Goal: Task Accomplishment & Management: Complete application form

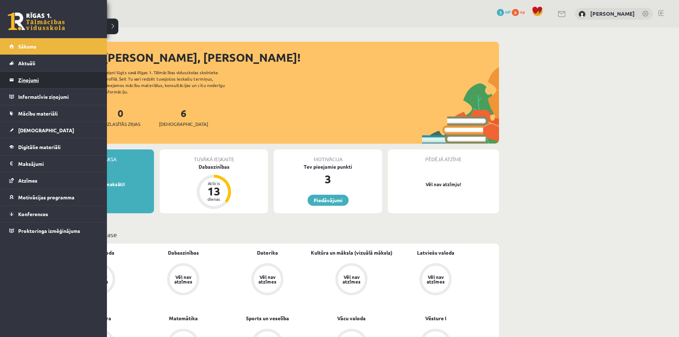
click at [34, 80] on legend "Ziņojumi 0" at bounding box center [58, 80] width 80 height 16
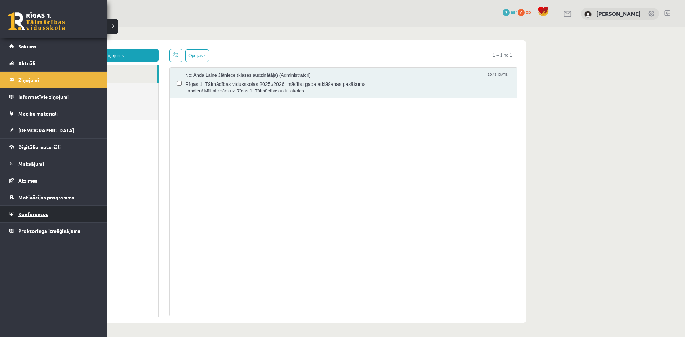
click at [25, 213] on span "Konferences" at bounding box center [33, 214] width 30 height 6
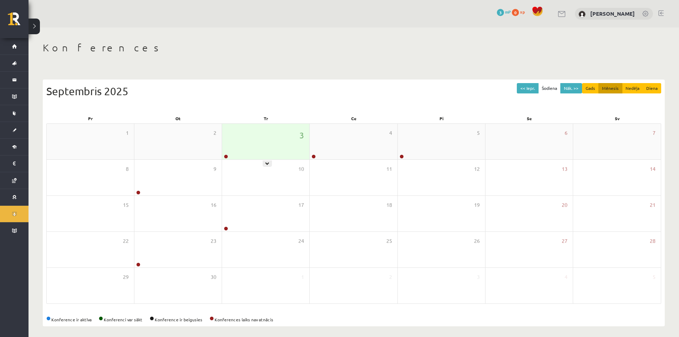
click at [224, 157] on link at bounding box center [226, 156] width 4 height 4
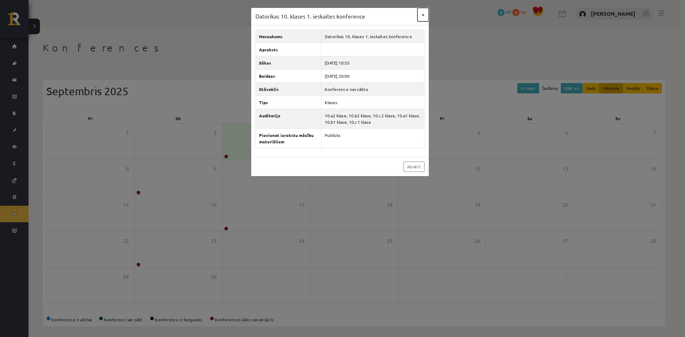
click at [422, 15] on button "×" at bounding box center [422, 15] width 11 height 14
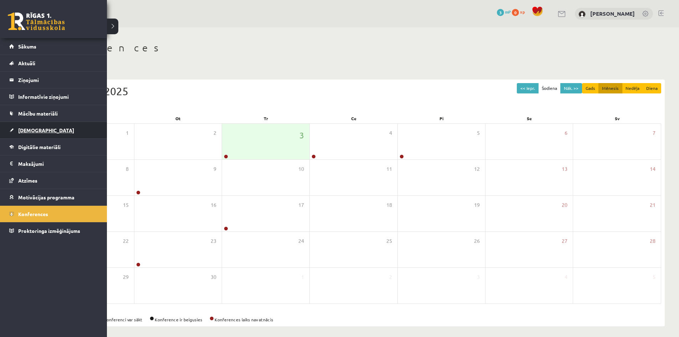
click at [33, 131] on span "[DEMOGRAPHIC_DATA]" at bounding box center [46, 130] width 56 height 6
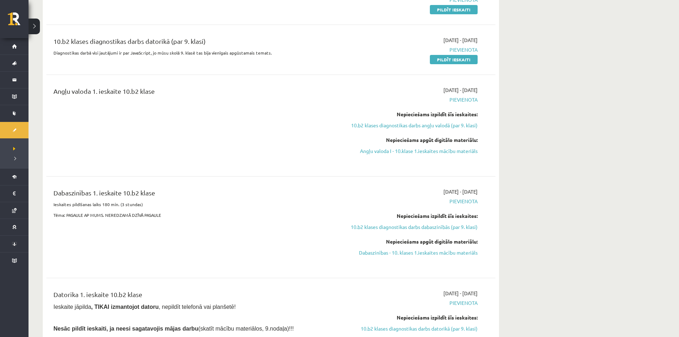
scroll to position [143, 0]
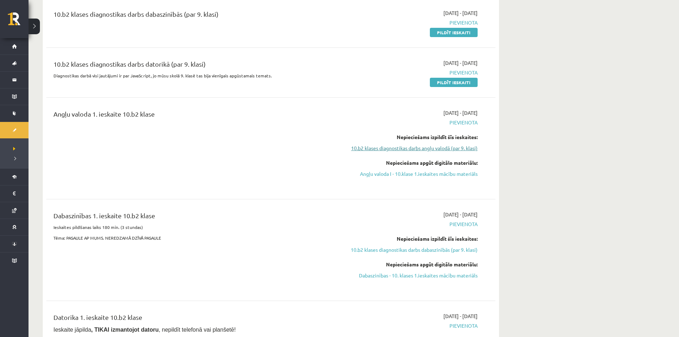
click at [456, 149] on link "10.b2 klases diagnostikas darbs angļu valodā (par 9. klasi)" at bounding box center [410, 147] width 134 height 7
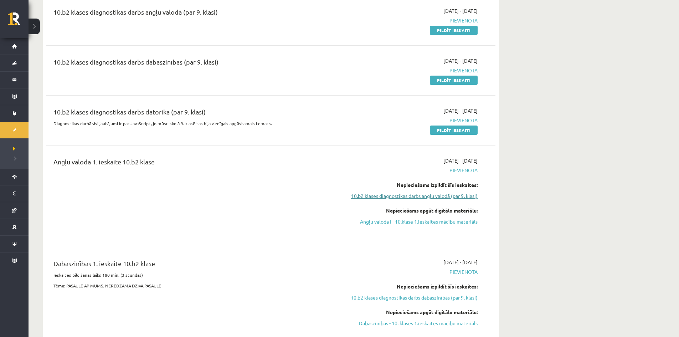
click at [458, 196] on link "10.b2 klases diagnostikas darbs angļu valodā (par 9. klasi)" at bounding box center [410, 195] width 134 height 7
click at [399, 194] on link "10.b2 klases diagnostikas darbs angļu valodā (par 9. klasi)" at bounding box center [410, 195] width 134 height 7
click at [413, 197] on link "10.b2 klases diagnostikas darbs angļu valodā (par 9. klasi)" at bounding box center [410, 195] width 134 height 7
click at [401, 197] on link "10.b2 klases diagnostikas darbs angļu valodā (par 9. klasi)" at bounding box center [410, 195] width 134 height 7
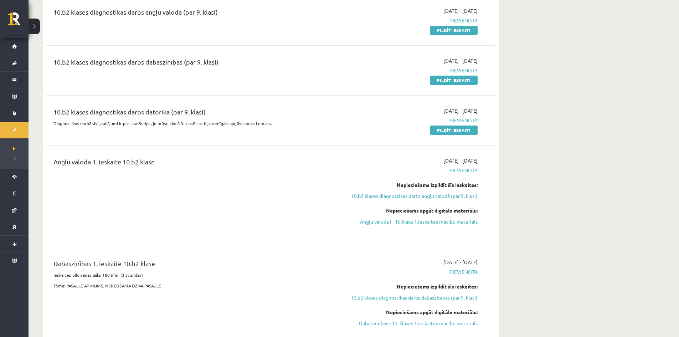
drag, startPoint x: 543, startPoint y: 243, endPoint x: 403, endPoint y: 165, distance: 160.0
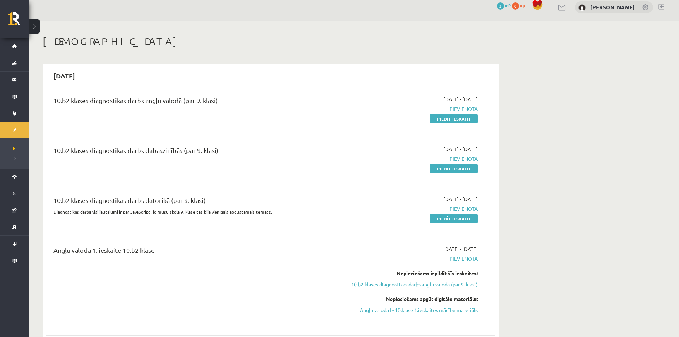
scroll to position [0, 0]
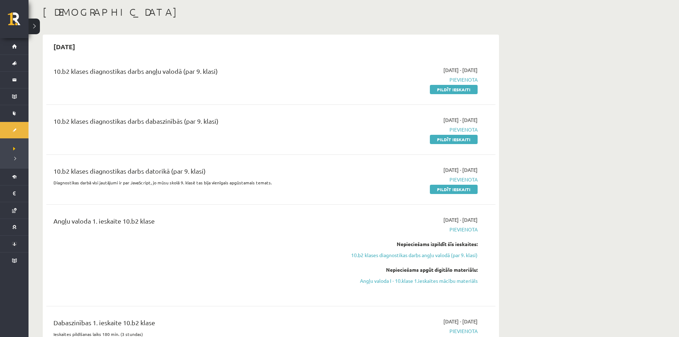
click at [450, 254] on link "10.b2 klases diagnostikas darbs angļu valodā (par 9. klasi)" at bounding box center [410, 254] width 134 height 7
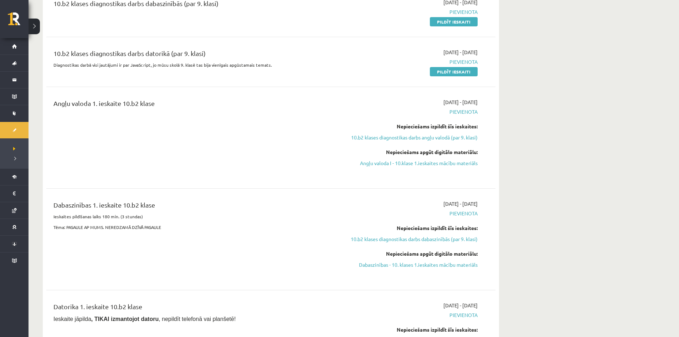
scroll to position [166, 0]
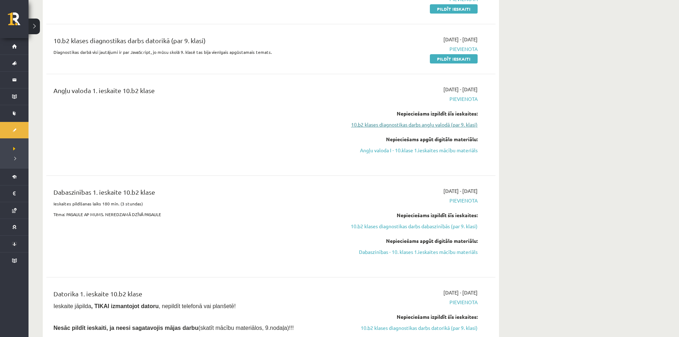
click at [442, 124] on link "10.b2 klases diagnostikas darbs angļu valodā (par 9. klasi)" at bounding box center [410, 124] width 134 height 7
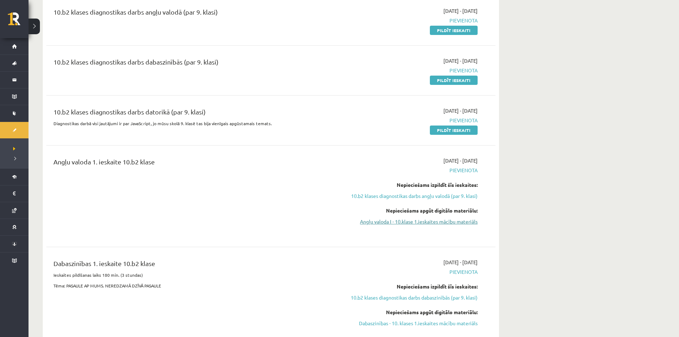
click at [437, 224] on link "Angļu valoda I - 10.klase 1.ieskaites mācību materiāls" at bounding box center [410, 221] width 134 height 7
drag, startPoint x: 423, startPoint y: 209, endPoint x: 475, endPoint y: 212, distance: 52.1
click at [475, 212] on div "Nepieciešams apgūt digitālo materiālu:" at bounding box center [410, 210] width 134 height 7
click at [437, 223] on link "Angļu valoda I - 10.klase 1.ieskaites mācību materiāls" at bounding box center [410, 221] width 134 height 7
click at [474, 218] on link "Angļu valoda I - 10.klase 1.ieskaites mācību materiāls" at bounding box center [410, 221] width 134 height 7
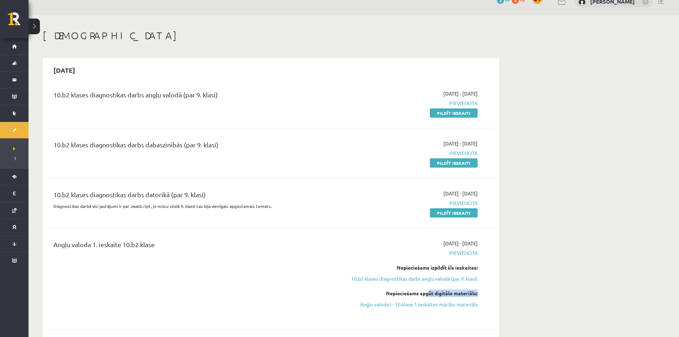
scroll to position [0, 0]
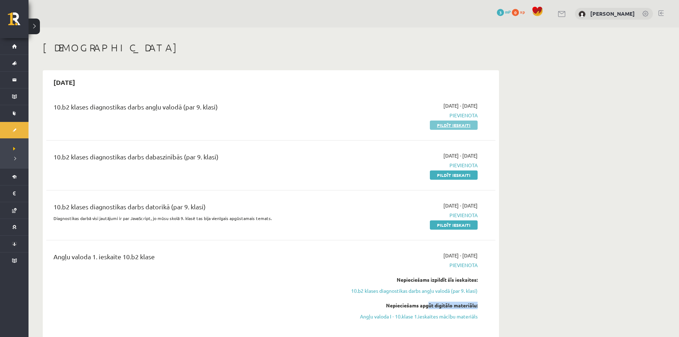
click at [451, 127] on link "Pildīt ieskaiti" at bounding box center [454, 125] width 48 height 9
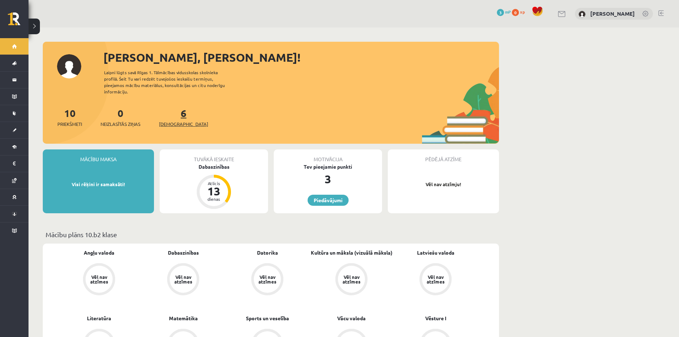
click at [175, 112] on div "6 Ieskaites" at bounding box center [183, 117] width 49 height 22
click at [174, 121] on span "[DEMOGRAPHIC_DATA]" at bounding box center [183, 124] width 49 height 7
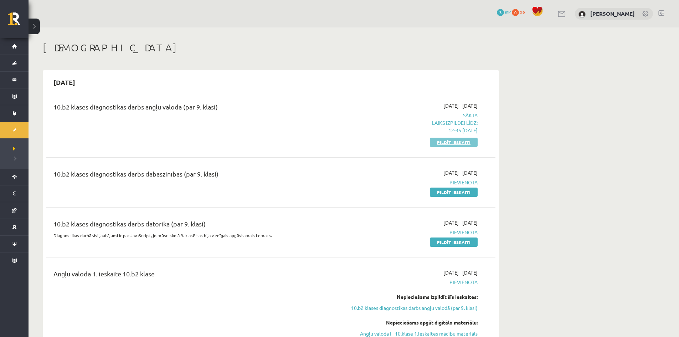
click at [467, 143] on link "Pildīt ieskaiti" at bounding box center [454, 142] width 48 height 9
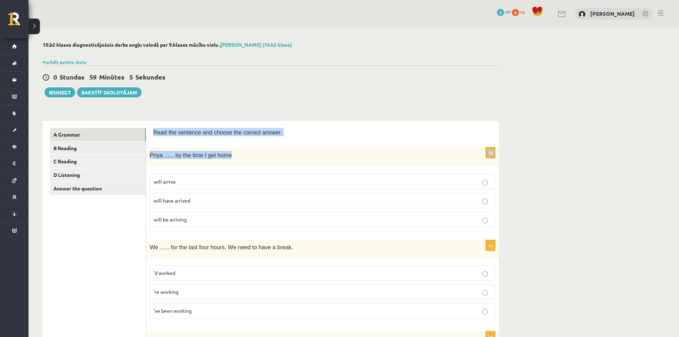
drag, startPoint x: 157, startPoint y: 134, endPoint x: 230, endPoint y: 153, distance: 75.5
copy form "Read the sentence and choose the correct answer. 1p Priya ...... by the time I …"
click at [262, 168] on div "1p Priya ...... by the time I get home will arrive will have arrived will be ar…" at bounding box center [322, 190] width 353 height 86
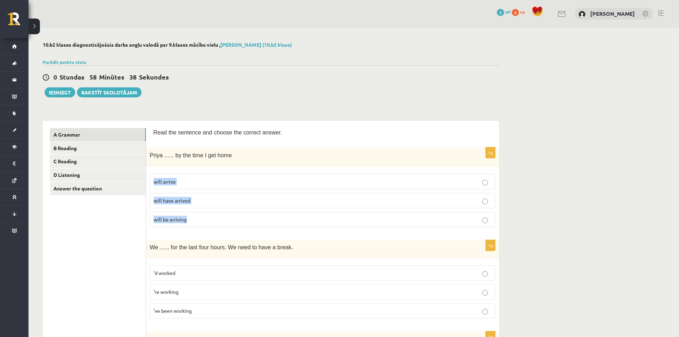
drag, startPoint x: 154, startPoint y: 182, endPoint x: 207, endPoint y: 224, distance: 66.5
click at [207, 224] on fieldset "will arrive will have arrived will be arriving" at bounding box center [323, 199] width 346 height 59
copy fieldset "will arrive will have arrived will be arriving"
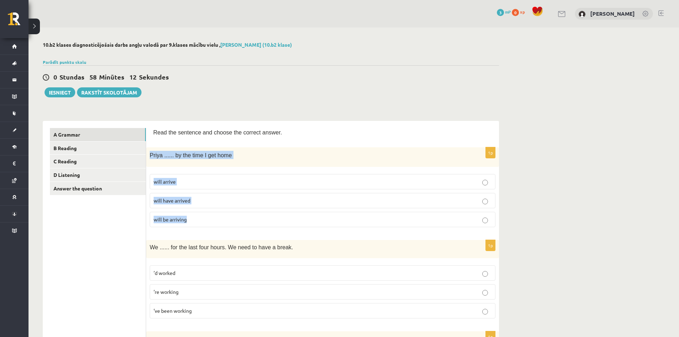
drag, startPoint x: 151, startPoint y: 157, endPoint x: 228, endPoint y: 216, distance: 97.3
click at [226, 219] on div "1p Priya ...... by the time I get home will arrive will have arrived will be ar…" at bounding box center [322, 190] width 353 height 86
copy div "Priya ...... by the time I get home will arrive will have arrived will be arriv…"
click at [249, 86] on div "0 Stundas 57 Minūtes 53 Sekundes Ieskaite saglabāta! Iesniegt Rakstīt skolotājam" at bounding box center [271, 81] width 457 height 32
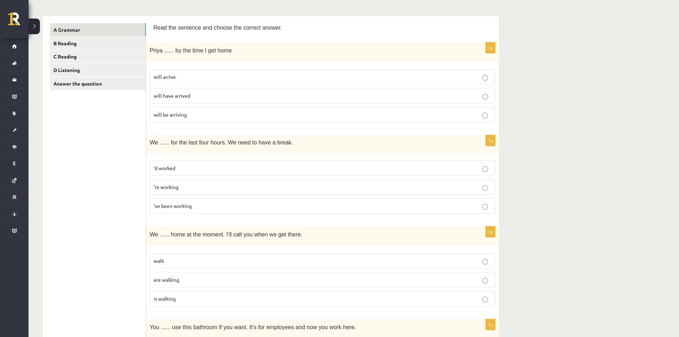
scroll to position [71, 0]
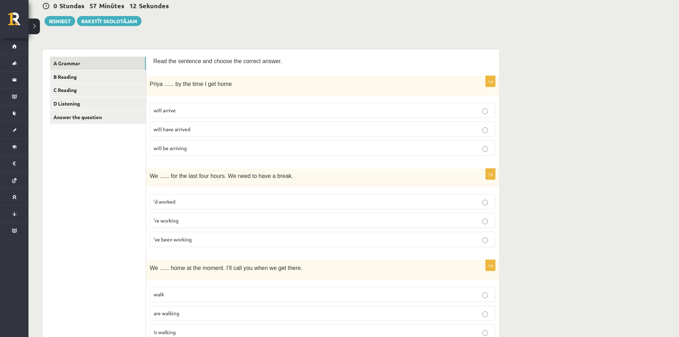
click at [481, 124] on label "will have arrived" at bounding box center [323, 129] width 346 height 15
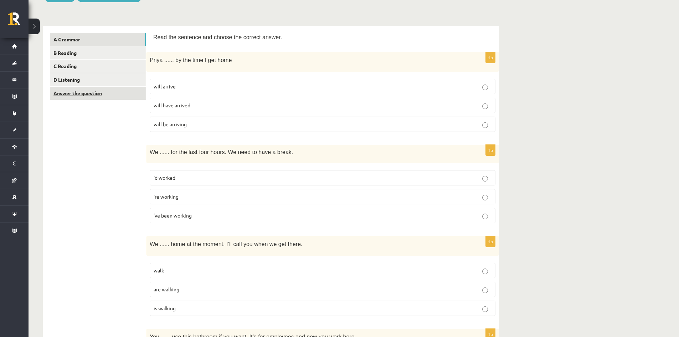
scroll to position [107, 0]
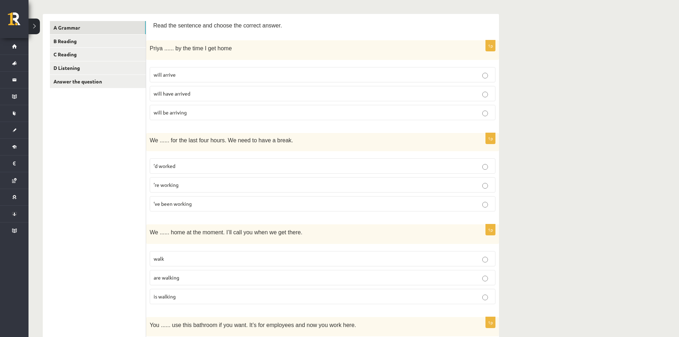
click at [207, 204] on p "’ve been working" at bounding box center [323, 203] width 338 height 7
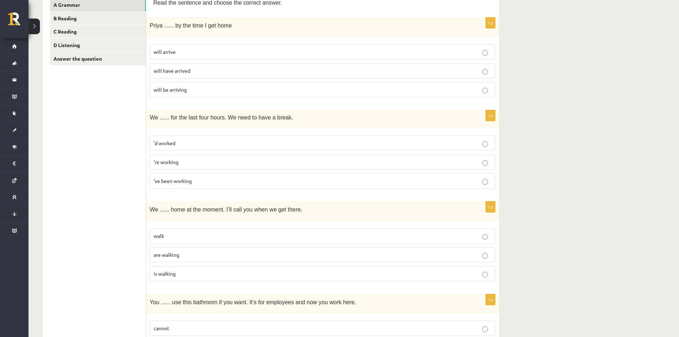
scroll to position [143, 0]
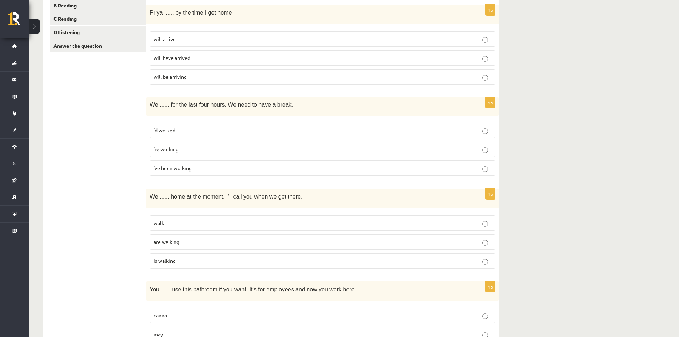
click at [198, 243] on p "are walking" at bounding box center [323, 241] width 338 height 7
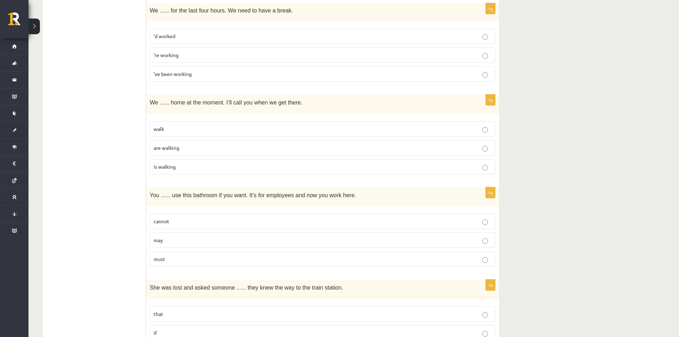
scroll to position [250, 0]
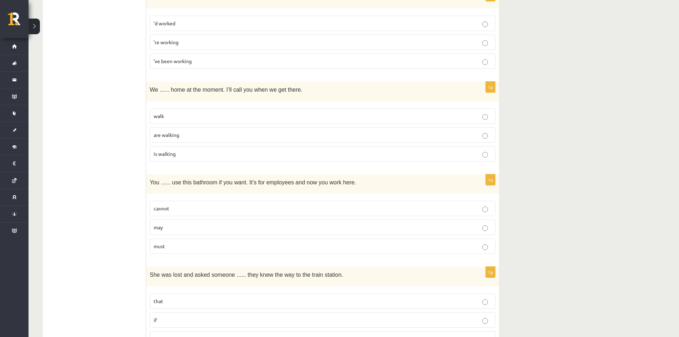
click at [192, 225] on p "may" at bounding box center [323, 227] width 338 height 7
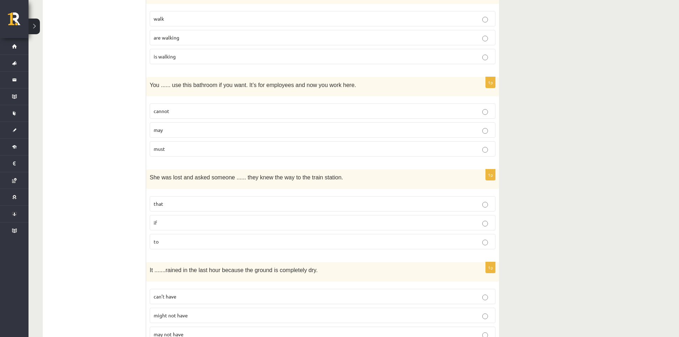
scroll to position [357, 0]
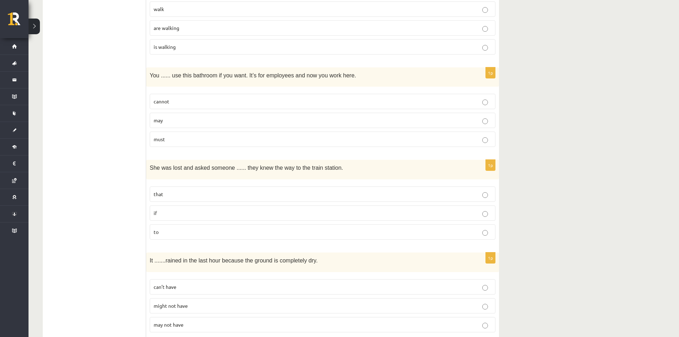
click at [193, 216] on p "if" at bounding box center [323, 212] width 338 height 7
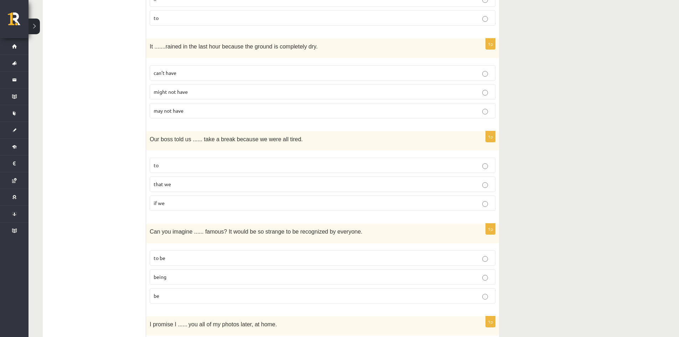
scroll to position [606, 0]
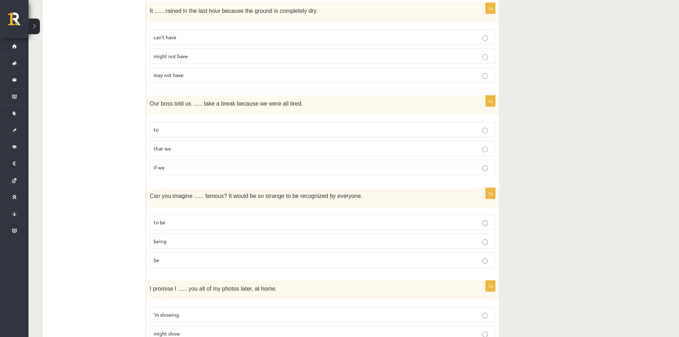
click at [190, 38] on p "can’t have" at bounding box center [323, 37] width 338 height 7
click at [190, 130] on p "to" at bounding box center [323, 129] width 338 height 7
click at [235, 244] on p "being" at bounding box center [323, 241] width 338 height 7
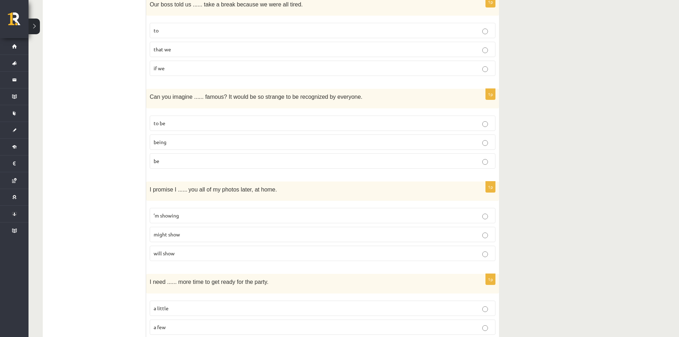
scroll to position [713, 0]
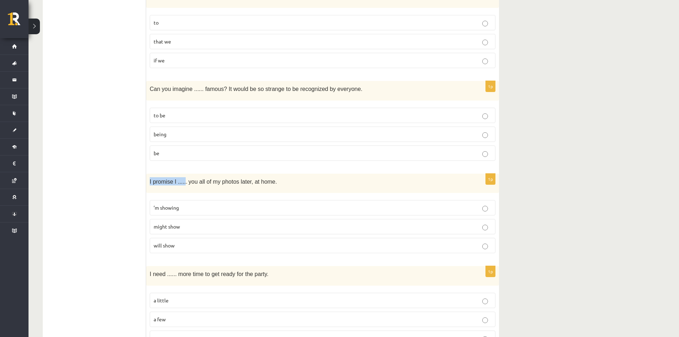
drag, startPoint x: 148, startPoint y: 182, endPoint x: 185, endPoint y: 182, distance: 37.1
click at [185, 182] on div "I promise I ...... you all of my photos later, at home." at bounding box center [322, 184] width 353 height 20
drag, startPoint x: 185, startPoint y: 187, endPoint x: 177, endPoint y: 185, distance: 8.5
click at [185, 187] on div "I promise I ...... you all of my photos later, at home." at bounding box center [322, 184] width 353 height 20
drag, startPoint x: 180, startPoint y: 188, endPoint x: 176, endPoint y: 185, distance: 4.9
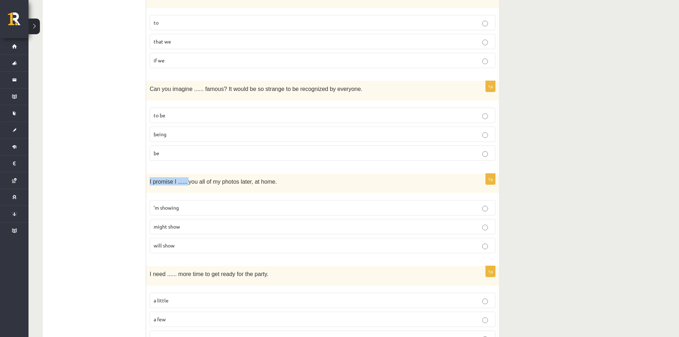
click at [181, 188] on div "I promise I ...... you all of my photos later, at home." at bounding box center [322, 184] width 353 height 20
click at [182, 189] on div "I promise I ...... you all of my photos later, at home." at bounding box center [322, 184] width 353 height 20
drag, startPoint x: 153, startPoint y: 181, endPoint x: 175, endPoint y: 181, distance: 22.1
click at [174, 181] on div "I promise I ...... you all of my photos later, at home." at bounding box center [322, 184] width 353 height 20
click at [174, 180] on span "I promise I ......" at bounding box center [169, 182] width 38 height 6
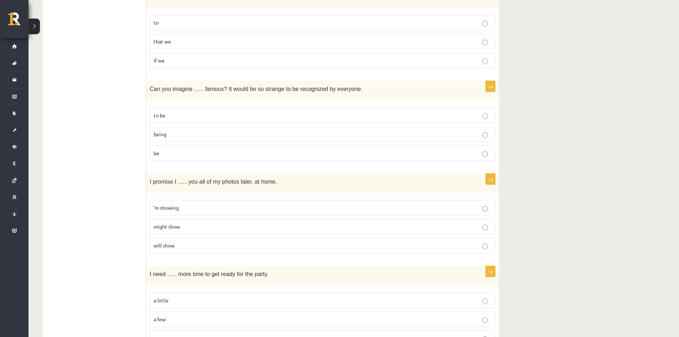
drag, startPoint x: 190, startPoint y: 184, endPoint x: 273, endPoint y: 185, distance: 83.1
click at [273, 185] on p "I promise I ...... you all of my photos later, at home." at bounding box center [305, 181] width 310 height 8
click at [244, 188] on div "I promise I ...... you all of my photos later, at home." at bounding box center [322, 184] width 353 height 20
drag, startPoint x: 185, startPoint y: 180, endPoint x: 320, endPoint y: 182, distance: 134.8
click at [320, 182] on p "I promise I ...... you all of my photos later, at home." at bounding box center [305, 181] width 310 height 8
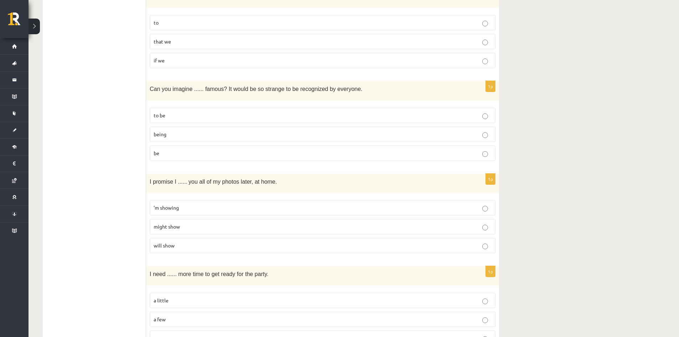
click at [296, 179] on p "I promise I ...... you all of my photos later, at home." at bounding box center [305, 181] width 310 height 8
click at [183, 210] on p "’m showing" at bounding box center [323, 207] width 338 height 7
click at [183, 209] on p "’m showing" at bounding box center [323, 207] width 338 height 7
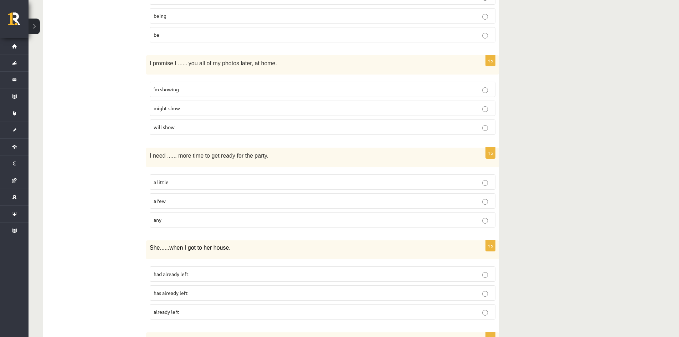
scroll to position [820, 0]
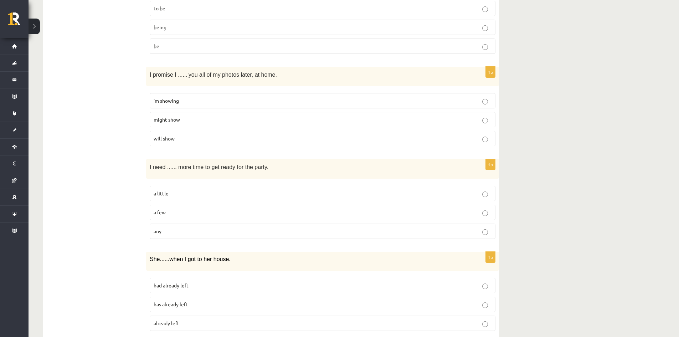
click at [172, 196] on p "a little" at bounding box center [323, 193] width 338 height 7
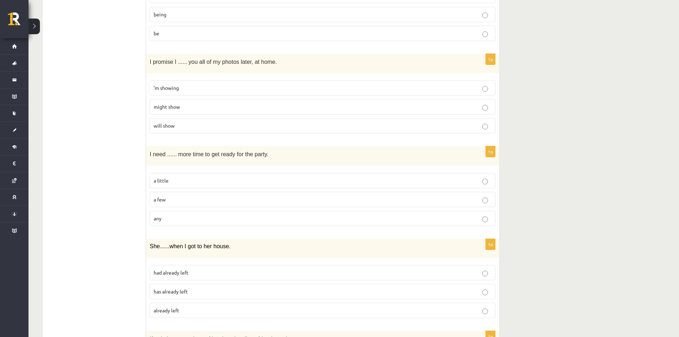
scroll to position [856, 0]
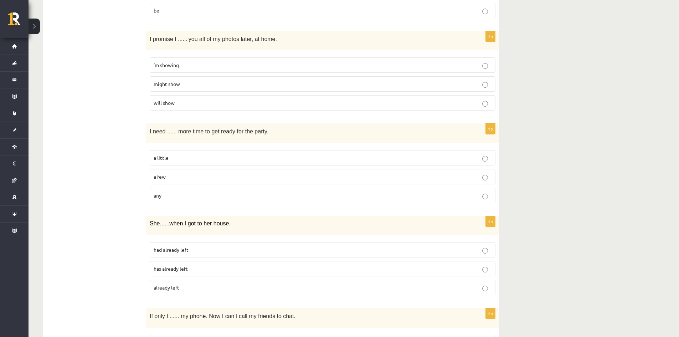
drag, startPoint x: 150, startPoint y: 221, endPoint x: 229, endPoint y: 222, distance: 79.2
click at [229, 222] on p "She ...... when I got to her house." at bounding box center [305, 223] width 310 height 7
click at [238, 223] on p "She ...... when I got to her house." at bounding box center [305, 223] width 310 height 7
drag, startPoint x: 169, startPoint y: 224, endPoint x: 230, endPoint y: 221, distance: 61.4
click at [230, 221] on p "She ...... when I got to her house." at bounding box center [305, 223] width 310 height 7
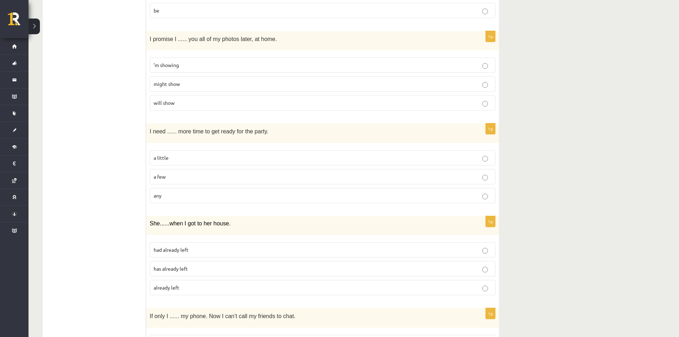
click at [235, 223] on p "She ...... when I got to her house." at bounding box center [305, 223] width 310 height 7
click at [205, 232] on div "She ...... when I got to her house." at bounding box center [322, 225] width 353 height 19
click at [179, 287] on span "already left" at bounding box center [167, 287] width 26 height 6
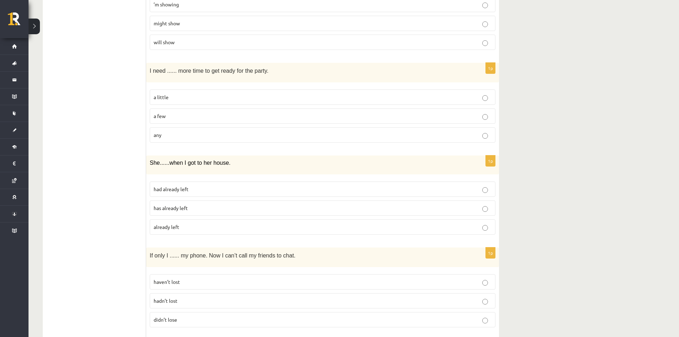
scroll to position [1034, 0]
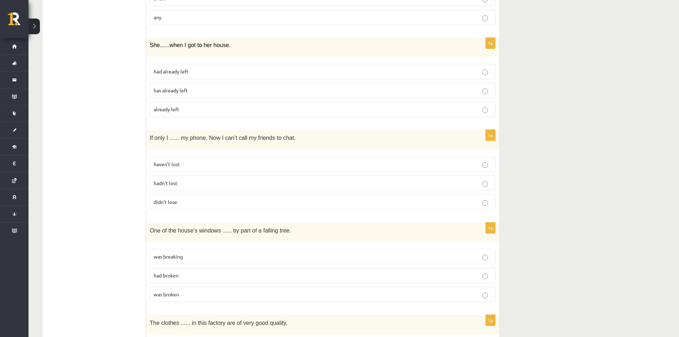
click at [185, 167] on p "haven’t lost" at bounding box center [323, 163] width 338 height 7
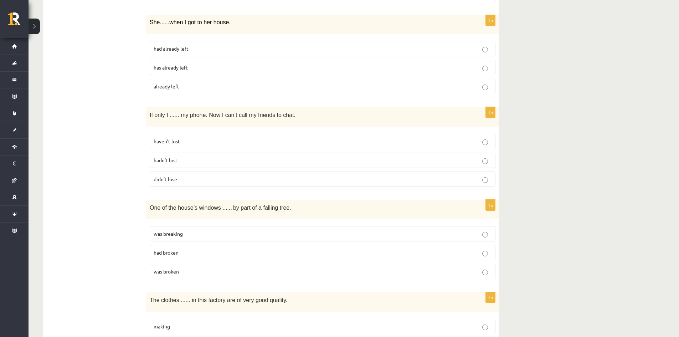
scroll to position [1070, 0]
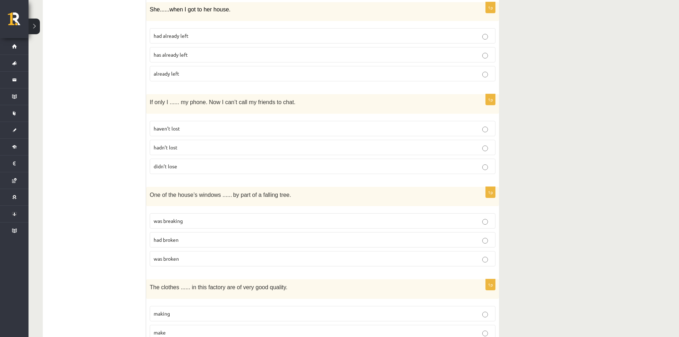
click at [434, 242] on p "had broken" at bounding box center [323, 239] width 338 height 7
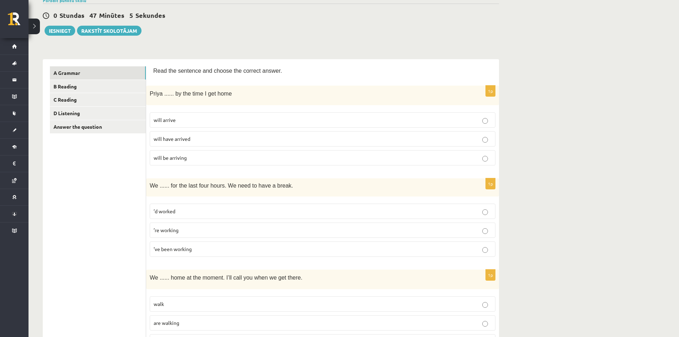
scroll to position [107, 0]
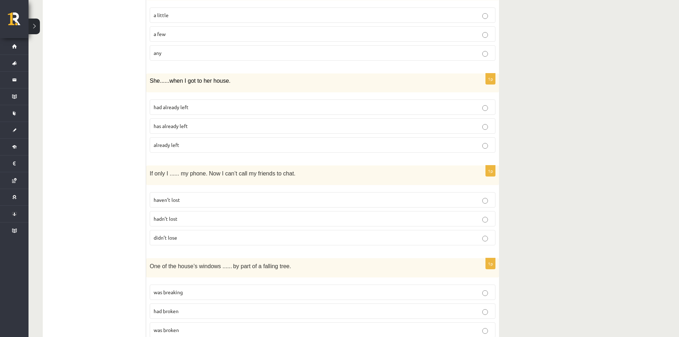
drag, startPoint x: 381, startPoint y: 246, endPoint x: 386, endPoint y: 248, distance: 4.9
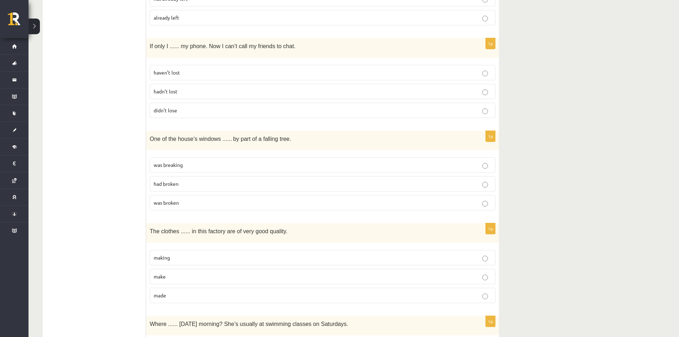
scroll to position [1139, 0]
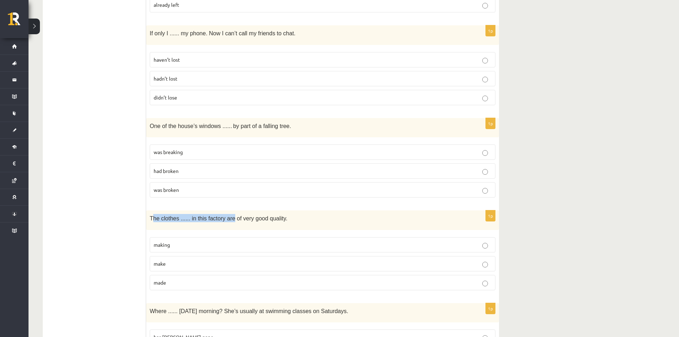
drag, startPoint x: 151, startPoint y: 215, endPoint x: 227, endPoint y: 223, distance: 76.0
click at [227, 223] on div "The clothes ...... in this factory are of very good quality." at bounding box center [322, 220] width 353 height 20
click at [185, 228] on div "The clothes ...... in this factory are of very good quality." at bounding box center [322, 220] width 353 height 20
click at [165, 224] on div "The clothes ...... in this factory are of very good quality." at bounding box center [322, 220] width 353 height 20
click at [172, 221] on span "The clothes ...... in this factory are of very good quality." at bounding box center [219, 218] width 138 height 6
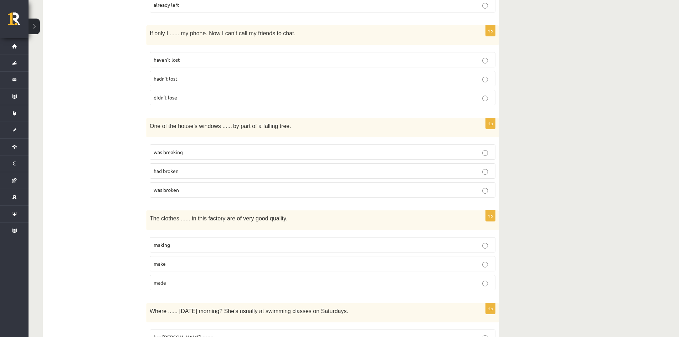
click at [225, 279] on p "made" at bounding box center [323, 282] width 338 height 7
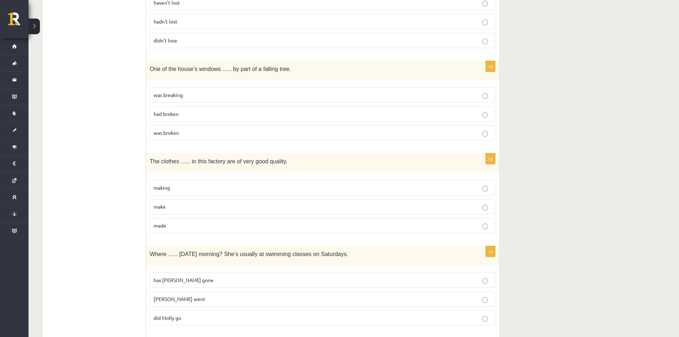
scroll to position [1281, 0]
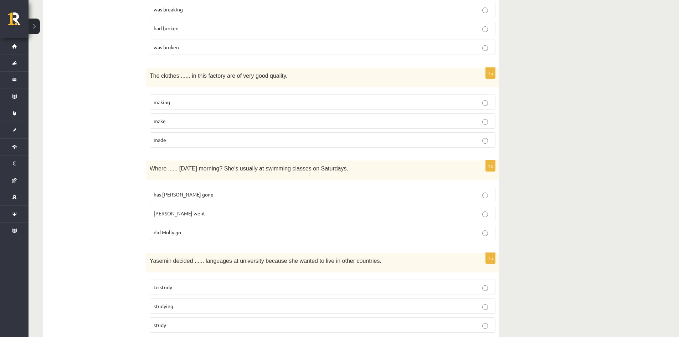
drag, startPoint x: 264, startPoint y: 169, endPoint x: 343, endPoint y: 160, distance: 78.9
click at [343, 160] on div "Where ...... yesterday morning? She’s usually at swimming classes on Saturdays." at bounding box center [322, 170] width 353 height 20
click at [350, 167] on p "Where ...... yesterday morning? She’s usually at swimming classes on Saturdays." at bounding box center [305, 168] width 310 height 8
drag, startPoint x: 204, startPoint y: 169, endPoint x: 222, endPoint y: 173, distance: 18.6
click at [224, 169] on span "Where ...... yesterday morning? She’s usually at swimming classes on Saturdays." at bounding box center [249, 168] width 199 height 6
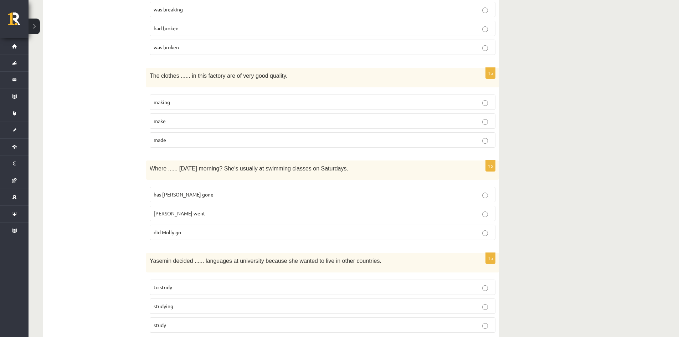
click at [172, 242] on fieldset "has Molly gone Molly went did Molly go" at bounding box center [323, 212] width 346 height 59
click at [190, 197] on p "has Molly gone" at bounding box center [323, 194] width 338 height 7
click at [190, 195] on p "has Molly gone" at bounding box center [323, 194] width 338 height 7
drag, startPoint x: 190, startPoint y: 195, endPoint x: 190, endPoint y: 191, distance: 3.9
click at [190, 192] on p "has Molly gone" at bounding box center [323, 194] width 338 height 7
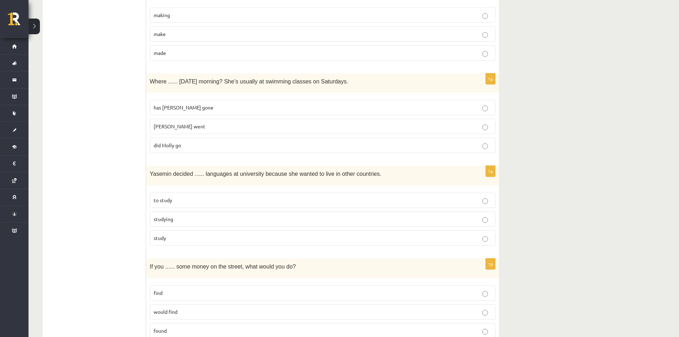
scroll to position [1424, 0]
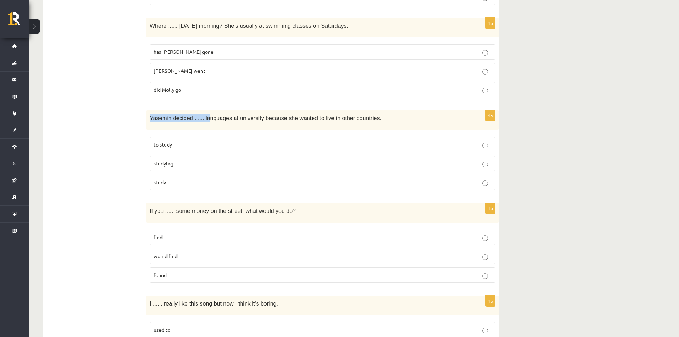
drag, startPoint x: 199, startPoint y: 122, endPoint x: 207, endPoint y: 123, distance: 7.9
click at [206, 122] on div "Yasemin decided ...... languages at university because she wanted to live in ot…" at bounding box center [322, 120] width 353 height 20
click at [210, 132] on div "1p Yasemin decided ...... languages at university because she wanted to live in…" at bounding box center [322, 153] width 353 height 86
drag, startPoint x: 235, startPoint y: 119, endPoint x: 282, endPoint y: 121, distance: 46.7
click at [282, 121] on span "Yasemin decided ...... languages at university because she wanted to live in ot…" at bounding box center [266, 118] width 232 height 6
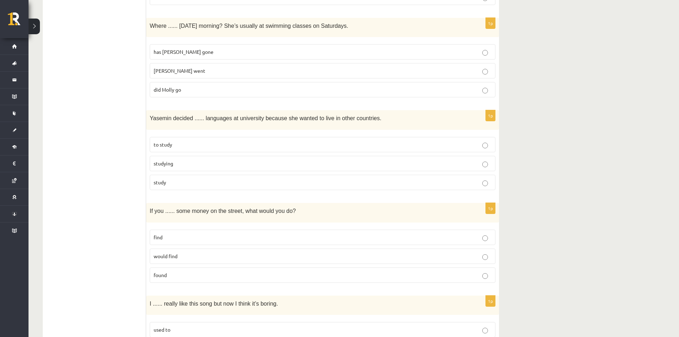
click at [311, 123] on div "Yasemin decided ...... languages at university because she wanted to live in ot…" at bounding box center [322, 120] width 353 height 20
drag, startPoint x: 373, startPoint y: 123, endPoint x: 352, endPoint y: 132, distance: 22.5
click at [374, 123] on div "Yasemin decided ...... languages at university because she wanted to live in ot…" at bounding box center [322, 120] width 353 height 20
drag, startPoint x: 328, startPoint y: 126, endPoint x: 216, endPoint y: 148, distance: 114.4
click at [328, 126] on div "Yasemin decided ...... languages at university because she wanted to live in ot…" at bounding box center [322, 120] width 353 height 20
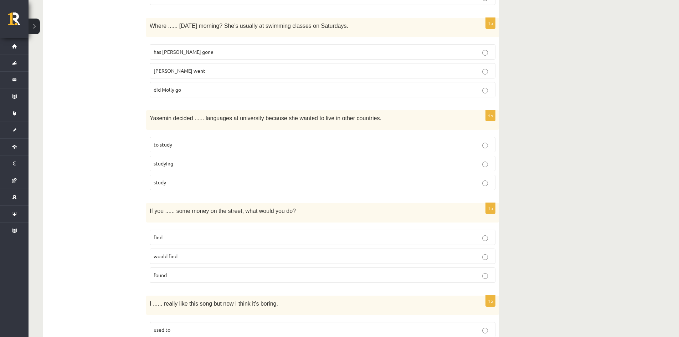
click at [175, 148] on p "to study" at bounding box center [323, 144] width 338 height 7
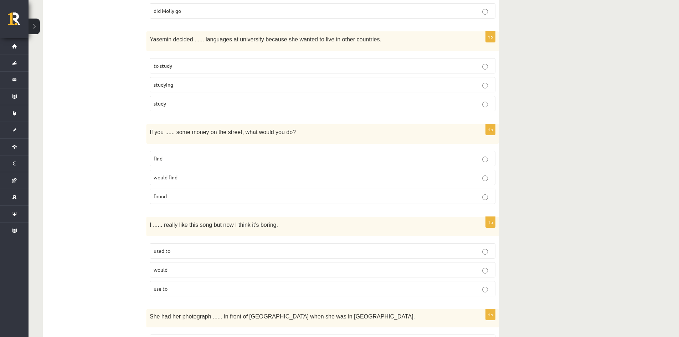
scroll to position [1495, 0]
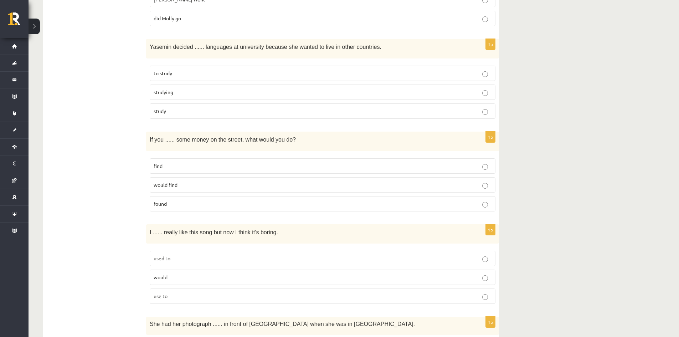
click at [209, 207] on p "found" at bounding box center [323, 203] width 338 height 7
click at [195, 231] on span "I ...... really like this song but now I think it’s boring." at bounding box center [214, 232] width 128 height 6
click at [203, 234] on span "I ...... really like this song but now I think it’s boring." at bounding box center [214, 232] width 128 height 6
drag, startPoint x: 244, startPoint y: 229, endPoint x: 277, endPoint y: 231, distance: 33.6
click at [277, 231] on p "I ...... really like this song but now I think it’s boring." at bounding box center [305, 232] width 310 height 8
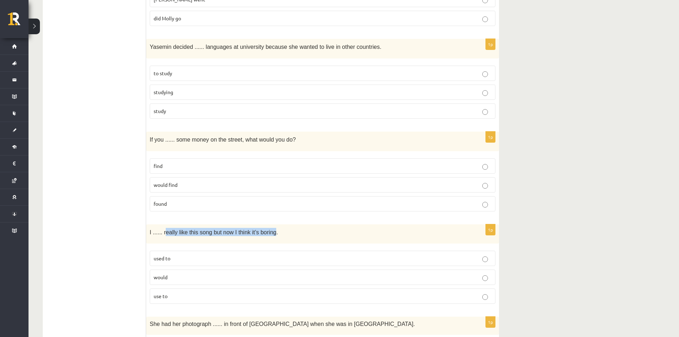
drag, startPoint x: 187, startPoint y: 235, endPoint x: 289, endPoint y: 241, distance: 102.5
click at [281, 241] on div "I ...... really like this song but now I think it’s boring." at bounding box center [322, 234] width 353 height 20
drag, startPoint x: 277, startPoint y: 236, endPoint x: 271, endPoint y: 235, distance: 5.4
click at [276, 236] on div "I ...... really like this song but now I think it’s boring." at bounding box center [322, 234] width 353 height 20
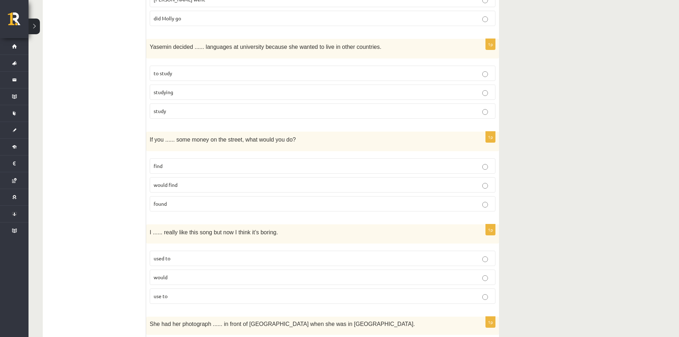
drag, startPoint x: 166, startPoint y: 259, endPoint x: 174, endPoint y: 260, distance: 7.6
click at [167, 259] on span "used to" at bounding box center [162, 258] width 17 height 6
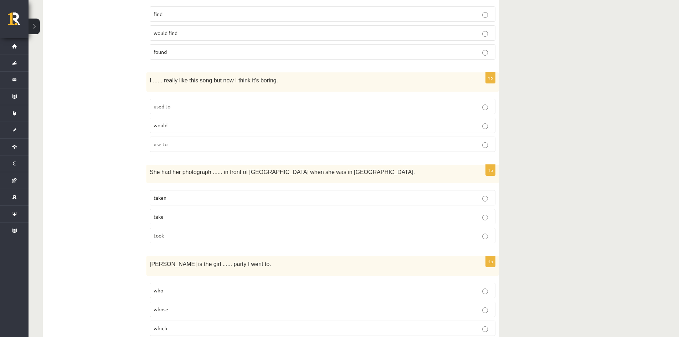
scroll to position [1674, 0]
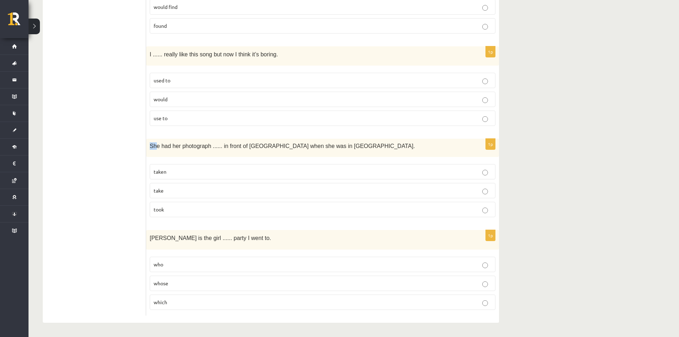
drag, startPoint x: 149, startPoint y: 147, endPoint x: 167, endPoint y: 149, distance: 17.6
click at [165, 148] on div "She had her photograph ...... in front of Notre Dame when she was in Paris." at bounding box center [322, 148] width 353 height 18
click at [175, 156] on div "She had her photograph ...... in front of Notre Dame when she was in Paris." at bounding box center [322, 148] width 353 height 18
drag, startPoint x: 151, startPoint y: 146, endPoint x: 215, endPoint y: 147, distance: 64.6
click at [214, 147] on span "She had her photograph ...... in front of Notre Dame when she was in Paris." at bounding box center [282, 146] width 265 height 6
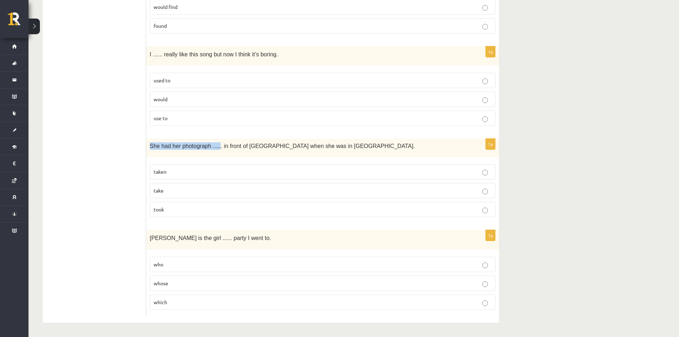
click at [190, 155] on div "She had her photograph ...... in front of Notre Dame when she was in Paris." at bounding box center [322, 148] width 353 height 18
drag, startPoint x: 227, startPoint y: 148, endPoint x: 255, endPoint y: 158, distance: 29.3
click at [281, 147] on span "She had her photograph ...... in front of Notre Dame when she was in Paris." at bounding box center [282, 146] width 265 height 6
drag, startPoint x: 188, startPoint y: 175, endPoint x: 231, endPoint y: 173, distance: 43.2
click at [187, 175] on p "taken" at bounding box center [323, 171] width 338 height 7
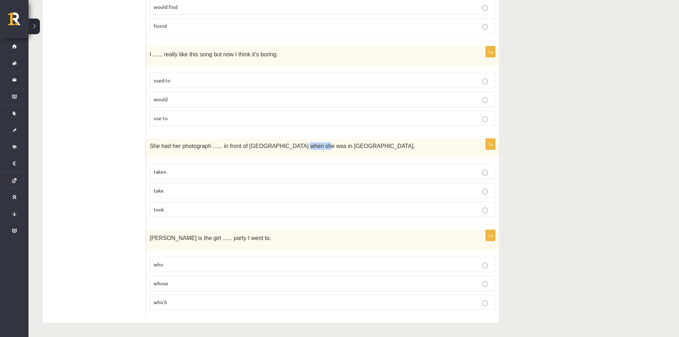
drag, startPoint x: 327, startPoint y: 139, endPoint x: 419, endPoint y: 154, distance: 93.2
click at [201, 279] on label "whose" at bounding box center [323, 283] width 346 height 15
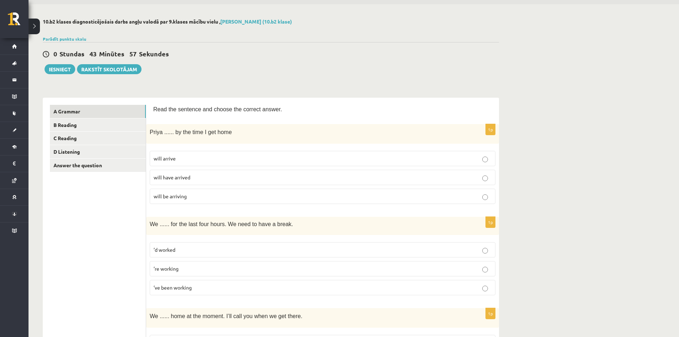
scroll to position [0, 0]
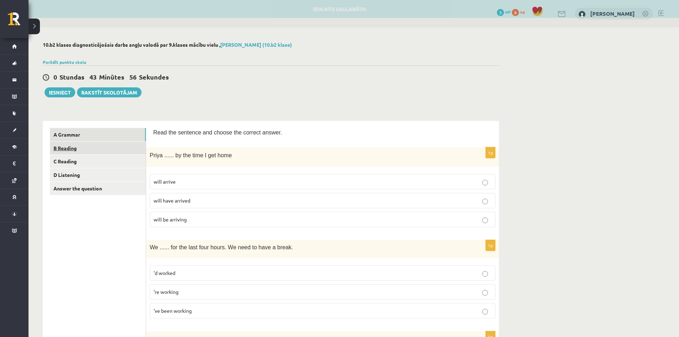
click at [73, 152] on link "B Reading" at bounding box center [98, 148] width 96 height 13
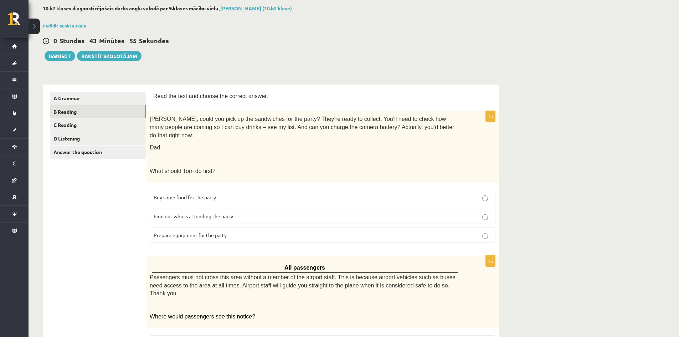
scroll to position [71, 0]
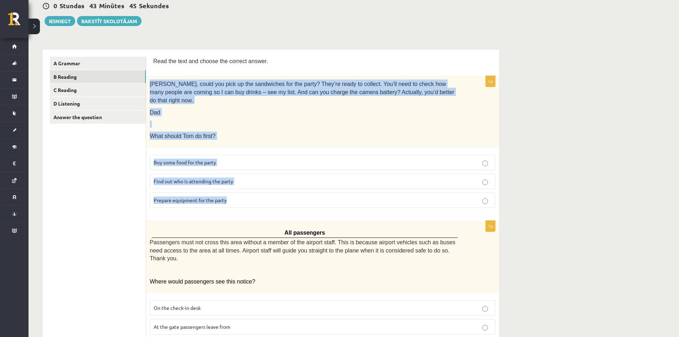
drag, startPoint x: 151, startPoint y: 82, endPoint x: 295, endPoint y: 183, distance: 175.9
click at [295, 183] on div "1p Tom, could you pick up the sandwiches for the party? They’re ready to collec…" at bounding box center [322, 145] width 353 height 138
copy div "Tom, could you pick up the sandwiches for the party? They’re ready to collect. …"
click at [290, 121] on p at bounding box center [305, 124] width 310 height 7
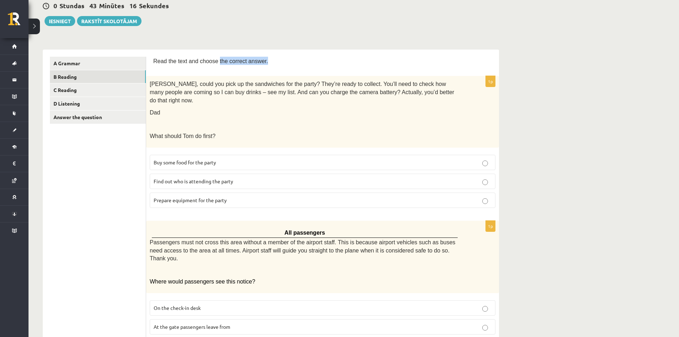
drag, startPoint x: 213, startPoint y: 60, endPoint x: 294, endPoint y: 55, distance: 80.4
drag, startPoint x: 285, startPoint y: 54, endPoint x: 185, endPoint y: 78, distance: 102.2
drag, startPoint x: 154, startPoint y: 85, endPoint x: 270, endPoint y: 83, distance: 115.9
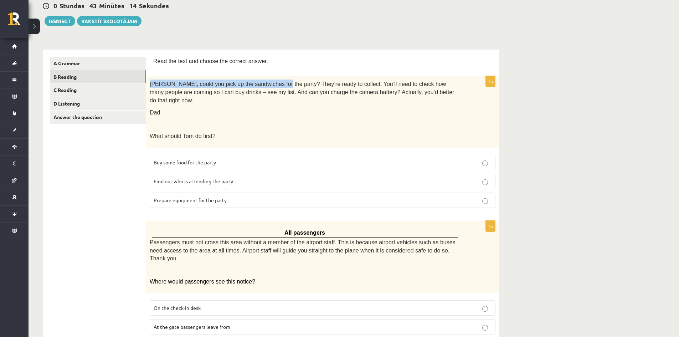
click at [270, 83] on div "Tom, could you pick up the sandwiches for the party? They’re ready to collect. …" at bounding box center [322, 112] width 353 height 72
click at [202, 136] on div "Tom, could you pick up the sandwiches for the party? They’re ready to collect. …" at bounding box center [322, 112] width 353 height 72
drag, startPoint x: 336, startPoint y: 81, endPoint x: 402, endPoint y: 84, distance: 66.1
click at [402, 84] on span "Tom, could you pick up the sandwiches for the party? They’re ready to collect. …" at bounding box center [302, 92] width 305 height 22
drag, startPoint x: 454, startPoint y: 83, endPoint x: 294, endPoint y: 101, distance: 160.8
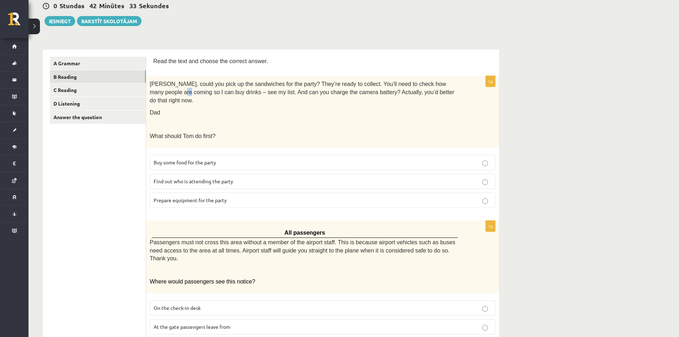
click at [454, 85] on span "Tom, could you pick up the sandwiches for the party? They’re ready to collect. …" at bounding box center [302, 92] width 305 height 22
click at [175, 197] on span "Prepare equipment for the party" at bounding box center [190, 200] width 73 height 6
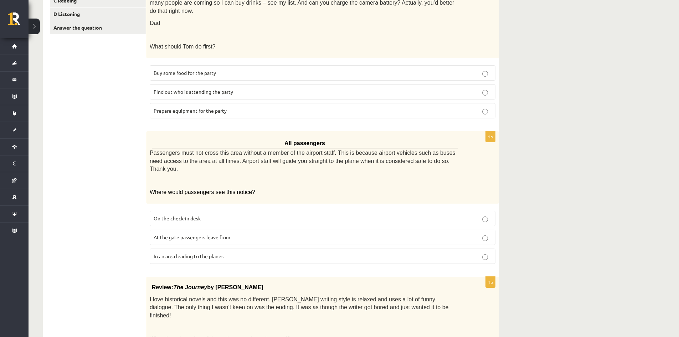
scroll to position [214, 0]
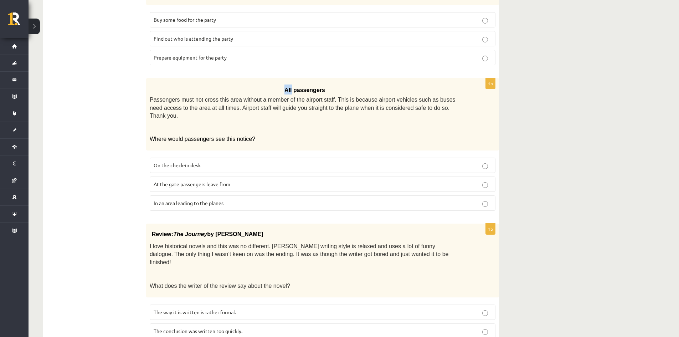
drag, startPoint x: 321, startPoint y: 81, endPoint x: 331, endPoint y: 84, distance: 10.4
click at [333, 83] on div "All passengers Passengers must not cross this area without a member of the airp…" at bounding box center [322, 114] width 353 height 72
drag, startPoint x: 154, startPoint y: 109, endPoint x: 141, endPoint y: 109, distance: 13.2
click at [156, 124] on p at bounding box center [305, 127] width 310 height 7
drag, startPoint x: 399, startPoint y: 100, endPoint x: 422, endPoint y: 101, distance: 22.1
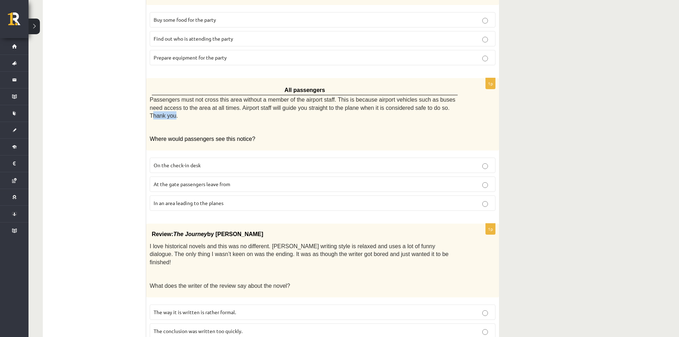
click at [422, 101] on span "Passengers must not cross this area without a member of the airport staff. This…" at bounding box center [303, 108] width 306 height 22
click at [408, 124] on p at bounding box center [305, 127] width 310 height 7
drag, startPoint x: 213, startPoint y: 124, endPoint x: 245, endPoint y: 126, distance: 32.5
click at [245, 135] on p "Where would passengers see this notice?" at bounding box center [305, 138] width 310 height 7
click at [296, 124] on p at bounding box center [305, 127] width 310 height 7
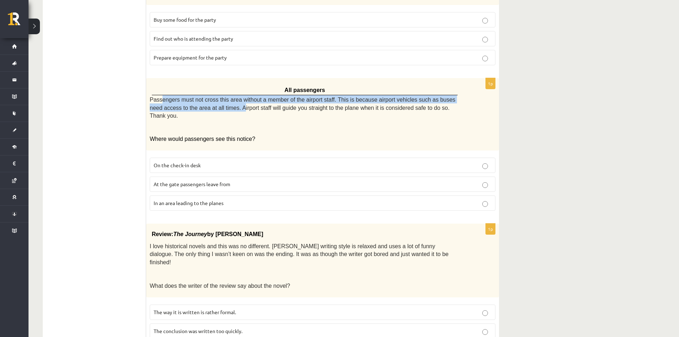
drag, startPoint x: 161, startPoint y: 88, endPoint x: 207, endPoint y: 101, distance: 47.8
click at [207, 101] on span "Passengers must not cross this area without a member of the airport staff. This…" at bounding box center [303, 108] width 306 height 22
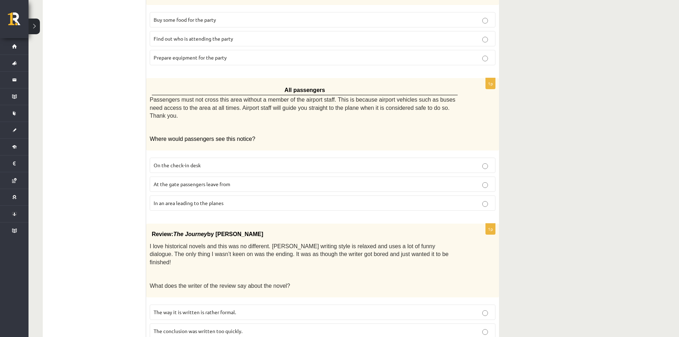
click at [196, 136] on span "Where would passengers see this notice?" at bounding box center [203, 139] width 106 height 6
click at [194, 200] on span "In an area leading to the planes" at bounding box center [189, 203] width 70 height 6
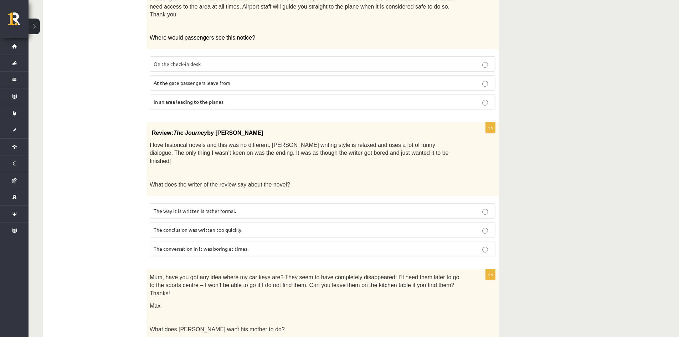
scroll to position [357, 0]
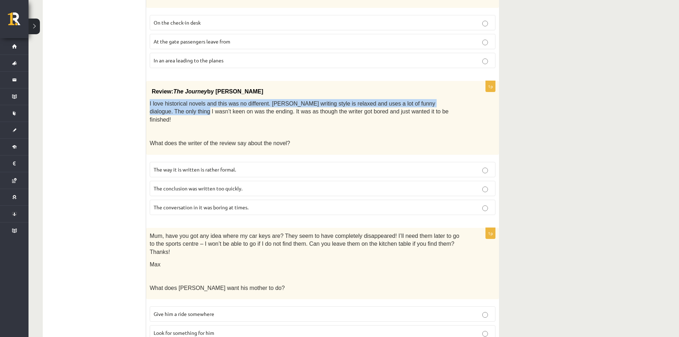
drag, startPoint x: 149, startPoint y: 87, endPoint x: 459, endPoint y: 82, distance: 309.6
click at [459, 82] on div "Review: The Journey by Elizabeth Brown I love historical novels and this was no…" at bounding box center [322, 118] width 353 height 74
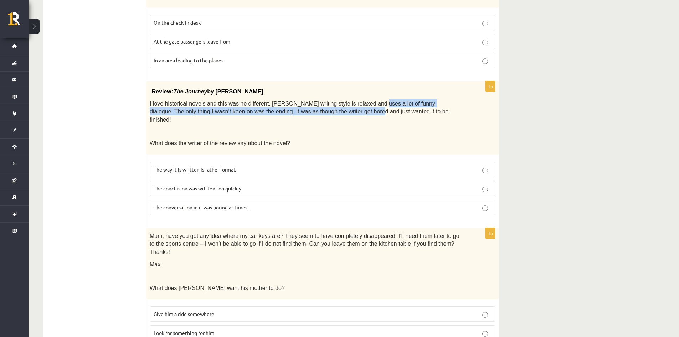
drag, startPoint x: 312, startPoint y: 95, endPoint x: 357, endPoint y: 84, distance: 45.9
click at [357, 101] on span "I love historical novels and this was no different. Elizabeth’s writing style i…" at bounding box center [299, 112] width 299 height 22
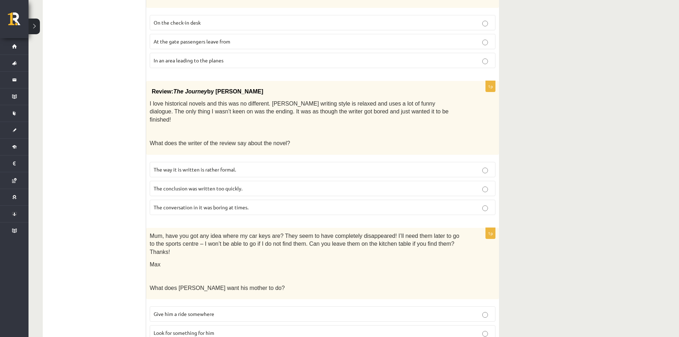
click at [360, 101] on span "I love historical novels and this was no different. Elizabeth’s writing style i…" at bounding box center [299, 112] width 299 height 22
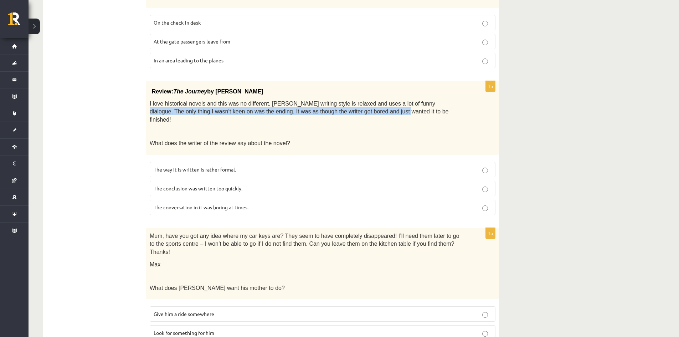
drag, startPoint x: 358, startPoint y: 94, endPoint x: 424, endPoint y: 90, distance: 65.8
click at [424, 99] on p "I love historical novels and this was no different. Elizabeth’s writing style i…" at bounding box center [305, 111] width 310 height 24
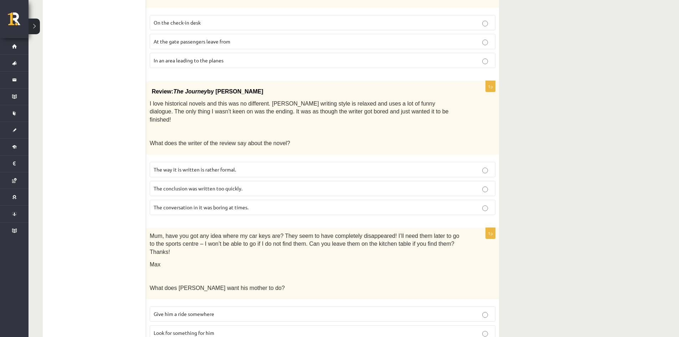
click at [412, 128] on p at bounding box center [305, 131] width 310 height 7
drag, startPoint x: 159, startPoint y: 117, endPoint x: 272, endPoint y: 117, distance: 112.7
click at [257, 140] on span "What does the writer of the review say about the novel?" at bounding box center [220, 143] width 141 height 6
click at [289, 139] on p "What does the writer of the review say about the novel?" at bounding box center [305, 143] width 310 height 8
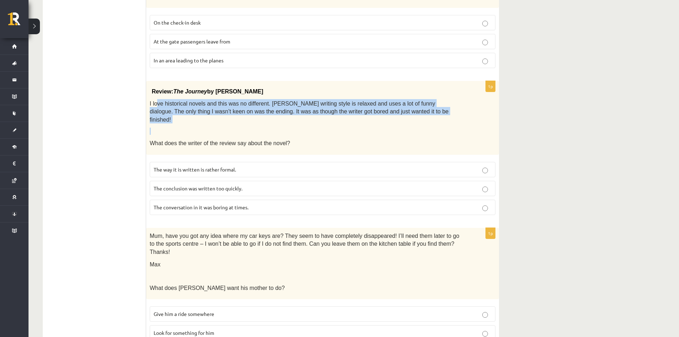
drag, startPoint x: 157, startPoint y: 85, endPoint x: 382, endPoint y: 111, distance: 226.5
click at [382, 102] on div "Review: The Journey by Elizabeth Brown I love historical novels and this was no…" at bounding box center [322, 118] width 353 height 74
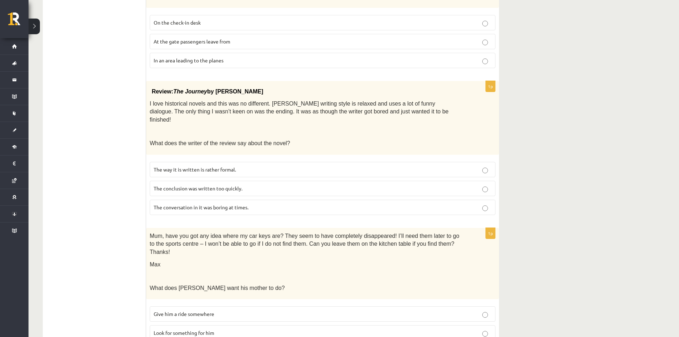
click at [382, 111] on div "Review: The Journey by Elizabeth Brown I love historical novels and this was no…" at bounding box center [322, 118] width 353 height 74
drag, startPoint x: 147, startPoint y: 119, endPoint x: 314, endPoint y: 121, distance: 166.9
click at [314, 121] on div "Review: The Journey by Elizabeth Brown I love historical novels and this was no…" at bounding box center [322, 118] width 353 height 74
click at [314, 139] on p "What does the writer of the review say about the novel?" at bounding box center [305, 143] width 310 height 8
click at [237, 185] on span "The conclusion was written too quickly." at bounding box center [198, 188] width 89 height 6
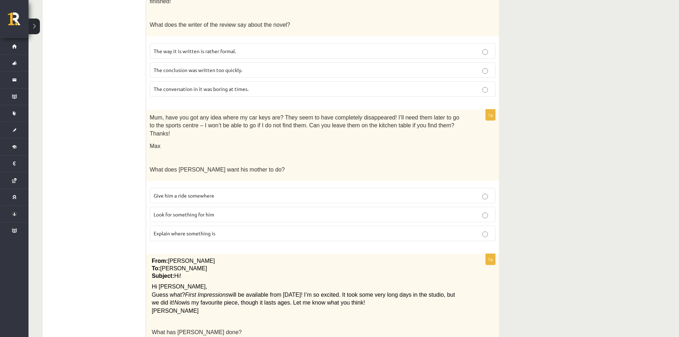
scroll to position [464, 0]
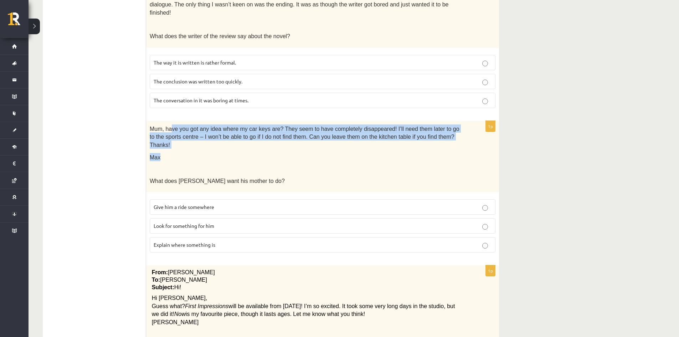
drag, startPoint x: 171, startPoint y: 104, endPoint x: 444, endPoint y: 116, distance: 273.8
click at [444, 121] on div "Mum, have you got any idea where my car keys are? They seem to have completely …" at bounding box center [322, 157] width 353 height 72
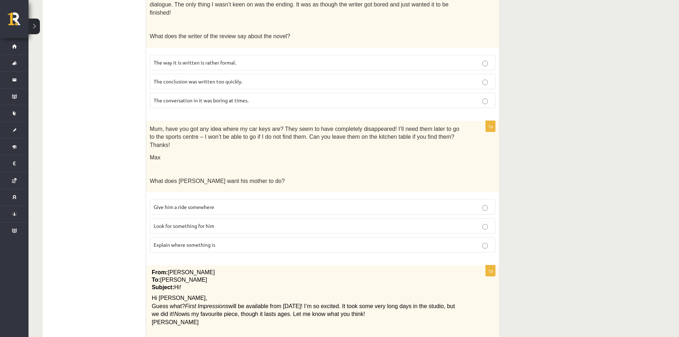
click at [348, 152] on div "Mum, have you got any idea where my car keys are? They seem to have completely …" at bounding box center [322, 157] width 353 height 72
drag, startPoint x: 274, startPoint y: 104, endPoint x: 207, endPoint y: 111, distance: 67.1
click at [189, 126] on span "Mum, have you got any idea where my car keys are? They seem to have completely …" at bounding box center [305, 137] width 310 height 22
click at [229, 165] on p at bounding box center [305, 168] width 310 height 7
click at [194, 223] on span "Look for something for him" at bounding box center [184, 226] width 61 height 6
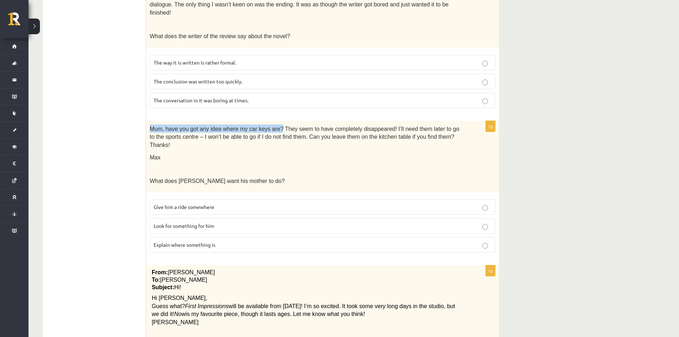
drag, startPoint x: 167, startPoint y: 102, endPoint x: 270, endPoint y: 103, distance: 102.4
click at [270, 121] on div "Mum, have you got any idea where my car keys are? They seem to have completely …" at bounding box center [322, 157] width 353 height 72
drag, startPoint x: 149, startPoint y: 123, endPoint x: 166, endPoint y: 124, distance: 16.4
click at [166, 124] on div "Mum, have you got any idea where my car keys are? They seem to have completely …" at bounding box center [322, 157] width 353 height 72
drag, startPoint x: 154, startPoint y: 193, endPoint x: 240, endPoint y: 192, distance: 85.2
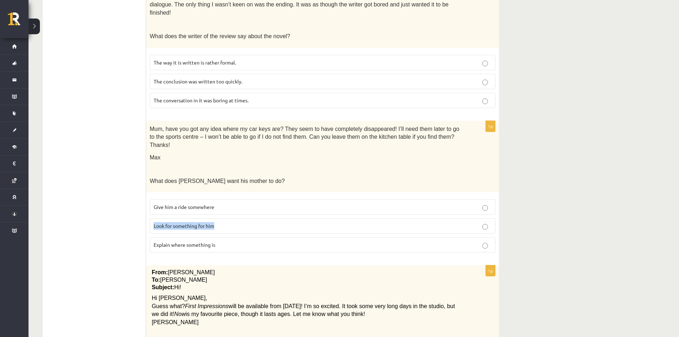
click at [230, 222] on p "Look for something for him" at bounding box center [323, 225] width 338 height 7
click at [321, 177] on p "What does Max want his mother to do?" at bounding box center [305, 181] width 310 height 8
click at [222, 225] on form "Read the text and choose the correct answer. 1p Tom, could you pick up the sand…" at bounding box center [322, 111] width 339 height 894
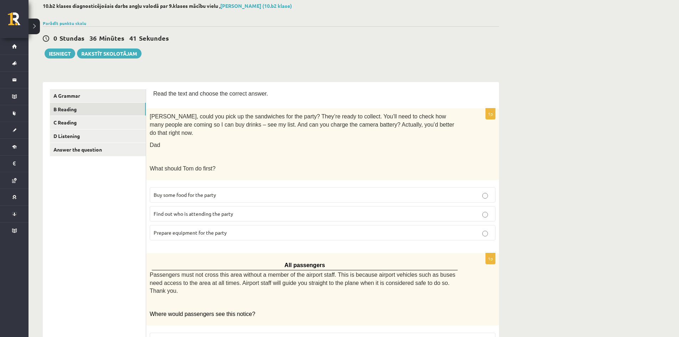
scroll to position [0, 0]
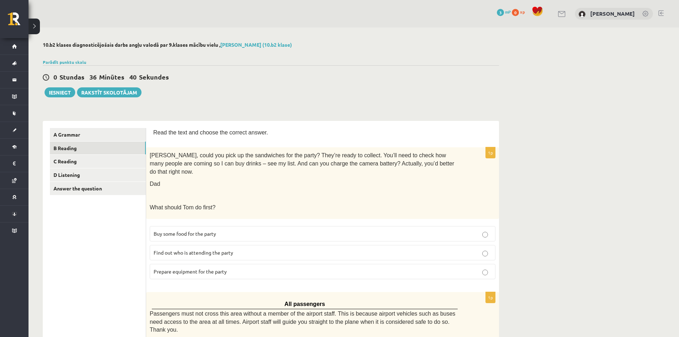
drag, startPoint x: 127, startPoint y: 78, endPoint x: 209, endPoint y: 79, distance: 82.4
click at [214, 91] on div "0 Stundas 36 Minūtes 39 Sekundes Ieskaite saglabāta! Iesniegt Rakstīt skolotājam" at bounding box center [271, 81] width 457 height 32
click at [302, 91] on div "0 Stundas 36 Minūtes 36 Sekundes Ieskaite saglabāta! Iesniegt Rakstīt skolotājam" at bounding box center [271, 81] width 457 height 32
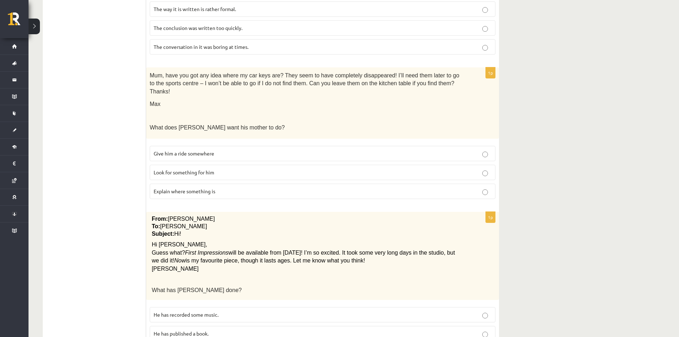
scroll to position [499, 0]
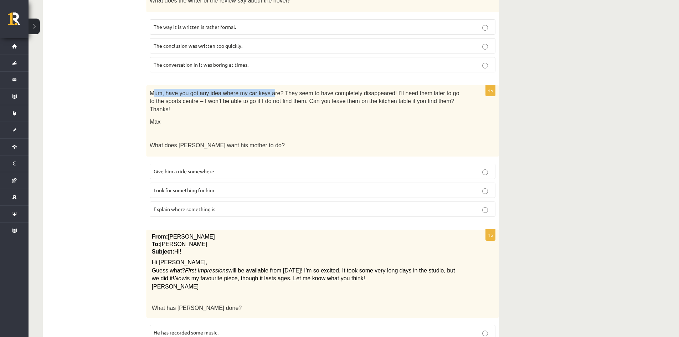
drag, startPoint x: 154, startPoint y: 67, endPoint x: 271, endPoint y: 64, distance: 117.4
click at [265, 59] on form "Read the text and choose the correct answer. 1p Tom, could you pick up the sand…" at bounding box center [322, 76] width 339 height 894
click at [277, 85] on div "Mum, have you got any idea where my car keys are? They seem to have completely …" at bounding box center [322, 121] width 353 height 72
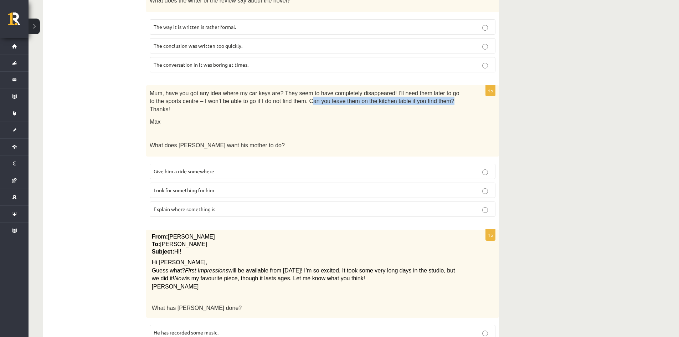
drag, startPoint x: 286, startPoint y: 77, endPoint x: 417, endPoint y: 78, distance: 130.5
click at [417, 90] on span "Mum, have you got any idea where my car keys are? They seem to have completely …" at bounding box center [305, 101] width 310 height 22
click at [407, 93] on div "Mum, have you got any idea where my car keys are? They seem to have completely …" at bounding box center [322, 121] width 353 height 72
click at [183, 187] on span "Look for something for him" at bounding box center [184, 190] width 61 height 6
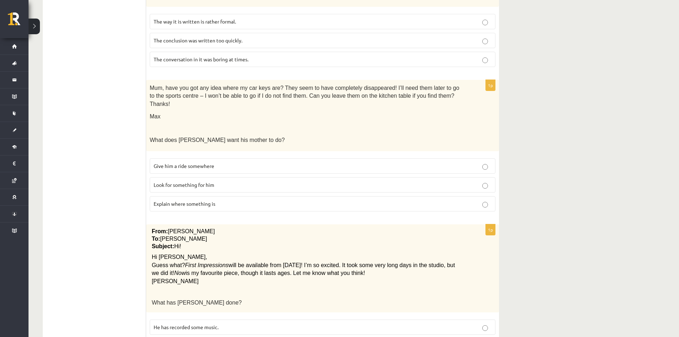
scroll to position [606, 0]
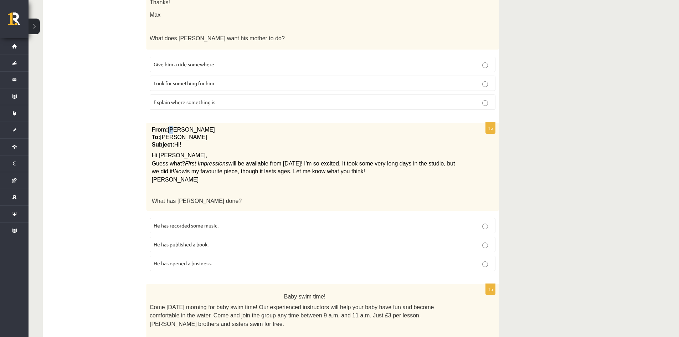
click at [174, 127] on span "Pete" at bounding box center [191, 130] width 47 height 6
drag, startPoint x: 164, startPoint y: 104, endPoint x: 177, endPoint y: 110, distance: 13.6
click at [177, 134] on p "To: Cathy" at bounding box center [305, 137] width 306 height 7
click at [175, 142] on span "Hi!" at bounding box center [177, 145] width 7 height 6
drag, startPoint x: 175, startPoint y: 111, endPoint x: 189, endPoint y: 111, distance: 13.9
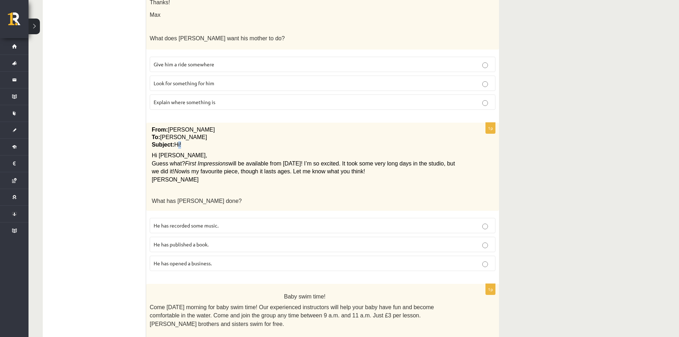
click at [189, 141] on p "Subject: Hi!" at bounding box center [305, 144] width 306 height 7
drag, startPoint x: 155, startPoint y: 132, endPoint x: 203, endPoint y: 132, distance: 48.5
click at [201, 161] on span "Guess what? First Impressions will be available from next Monday! I’m so excite…" at bounding box center [304, 167] width 304 height 13
drag, startPoint x: 224, startPoint y: 131, endPoint x: 307, endPoint y: 129, distance: 83.8
click at [307, 160] on span "will be available from next Monday! I’m so excited. It took some very long days…" at bounding box center [304, 167] width 304 height 14
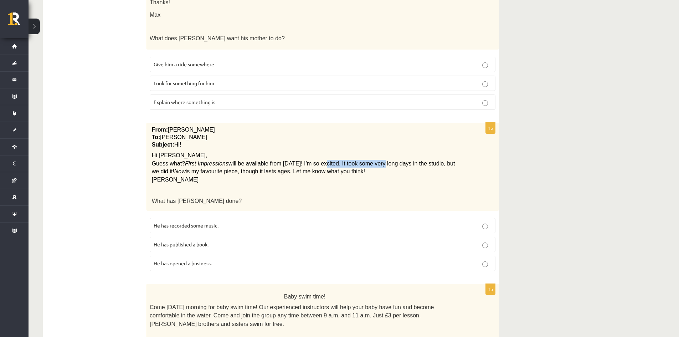
drag, startPoint x: 313, startPoint y: 130, endPoint x: 366, endPoint y: 131, distance: 53.2
click at [366, 160] on span "will be available from next Monday! I’m so excited. It took some very long days…" at bounding box center [304, 167] width 304 height 14
click at [346, 160] on span "will be available from next Monday! I’m so excited. It took some very long days…" at bounding box center [304, 167] width 304 height 14
drag, startPoint x: 351, startPoint y: 127, endPoint x: 364, endPoint y: 128, distance: 12.9
click at [374, 160] on span "will be available from next Monday! I’m so excited. It took some very long days…" at bounding box center [304, 167] width 304 height 14
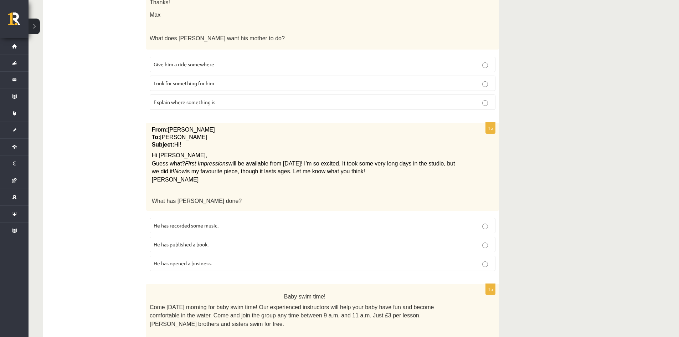
click at [392, 160] on p "Guess what? First Impressions will be available from next Monday! I’m so excite…" at bounding box center [305, 168] width 306 height 16
drag, startPoint x: 410, startPoint y: 129, endPoint x: 458, endPoint y: 129, distance: 47.4
click at [458, 160] on p "Guess what? First Impressions will be available from next Monday! I’m so excite…" at bounding box center [305, 168] width 306 height 16
drag, startPoint x: 162, startPoint y: 138, endPoint x: 316, endPoint y: 161, distance: 155.8
click at [353, 144] on div "From: Pete To: Cathy Subject: Hi! Hi Cathy, Guess what? First Impressions will …" at bounding box center [322, 167] width 353 height 88
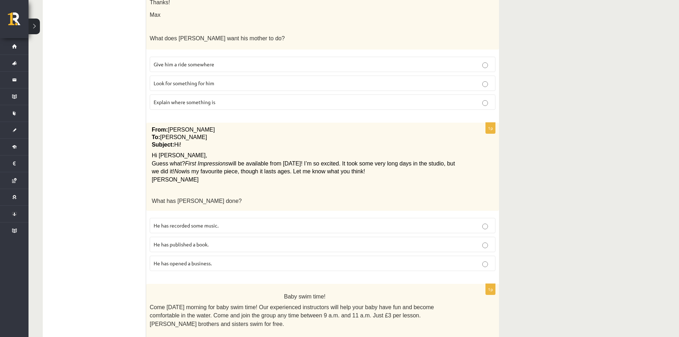
click at [269, 197] on p "What has Pete done?" at bounding box center [305, 201] width 306 height 8
drag, startPoint x: 156, startPoint y: 168, endPoint x: 218, endPoint y: 167, distance: 61.7
click at [218, 197] on p "What has Pete done?" at bounding box center [305, 201] width 306 height 8
click at [223, 197] on p "What has Pete done?" at bounding box center [305, 201] width 306 height 8
drag, startPoint x: 171, startPoint y: 169, endPoint x: 319, endPoint y: 170, distance: 148.4
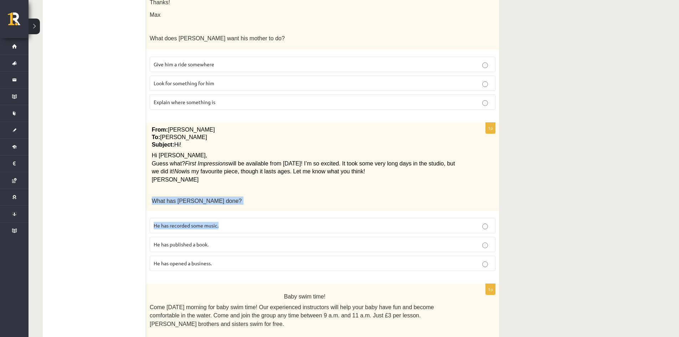
click at [304, 177] on div "From: Pete To: Cathy Subject: Hi! Hi Cathy, Guess what? First Impressions will …" at bounding box center [322, 167] width 353 height 88
drag, startPoint x: 160, startPoint y: 103, endPoint x: 180, endPoint y: 105, distance: 20.4
click at [181, 134] on p "To: Cathy" at bounding box center [305, 137] width 306 height 7
drag, startPoint x: 154, startPoint y: 131, endPoint x: 170, endPoint y: 129, distance: 16.1
click at [170, 160] on span "Guess what?" at bounding box center [168, 163] width 33 height 6
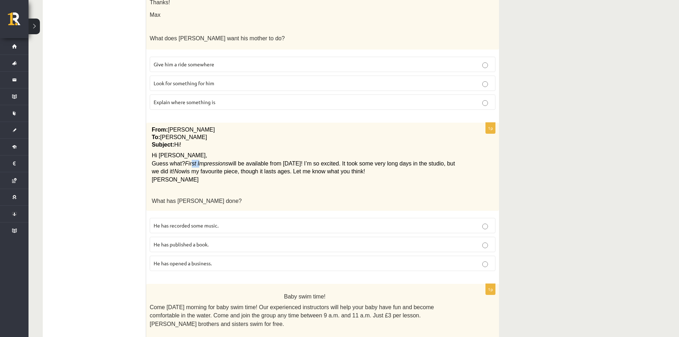
drag, startPoint x: 188, startPoint y: 129, endPoint x: 230, endPoint y: 135, distance: 42.5
click at [224, 161] on span "Guess what? First Impressions will be available from next Monday! I’m so excite…" at bounding box center [304, 167] width 304 height 13
drag, startPoint x: 236, startPoint y: 132, endPoint x: 243, endPoint y: 133, distance: 7.2
click at [242, 160] on span "will be available from next Monday! I’m so excited. It took some very long days…" at bounding box center [304, 167] width 304 height 14
click at [291, 160] on span "will be available from next Monday! I’m so excited. It took some very long days…" at bounding box center [304, 167] width 304 height 14
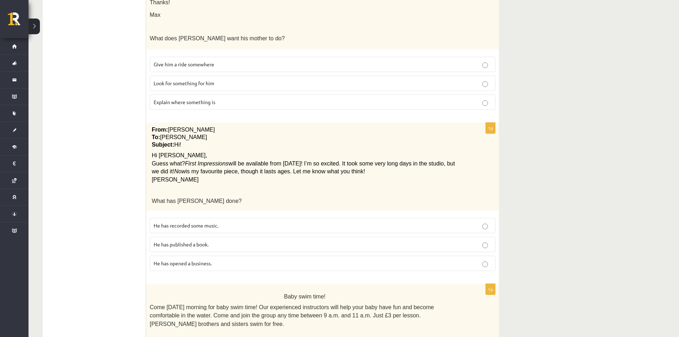
click at [307, 160] on span "will be available from next Monday! I’m so excited. It took some very long days…" at bounding box center [304, 167] width 304 height 14
drag, startPoint x: 338, startPoint y: 127, endPoint x: 395, endPoint y: 142, distance: 58.7
click at [355, 160] on span "will be available from next Monday! I’m so excited. It took some very long days…" at bounding box center [304, 167] width 304 height 14
drag, startPoint x: 430, startPoint y: 134, endPoint x: 386, endPoint y: 146, distance: 45.8
click at [436, 160] on p "Guess what? First Impressions will be available from next Monday! I’m so excite…" at bounding box center [305, 168] width 306 height 16
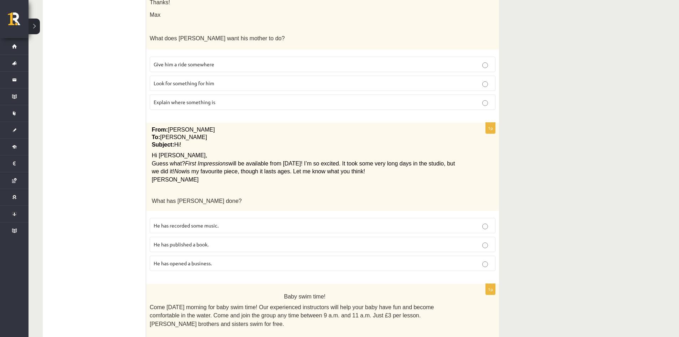
click at [280, 197] on p "What has Pete done?" at bounding box center [305, 201] width 306 height 8
drag, startPoint x: 234, startPoint y: 137, endPoint x: 327, endPoint y: 136, distance: 92.4
click at [321, 168] on span "is my favourite piece, though it lasts ages. Let me know what you think!" at bounding box center [275, 171] width 179 height 6
click at [355, 176] on p "Pete" at bounding box center [305, 180] width 306 height 8
drag, startPoint x: 183, startPoint y: 130, endPoint x: 306, endPoint y: 133, distance: 123.1
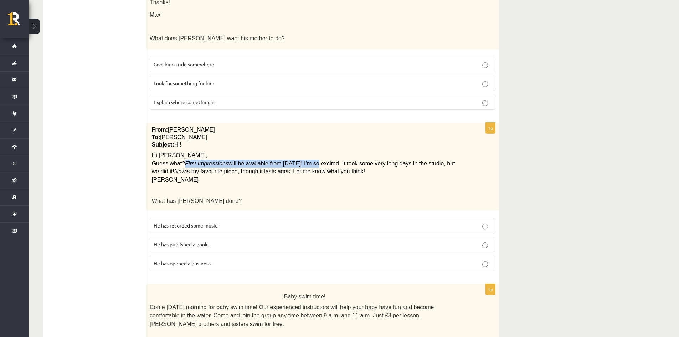
click at [306, 161] on span "Guess what? First Impressions will be available from next Monday! I’m so excite…" at bounding box center [304, 167] width 304 height 13
click at [240, 162] on div "From: Pete To: Cathy Subject: Hi! Hi Cathy, Guess what? First Impressions will …" at bounding box center [322, 167] width 353 height 88
drag, startPoint x: 201, startPoint y: 133, endPoint x: 226, endPoint y: 134, distance: 25.0
click at [226, 160] on p "Guess what? First Impressions will be available from next Monday! I’m so excite…" at bounding box center [305, 168] width 306 height 16
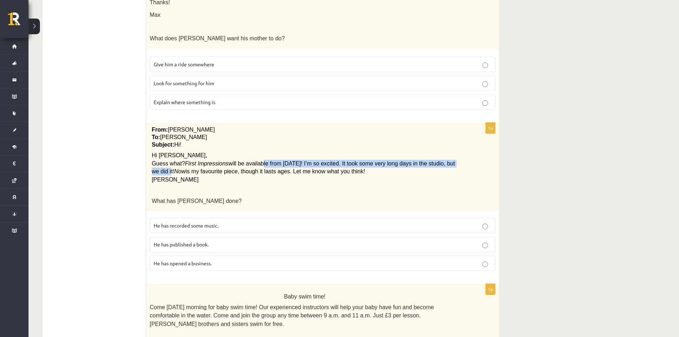
drag, startPoint x: 252, startPoint y: 130, endPoint x: 454, endPoint y: 129, distance: 202.2
click at [454, 160] on p "Guess what? First Impressions will be available from next Monday! I’m so excite…" at bounding box center [305, 168] width 306 height 16
click at [420, 151] on div "From: Pete To: Cathy Subject: Hi! Hi Cathy, Guess what? First Impressions will …" at bounding box center [322, 167] width 353 height 88
click at [231, 222] on p "He has recorded some music." at bounding box center [323, 225] width 338 height 7
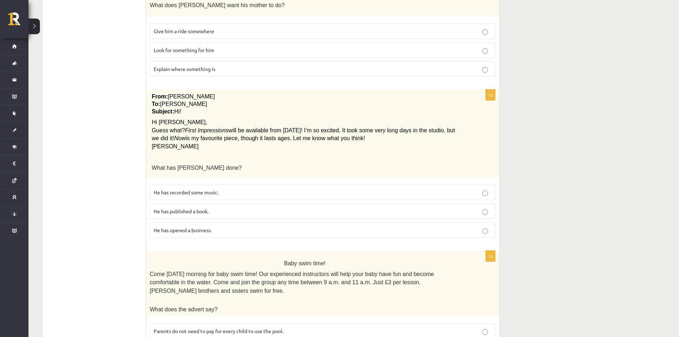
scroll to position [663, 0]
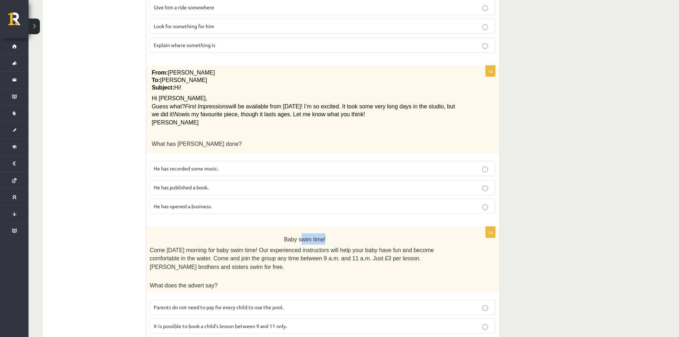
click at [341, 233] on p "Baby swim time!" at bounding box center [305, 238] width 310 height 11
click at [274, 247] on span "Come on Sunday morning for baby swim time! Our experienced instructors will hel…" at bounding box center [292, 258] width 284 height 23
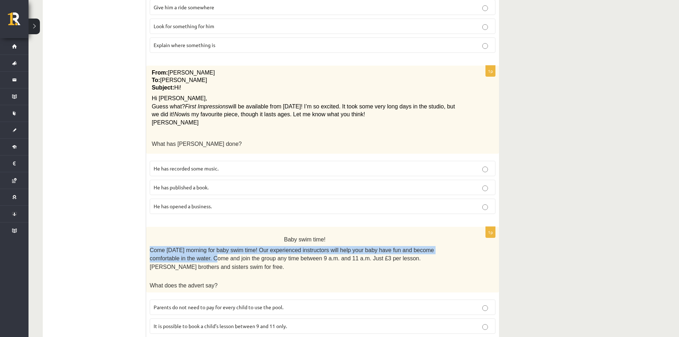
drag, startPoint x: 149, startPoint y: 218, endPoint x: 171, endPoint y: 226, distance: 24.0
click at [171, 227] on div "Baby swim time! Come on Sunday morning for baby swim time! Our experienced inst…" at bounding box center [322, 260] width 353 height 66
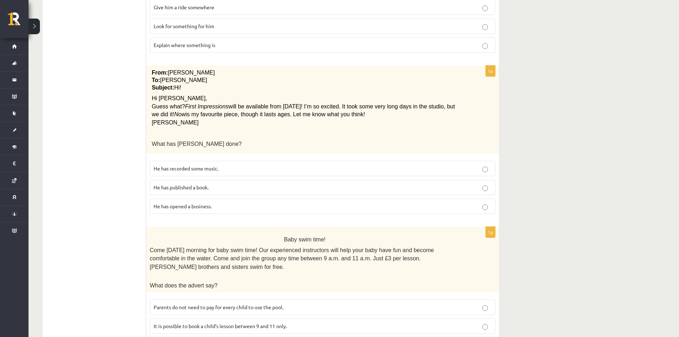
click at [179, 247] on span "Come on Sunday morning for baby swim time! Our experienced instructors will hel…" at bounding box center [292, 258] width 284 height 23
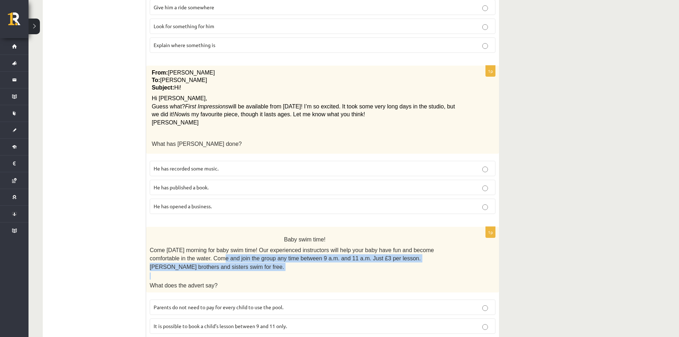
drag, startPoint x: 174, startPoint y: 225, endPoint x: 464, endPoint y: 231, distance: 289.7
click at [464, 231] on div "Baby swim time! Come on Sunday morning for baby swim time! Our experienced inst…" at bounding box center [322, 260] width 353 height 66
click at [463, 233] on div "Baby swim time! Come on Sunday morning for baby swim time! Our experienced inst…" at bounding box center [322, 260] width 353 height 66
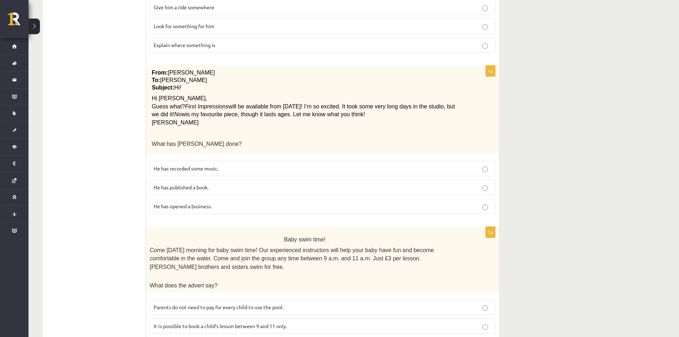
click at [252, 272] on p at bounding box center [305, 275] width 310 height 7
drag, startPoint x: 156, startPoint y: 243, endPoint x: 209, endPoint y: 244, distance: 53.2
click at [209, 282] on span "What does the advert say?" at bounding box center [184, 285] width 68 height 6
click at [215, 281] on p "What does the advert say?" at bounding box center [305, 285] width 310 height 8
drag, startPoint x: 259, startPoint y: 283, endPoint x: 286, endPoint y: 285, distance: 26.5
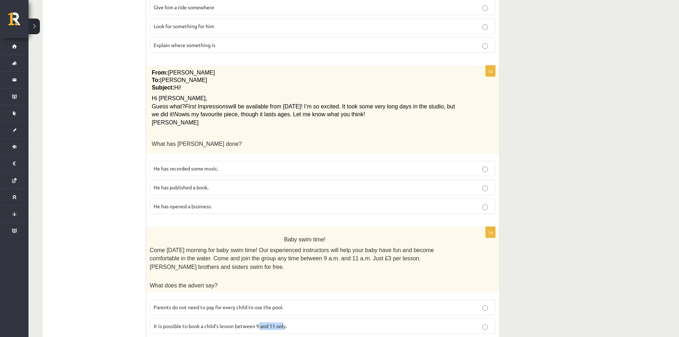
click at [286, 323] on span "It is possible to book a child’s lesson between 9 and 11 only." at bounding box center [220, 326] width 133 height 6
click at [317, 281] on p "What does the advert say?" at bounding box center [305, 285] width 310 height 8
drag, startPoint x: 190, startPoint y: 306, endPoint x: 297, endPoint y: 302, distance: 106.7
click at [326, 272] on p at bounding box center [305, 275] width 310 height 7
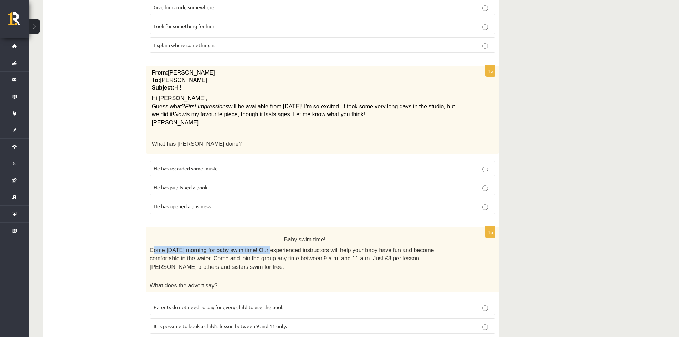
drag, startPoint x: 152, startPoint y: 217, endPoint x: 261, endPoint y: 217, distance: 108.4
click at [261, 247] on span "Come on Sunday morning for baby swim time! Our experienced instructors will hel…" at bounding box center [292, 258] width 284 height 23
click at [259, 247] on span "Come on Sunday morning for baby swim time! Our experienced instructors will hel…" at bounding box center [292, 258] width 284 height 23
drag, startPoint x: 286, startPoint y: 215, endPoint x: 312, endPoint y: 217, distance: 25.4
click at [287, 247] on span "Come on Sunday morning for baby swim time! Our experienced instructors will hel…" at bounding box center [292, 258] width 284 height 23
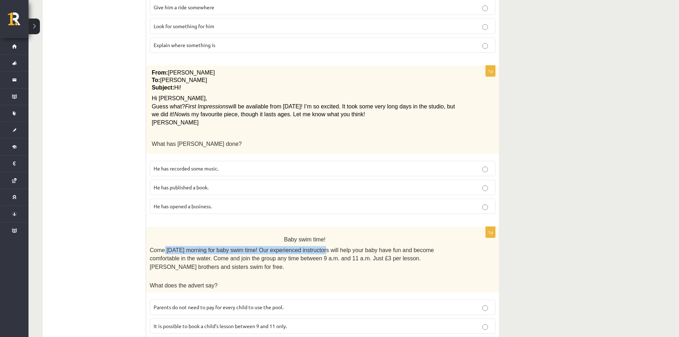
drag, startPoint x: 315, startPoint y: 217, endPoint x: 163, endPoint y: 218, distance: 151.9
click at [163, 247] on span "Come on Sunday morning for baby swim time! Our experienced instructors will hel…" at bounding box center [292, 258] width 284 height 23
drag, startPoint x: 238, startPoint y: 280, endPoint x: 271, endPoint y: 282, distance: 33.2
click at [271, 322] on p "It is possible to book a child’s lesson between 9 and 11 only." at bounding box center [323, 325] width 338 height 7
drag, startPoint x: 288, startPoint y: 281, endPoint x: 296, endPoint y: 282, distance: 8.3
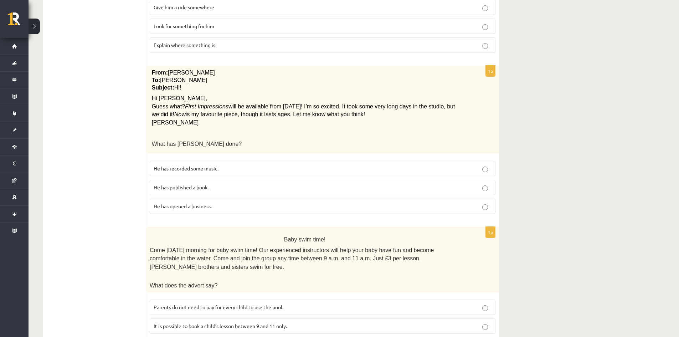
click at [296, 322] on p "It is possible to book a child’s lesson between 9 and 11 only." at bounding box center [323, 325] width 338 height 7
click at [238, 304] on span "Parents do not need to pay for every child to use the pool." at bounding box center [219, 307] width 130 height 6
click at [273, 322] on p "It is possible to book a child’s lesson between 9 and 11 only." at bounding box center [323, 325] width 338 height 7
click at [277, 300] on label "Parents do not need to pay for every child to use the pool." at bounding box center [323, 307] width 346 height 15
click at [270, 318] on label "It is possible to book a child’s lesson between 9 and 11 only." at bounding box center [323, 325] width 346 height 15
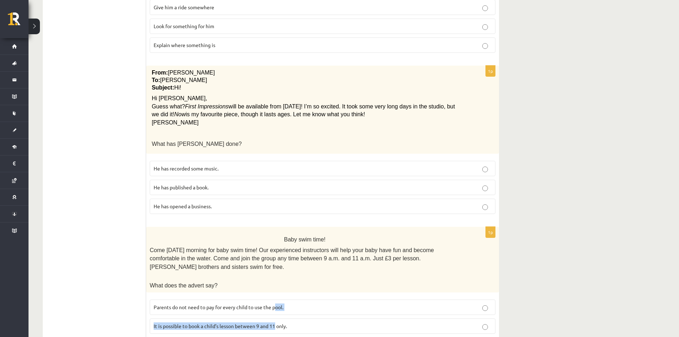
click at [275, 296] on fieldset "Parents do not need to pay for every child to use the pool. It is possible to b…" at bounding box center [323, 325] width 346 height 59
click at [274, 323] on span "It is possible to book a child’s lesson between 9 and 11 only." at bounding box center [220, 326] width 133 height 6
click at [279, 300] on label "Parents do not need to pay for every child to use the pool." at bounding box center [323, 307] width 346 height 15
drag, startPoint x: 291, startPoint y: 283, endPoint x: 294, endPoint y: 276, distance: 7.6
click at [292, 318] on label "It is possible to book a child’s lesson between 9 and 11 only." at bounding box center [323, 325] width 346 height 15
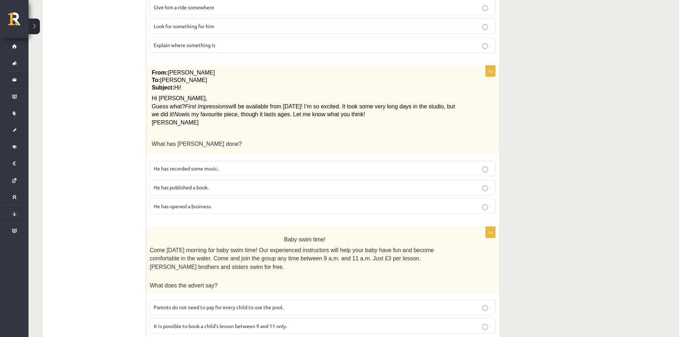
click at [304, 304] on p "Parents do not need to pay for every child to use the pool." at bounding box center [323, 307] width 338 height 7
drag, startPoint x: 303, startPoint y: 282, endPoint x: 311, endPoint y: 263, distance: 20.0
click at [303, 322] on p "It is possible to book a child’s lesson between 9 and 11 only." at bounding box center [323, 325] width 338 height 7
click at [311, 304] on p "Parents do not need to pay for every child to use the pool." at bounding box center [323, 307] width 338 height 7
drag, startPoint x: 304, startPoint y: 284, endPoint x: 310, endPoint y: 266, distance: 19.1
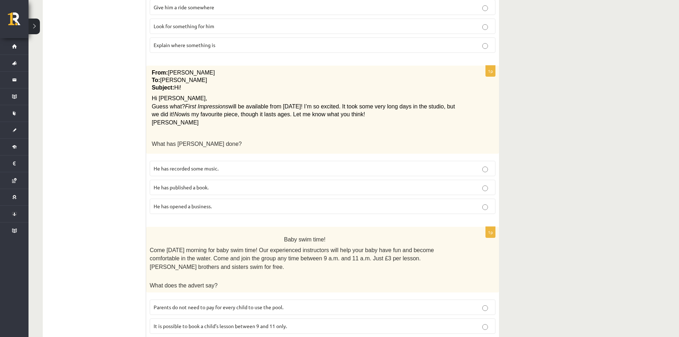
click at [302, 322] on p "It is possible to book a child’s lesson between 9 and 11 only." at bounding box center [323, 325] width 338 height 7
drag, startPoint x: 310, startPoint y: 266, endPoint x: 305, endPoint y: 279, distance: 14.1
click at [310, 304] on p "Parents do not need to pay for every child to use the pool." at bounding box center [323, 307] width 338 height 7
drag, startPoint x: 305, startPoint y: 280, endPoint x: 312, endPoint y: 260, distance: 21.2
click at [305, 318] on label "It is possible to book a child’s lesson between 9 and 11 only." at bounding box center [323, 325] width 346 height 15
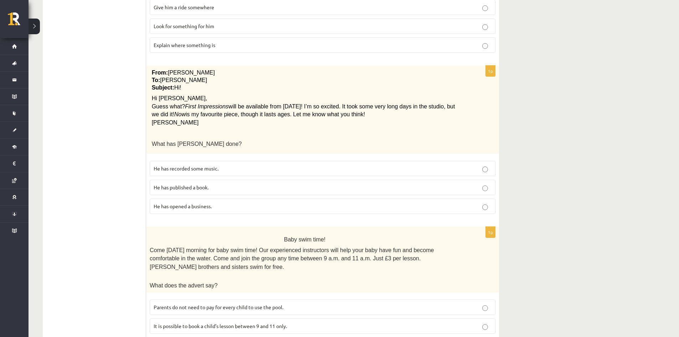
drag, startPoint x: 312, startPoint y: 260, endPoint x: 306, endPoint y: 273, distance: 14.2
click at [311, 300] on label "Parents do not need to pay for every child to use the pool." at bounding box center [323, 307] width 346 height 15
drag, startPoint x: 306, startPoint y: 273, endPoint x: 311, endPoint y: 257, distance: 16.5
click at [306, 296] on fieldset "Parents do not need to pay for every child to use the pool. It is possible to b…" at bounding box center [323, 325] width 346 height 59
drag, startPoint x: 620, startPoint y: 243, endPoint x: 609, endPoint y: 244, distance: 11.1
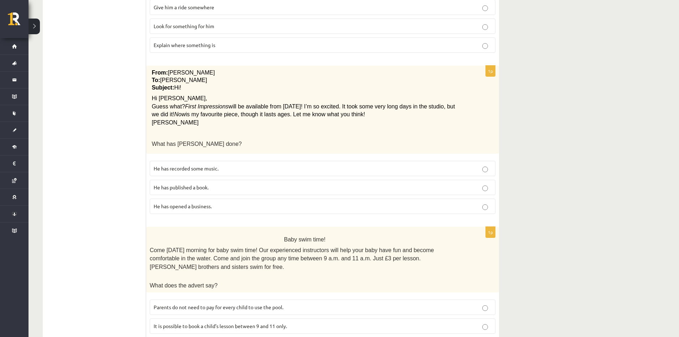
drag, startPoint x: 208, startPoint y: 262, endPoint x: 290, endPoint y: 274, distance: 83.6
click at [272, 296] on fieldset "Parents do not need to pay for every child to use the pool. It is possible to b…" at bounding box center [323, 325] width 346 height 59
click at [492, 227] on div "Baby swim time! Come on Sunday morning for baby swim time! Our experienced inst…" at bounding box center [322, 260] width 353 height 66
click at [342, 322] on p "It is possible to book a child’s lesson between 9 and 11 only." at bounding box center [323, 325] width 338 height 7
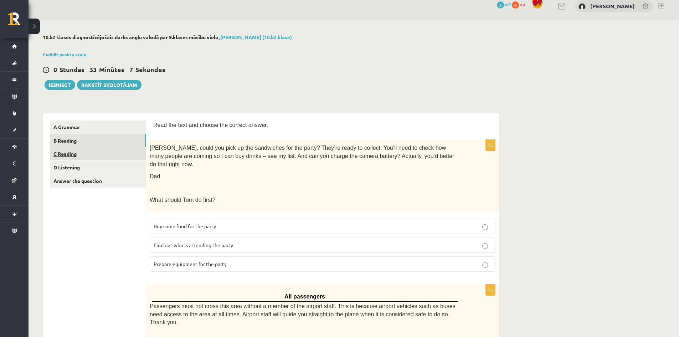
scroll to position [0, 0]
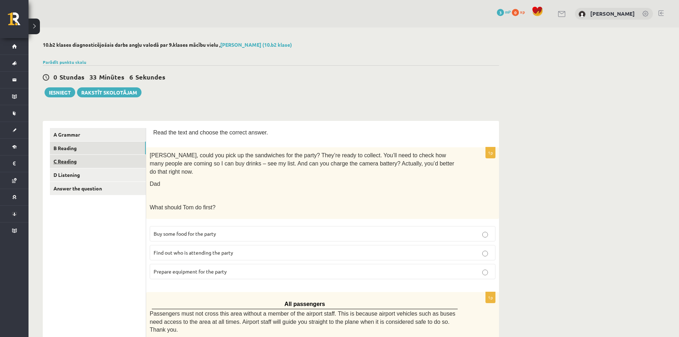
click at [71, 165] on link "C Reading" at bounding box center [98, 161] width 96 height 13
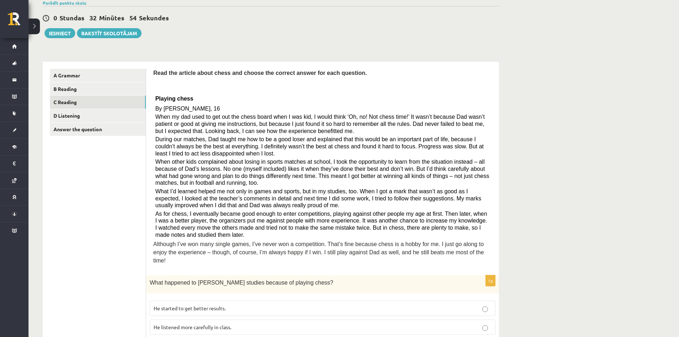
scroll to position [71, 0]
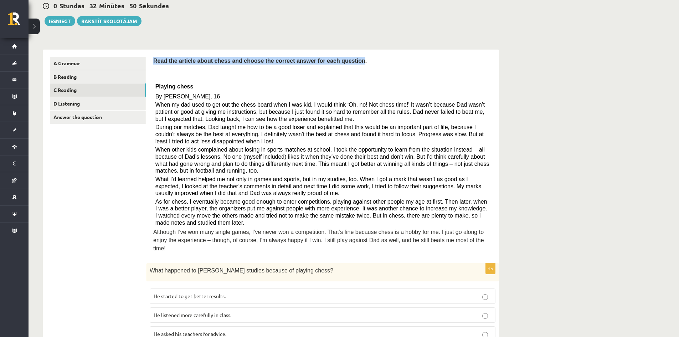
drag, startPoint x: 155, startPoint y: 63, endPoint x: 328, endPoint y: 72, distance: 173.9
click at [337, 64] on span "Read the article about chess and choose the correct answer for each question." at bounding box center [260, 61] width 214 height 6
click at [250, 87] on p "Playing chess" at bounding box center [323, 85] width 335 height 11
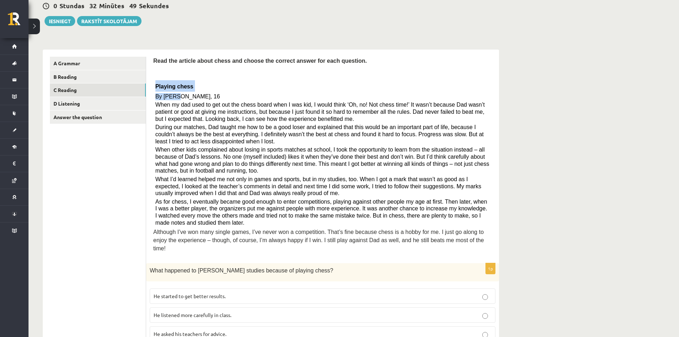
drag, startPoint x: 154, startPoint y: 86, endPoint x: 177, endPoint y: 92, distance: 23.5
click at [177, 92] on div "Read the article about chess and choose the correct answer for each question. P…" at bounding box center [322, 156] width 339 height 199
click at [208, 97] on p "By Sam Long, 16" at bounding box center [323, 96] width 335 height 7
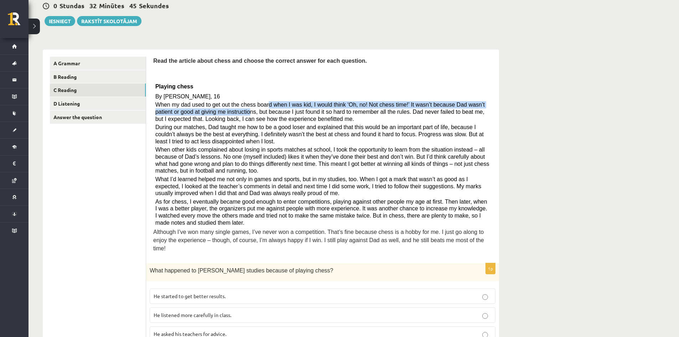
drag, startPoint x: 216, startPoint y: 105, endPoint x: 252, endPoint y: 105, distance: 36.4
click at [259, 102] on span "When my dad used to get out the chess board when I was kid, I would think ‘Oh, …" at bounding box center [321, 112] width 330 height 20
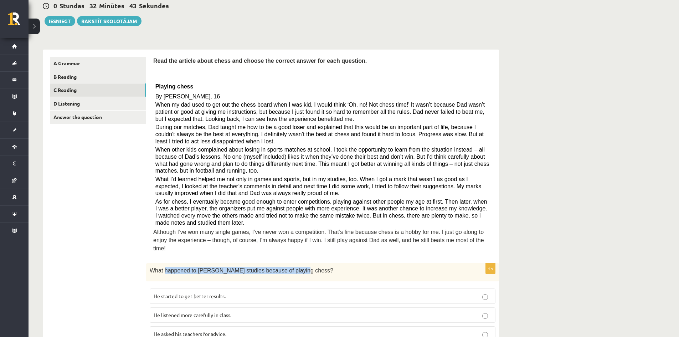
drag, startPoint x: 167, startPoint y: 263, endPoint x: 292, endPoint y: 259, distance: 125.2
click at [292, 267] on p "What happened to Sam’s studies because of playing chess?" at bounding box center [305, 270] width 310 height 7
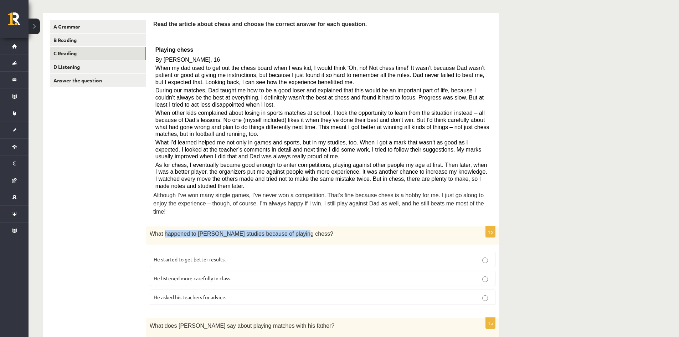
scroll to position [143, 0]
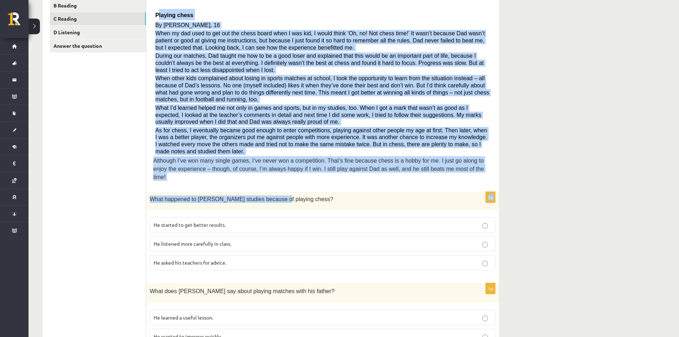
drag, startPoint x: 157, startPoint y: 12, endPoint x: 239, endPoint y: 118, distance: 133.7
click at [227, 22] on p "By Sam Long, 16" at bounding box center [323, 25] width 335 height 7
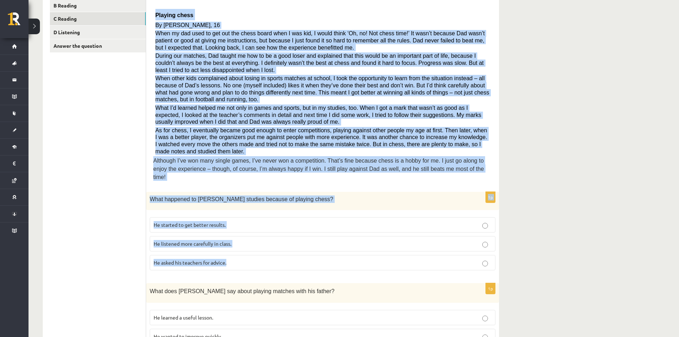
drag, startPoint x: 155, startPoint y: 17, endPoint x: 258, endPoint y: 250, distance: 255.2
copy form "Playing chess By Sam Long, 16 When my dad used to get out the chess board when …"
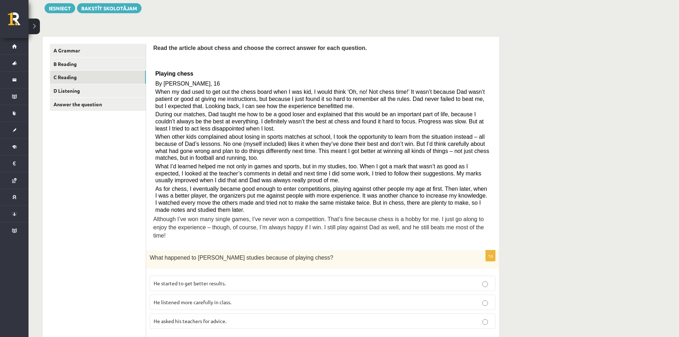
scroll to position [71, 0]
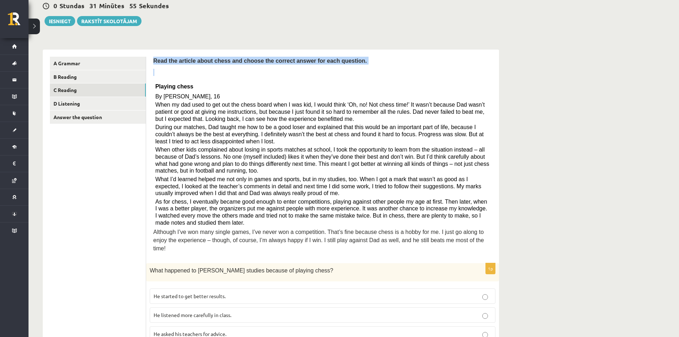
drag, startPoint x: 159, startPoint y: 62, endPoint x: 184, endPoint y: 78, distance: 30.1
click at [179, 75] on div "Read the article about chess and choose the correct answer for each question. P…" at bounding box center [322, 156] width 339 height 199
click at [183, 94] on span "By Sam Long, 16" at bounding box center [188, 96] width 65 height 6
drag, startPoint x: 157, startPoint y: 98, endPoint x: 163, endPoint y: 109, distance: 12.3
click at [162, 107] on div "Read the article about chess and choose the correct answer for each question. P…" at bounding box center [322, 156] width 339 height 199
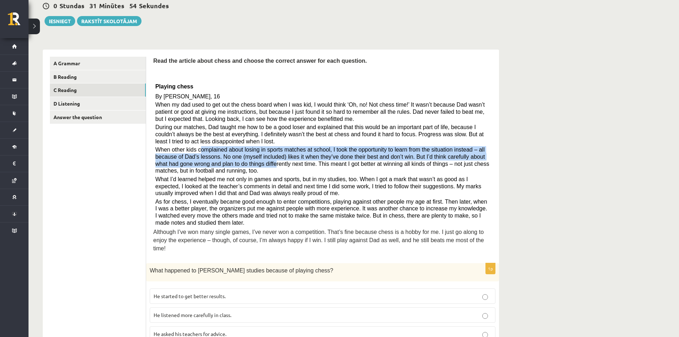
drag, startPoint x: 203, startPoint y: 155, endPoint x: 266, endPoint y: 191, distance: 72.7
click at [230, 175] on div "Read the article about chess and choose the correct answer for each question. P…" at bounding box center [322, 156] width 339 height 199
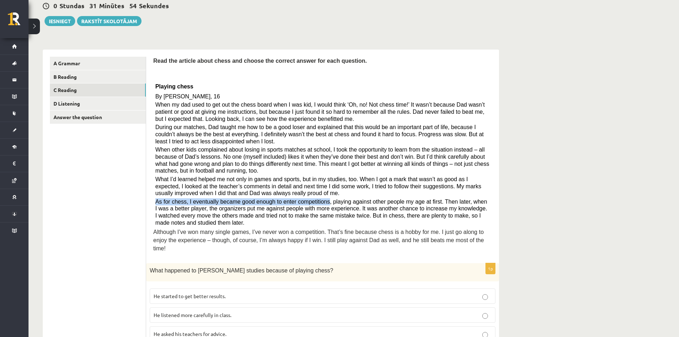
drag, startPoint x: 316, startPoint y: 200, endPoint x: 346, endPoint y: 203, distance: 30.1
click at [330, 202] on div "Read the article about chess and choose the correct answer for each question. P…" at bounding box center [322, 156] width 339 height 199
click at [259, 158] on div "Read the article about chess and choose the correct answer for each question. P…" at bounding box center [322, 156] width 339 height 199
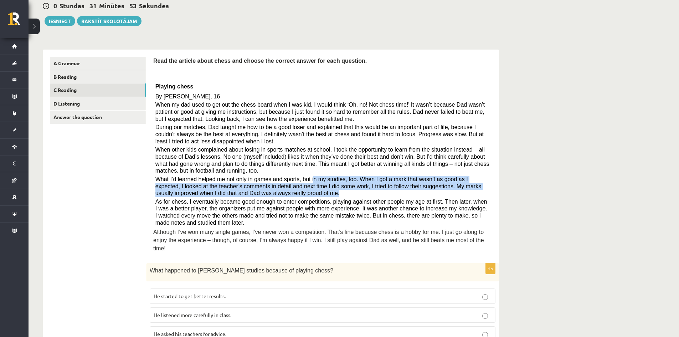
click at [421, 200] on div "Read the article about chess and choose the correct answer for each question. P…" at bounding box center [322, 156] width 339 height 199
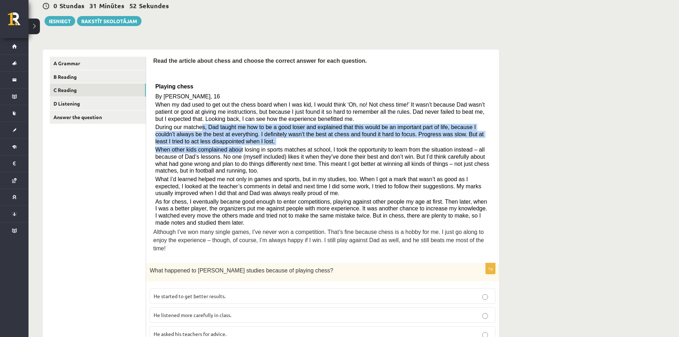
drag, startPoint x: 199, startPoint y: 130, endPoint x: 280, endPoint y: 166, distance: 87.8
click at [238, 151] on div "Read the article about chess and choose the correct answer for each question. P…" at bounding box center [322, 156] width 339 height 199
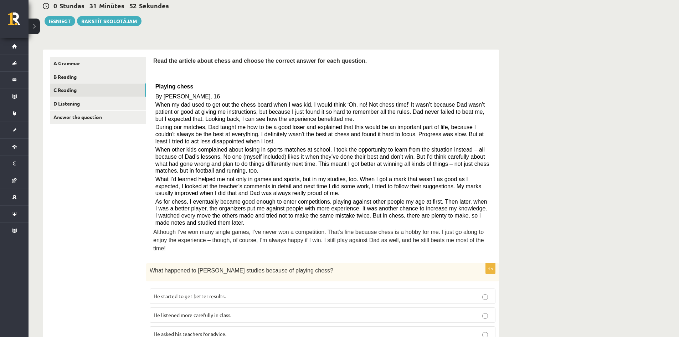
drag, startPoint x: 399, startPoint y: 238, endPoint x: 355, endPoint y: 217, distance: 49.0
click at [401, 239] on span "Although I’ve won many single games, I’ve never won a competition. That’s fine …" at bounding box center [318, 240] width 331 height 22
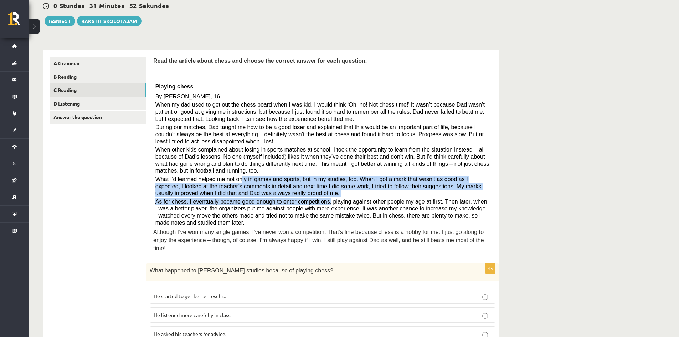
click at [210, 176] on div "Read the article about chess and choose the correct answer for each question. P…" at bounding box center [322, 156] width 339 height 199
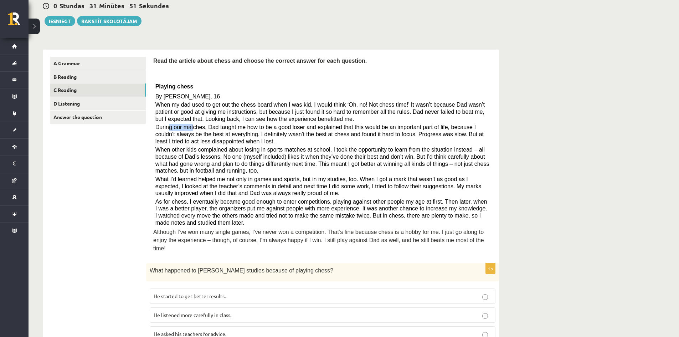
drag, startPoint x: 224, startPoint y: 125, endPoint x: 353, endPoint y: 111, distance: 130.3
click at [309, 117] on div "Read the article about chess and choose the correct answer for each question. P…" at bounding box center [322, 156] width 339 height 199
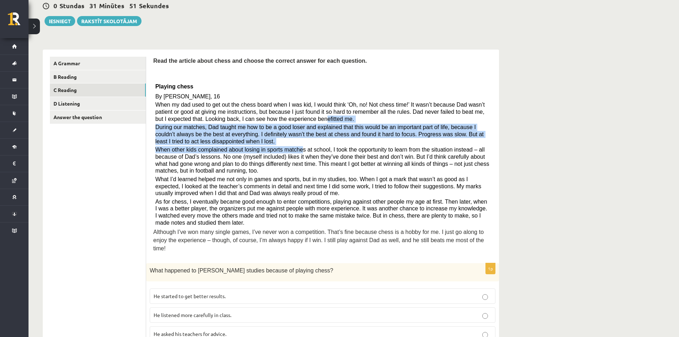
drag, startPoint x: 263, startPoint y: 122, endPoint x: 412, endPoint y: 200, distance: 168.3
click at [389, 198] on div "Read the article about chess and choose the correct answer for each question. P…" at bounding box center [322, 156] width 339 height 199
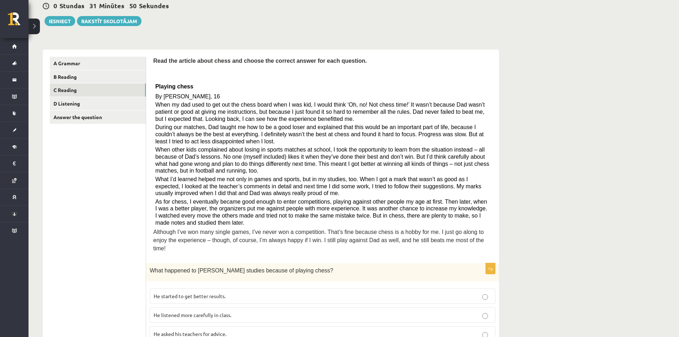
click at [207, 100] on p "By Sam Long, 16" at bounding box center [323, 96] width 335 height 7
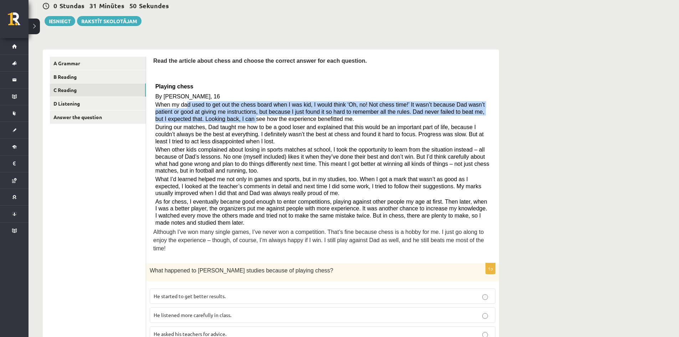
drag, startPoint x: 184, startPoint y: 108, endPoint x: 279, endPoint y: 155, distance: 105.4
click at [276, 153] on div "Read the article about chess and choose the correct answer for each question. P…" at bounding box center [322, 156] width 339 height 199
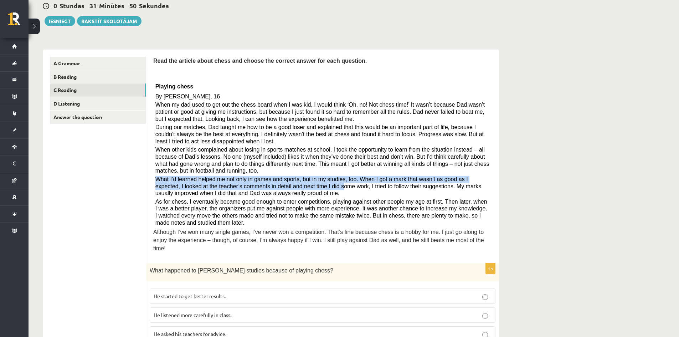
drag, startPoint x: 285, startPoint y: 185, endPoint x: 355, endPoint y: 208, distance: 73.3
click at [353, 207] on div "Read the article about chess and choose the correct answer for each question. P…" at bounding box center [322, 156] width 339 height 199
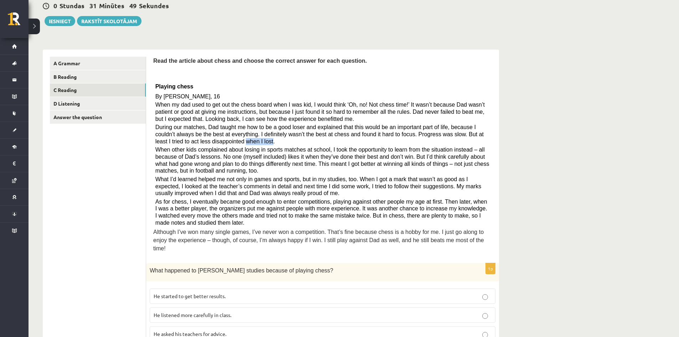
drag, startPoint x: 188, startPoint y: 144, endPoint x: 279, endPoint y: 139, distance: 90.4
click at [275, 139] on p "During our matches, Dad taught me how to be a good loser and explained that thi…" at bounding box center [323, 134] width 335 height 21
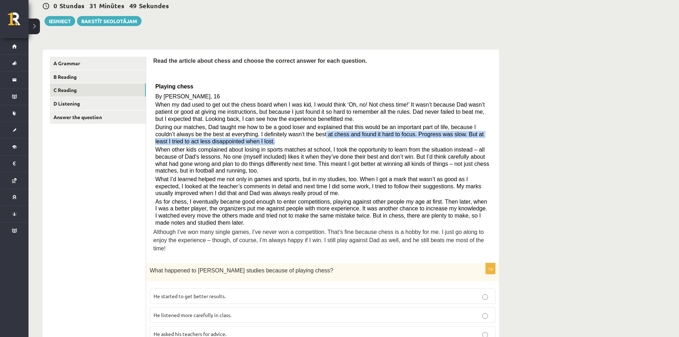
click at [178, 146] on div "Read the article about chess and choose the correct answer for each question. P…" at bounding box center [322, 156] width 339 height 199
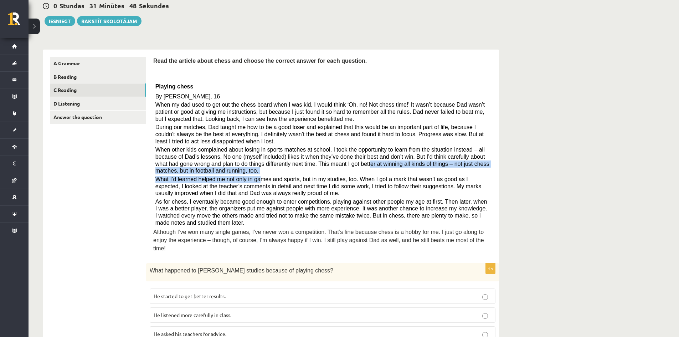
drag, startPoint x: 293, startPoint y: 173, endPoint x: 232, endPoint y: 177, distance: 60.8
click at [244, 177] on div "Read the article about chess and choose the correct answer for each question. P…" at bounding box center [322, 156] width 339 height 199
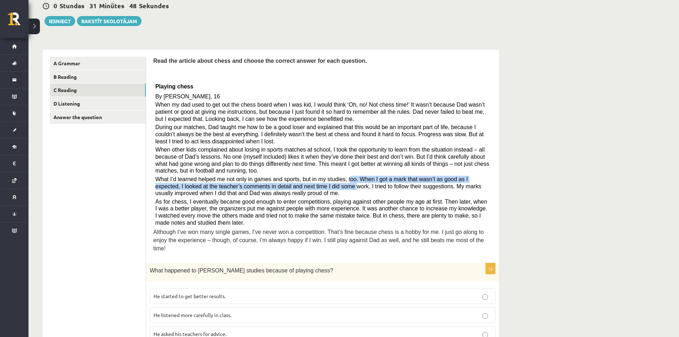
drag, startPoint x: 297, startPoint y: 187, endPoint x: 224, endPoint y: 195, distance: 74.3
click at [229, 194] on span "What I’d learned helped me not only in games and sports, but in my studies, too…" at bounding box center [319, 186] width 326 height 20
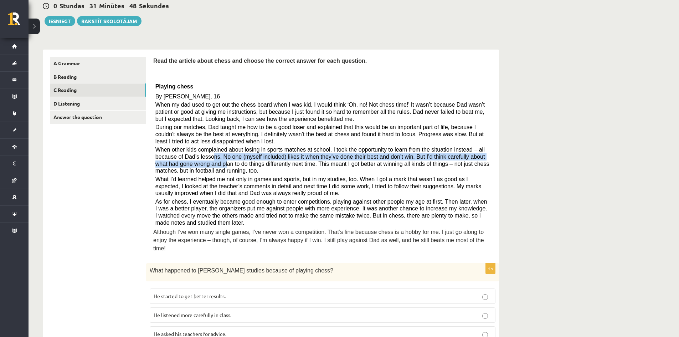
drag, startPoint x: 193, startPoint y: 147, endPoint x: 156, endPoint y: 127, distance: 41.5
click at [193, 145] on div "Read the article about chess and choose the correct answer for each question. P…" at bounding box center [322, 156] width 339 height 199
drag, startPoint x: 170, startPoint y: 127, endPoint x: 244, endPoint y: 133, distance: 74.1
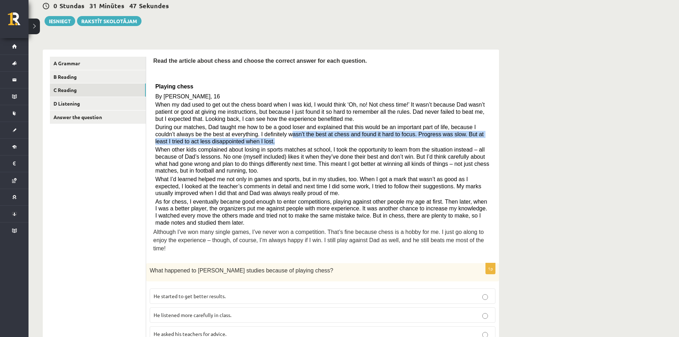
drag, startPoint x: 244, startPoint y: 133, endPoint x: 242, endPoint y: 163, distance: 29.7
click at [203, 155] on div "Read the article about chess and choose the correct answer for each question. P…" at bounding box center [322, 156] width 339 height 199
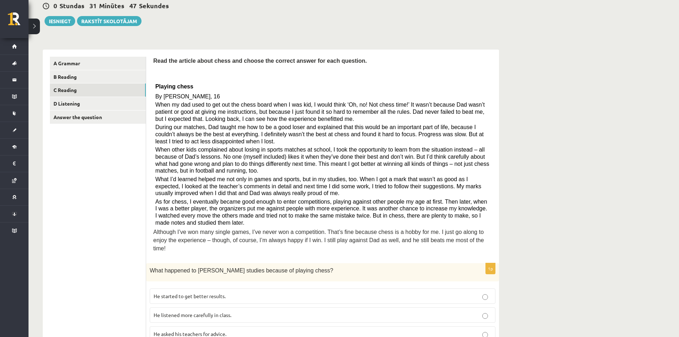
drag, startPoint x: 303, startPoint y: 169, endPoint x: 252, endPoint y: 179, distance: 52.0
click at [267, 175] on div "Read the article about chess and choose the correct answer for each question. P…" at bounding box center [322, 156] width 339 height 199
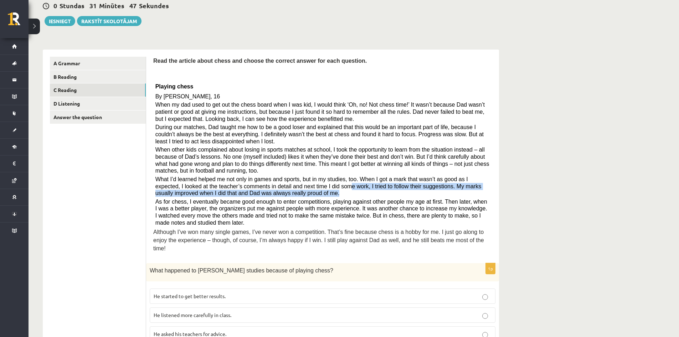
drag, startPoint x: 314, startPoint y: 191, endPoint x: 281, endPoint y: 192, distance: 33.2
click at [286, 192] on p "What I’d learned helped me not only in games and sports, but in my studies, too…" at bounding box center [323, 186] width 335 height 21
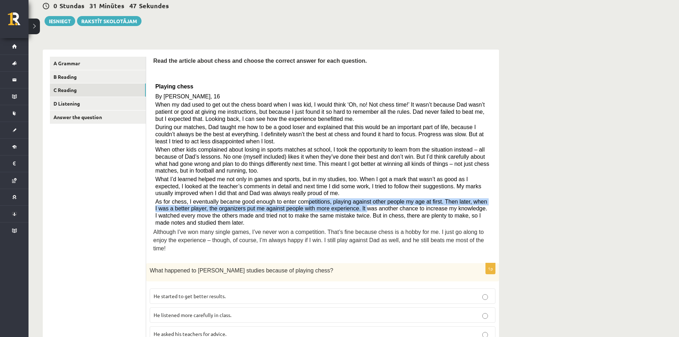
drag, startPoint x: 333, startPoint y: 206, endPoint x: 337, endPoint y: 196, distance: 10.3
click at [343, 204] on span "As for chess, I eventually became good enough to enter competitions, playing ag…" at bounding box center [322, 212] width 332 height 27
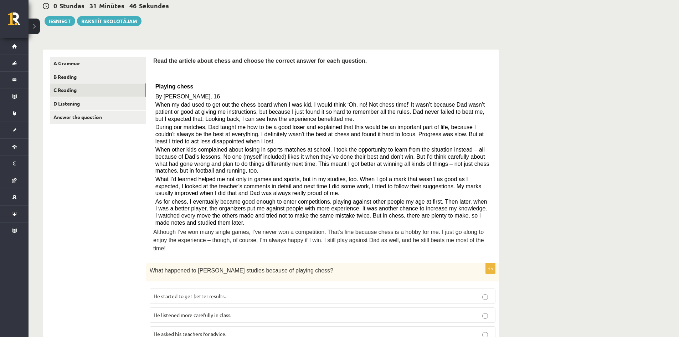
drag, startPoint x: 269, startPoint y: 193, endPoint x: 282, endPoint y: 153, distance: 41.8
click at [212, 186] on p "What I’d learned helped me not only in games and sports, but in my studies, too…" at bounding box center [323, 186] width 335 height 21
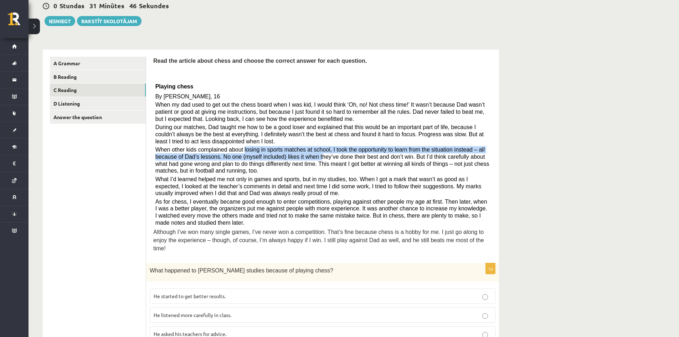
drag, startPoint x: 282, startPoint y: 153, endPoint x: 206, endPoint y: 136, distance: 78.6
click at [233, 151] on span "When other kids complained about losing in sports matches at school, I took the…" at bounding box center [323, 160] width 334 height 27
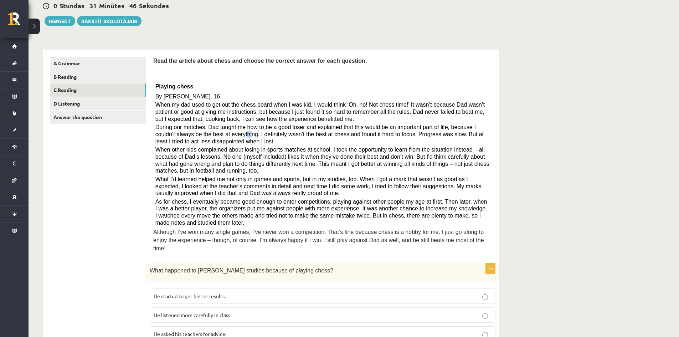
drag, startPoint x: 206, startPoint y: 136, endPoint x: 197, endPoint y: 136, distance: 9.3
click at [197, 136] on span "During our matches, Dad taught me how to be a good loser and explained that thi…" at bounding box center [320, 134] width 328 height 20
click at [195, 142] on span "During our matches, Dad taught me how to be a good loser and explained that thi…" at bounding box center [320, 134] width 328 height 20
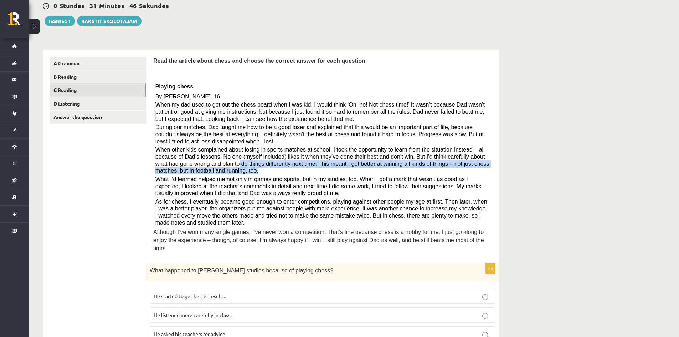
drag, startPoint x: 237, startPoint y: 169, endPoint x: 194, endPoint y: 174, distance: 43.8
click at [238, 169] on p "When other kids complained about losing in sports matches at school, I took the…" at bounding box center [323, 160] width 335 height 28
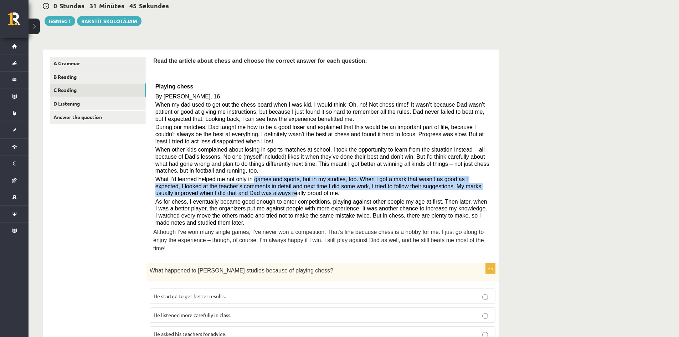
drag, startPoint x: 209, startPoint y: 186, endPoint x: 329, endPoint y: 196, distance: 120.6
click at [221, 190] on span "What I’d learned helped me not only in games and sports, but in my studies, too…" at bounding box center [319, 186] width 326 height 20
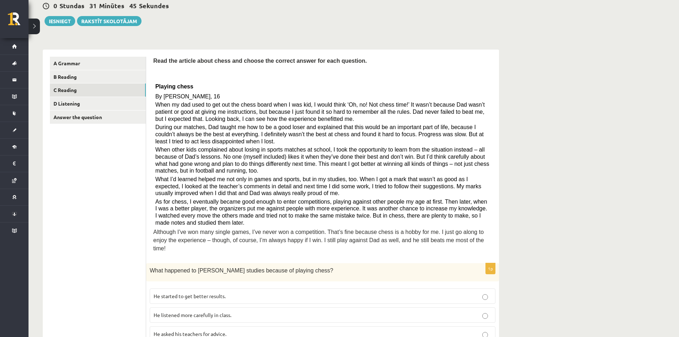
drag, startPoint x: 329, startPoint y: 196, endPoint x: 207, endPoint y: 197, distance: 122.7
click at [207, 196] on p "What I’d learned helped me not only in games and sports, but in my studies, too…" at bounding box center [323, 186] width 335 height 21
drag, startPoint x: 323, startPoint y: 173, endPoint x: 276, endPoint y: 167, distance: 47.8
click at [237, 181] on div "Read the article about chess and choose the correct answer for each question. P…" at bounding box center [322, 156] width 339 height 199
click at [234, 150] on span "When other kids complained about losing in sports matches at school, I took the…" at bounding box center [323, 160] width 334 height 27
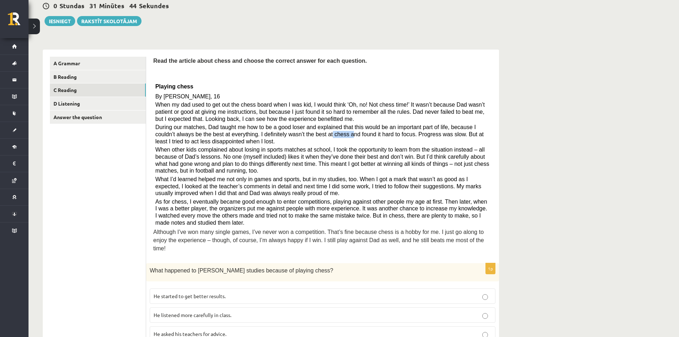
drag, startPoint x: 284, startPoint y: 134, endPoint x: 234, endPoint y: 128, distance: 49.6
click at [188, 141] on span "During our matches, Dad taught me how to be a good loser and explained that thi…" at bounding box center [320, 134] width 328 height 20
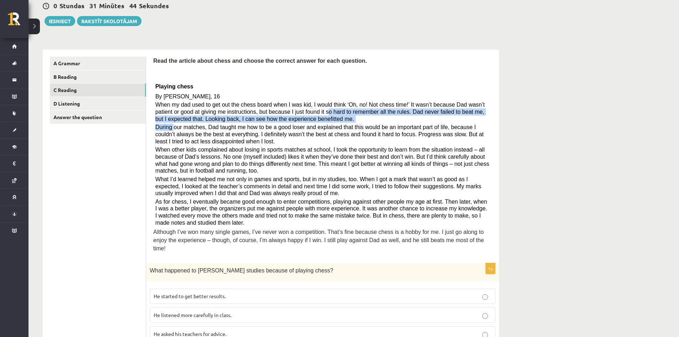
drag, startPoint x: 173, startPoint y: 128, endPoint x: 311, endPoint y: 109, distance: 140.0
click at [164, 129] on div "Read the article about chess and choose the correct answer for each question. P…" at bounding box center [322, 156] width 339 height 199
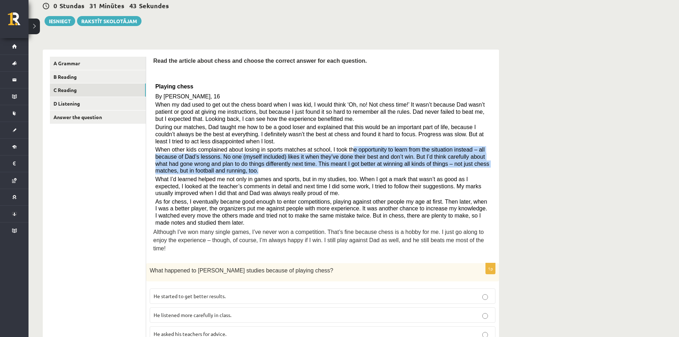
drag
click at [226, 172] on p "When other kids complained about losing in sports matches at school, I took the…" at bounding box center [323, 160] width 335 height 28
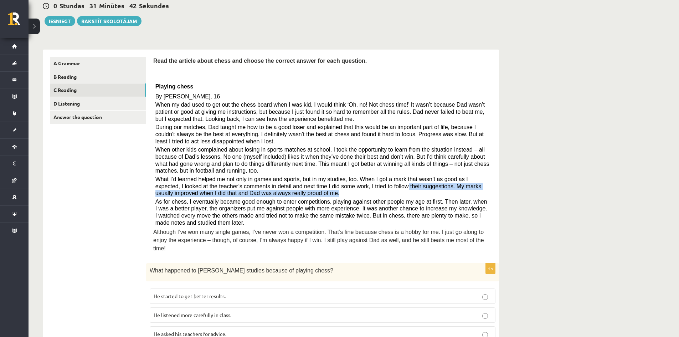
click at [183, 210] on div "Read the article about chess and choose the correct answer for each question. P…" at bounding box center [322, 156] width 339 height 199
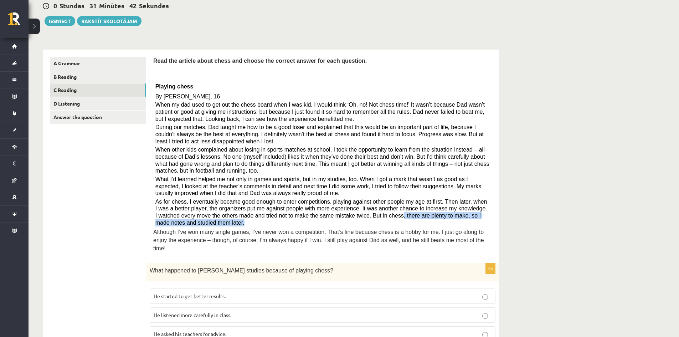
click at [266, 229] on div "Read the article about chess and choose the correct answer for each question. P…" at bounding box center [322, 156] width 339 height 199
click at [235, 201] on div "Read the article about chess and choose the correct answer for each question. P…" at bounding box center [322, 156] width 339 height 199
click at [159, 182] on div "Read the article about chess and choose the correct answer for each question. P…" at bounding box center [322, 156] width 339 height 199
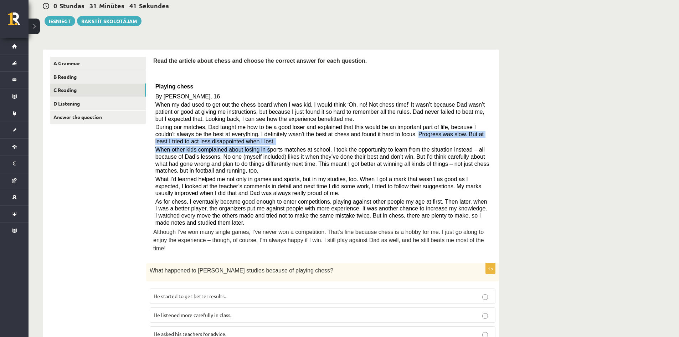
click at [158, 163] on div "Read the article about chess and choose the correct answer for each question. P…" at bounding box center [322, 156] width 339 height 199
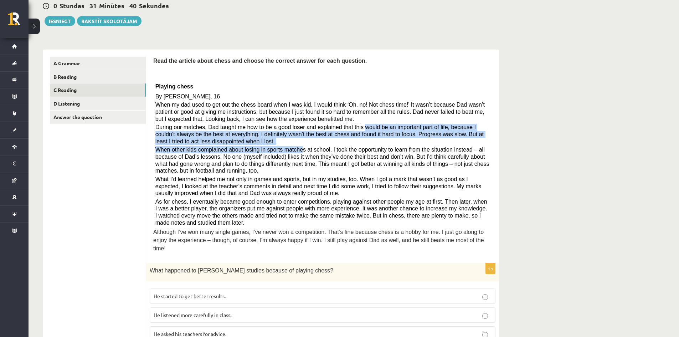
click at [234, 163] on div "Read the article about chess and choose the correct answer for each question. P…" at bounding box center [322, 156] width 339 height 199
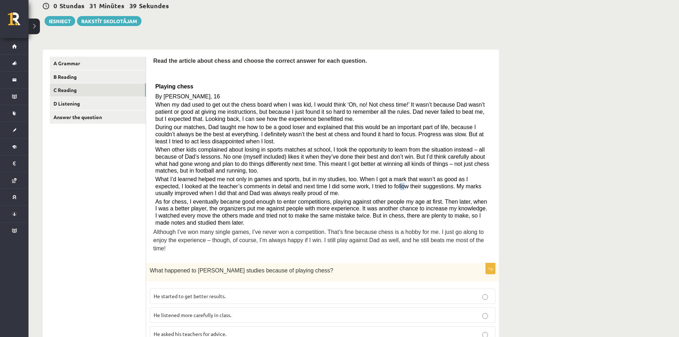
click at [292, 195] on p "What I’d learned helped me not only in games and sports, but in my studies, too…" at bounding box center [323, 186] width 335 height 21
click at [230, 221] on p "As for chess, I eventually became good enough to enter competitions, playing ag…" at bounding box center [323, 212] width 335 height 28
click at [261, 174] on div "Read the article about chess and choose the correct answer for each question. P…" at bounding box center [322, 156] width 339 height 199
click at [231, 162] on span "When other kids complained about losing in sports matches at school, I took the…" at bounding box center [323, 160] width 334 height 27
click at [236, 147] on div "Read the article about chess and choose the correct answer for each question. P…" at bounding box center [322, 156] width 339 height 199
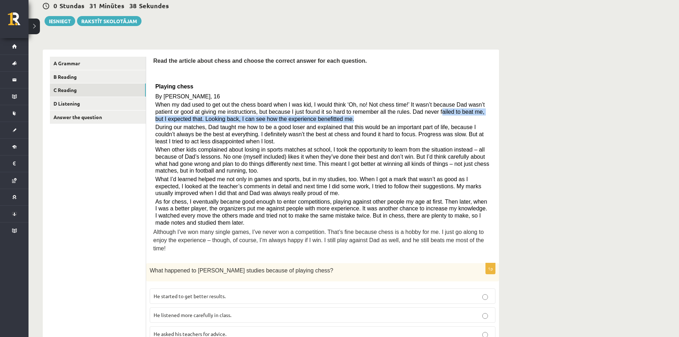
click at [238, 123] on div "Read the article about chess and choose the correct answer for each question. P…" at bounding box center [322, 156] width 339 height 199
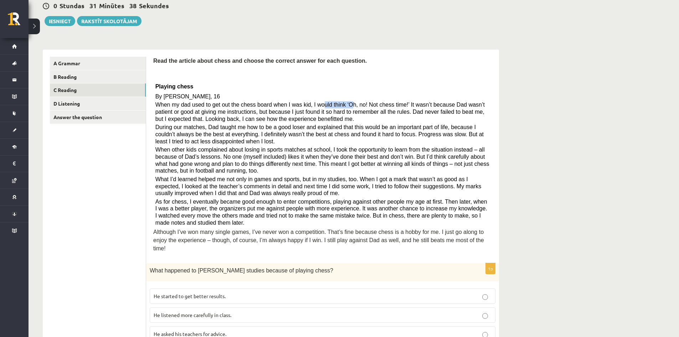
click at [221, 113] on span "When my dad used to get out the chess board when I was kid, I would think ‘Oh, …" at bounding box center [321, 112] width 330 height 20
click at [215, 118] on span "When my dad used to get out the chess board when I was kid, I would think ‘Oh, …" at bounding box center [321, 112] width 330 height 20
click at [233, 145] on p "During our matches, Dad taught me how to be a good loser and explained that thi…" at bounding box center [323, 134] width 335 height 21
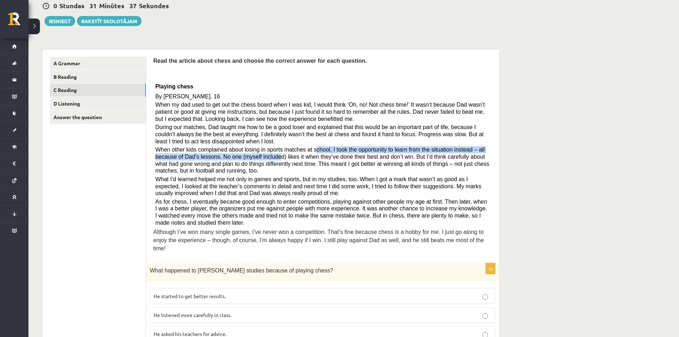
click at [240, 159] on div "Read the article about chess and choose the correct answer for each question. P…" at bounding box center [322, 156] width 339 height 199
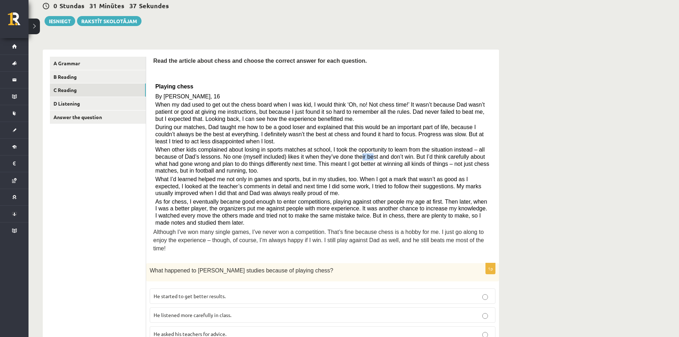
click at [246, 170] on p "When other kids complained about losing in sports matches at school, I took the…" at bounding box center [323, 160] width 335 height 28
click at [271, 188] on span "What I’d learned helped me not only in games and sports, but in my studies, too…" at bounding box center [319, 186] width 326 height 20
click at [254, 207] on div "Read the article about chess and choose the correct answer for each question. P…" at bounding box center [322, 156] width 339 height 199
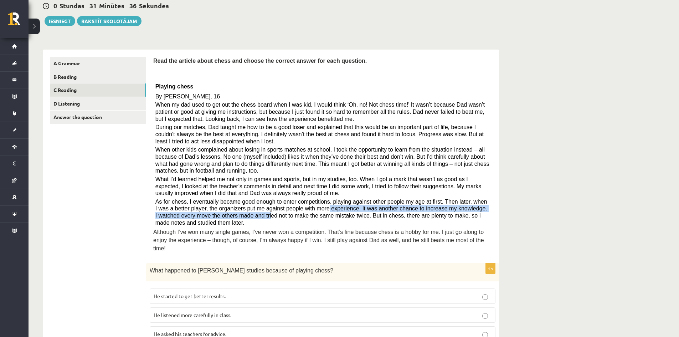
click at [210, 216] on span "As for chess, I eventually became good enough to enter competitions, playing ag…" at bounding box center [322, 212] width 332 height 27
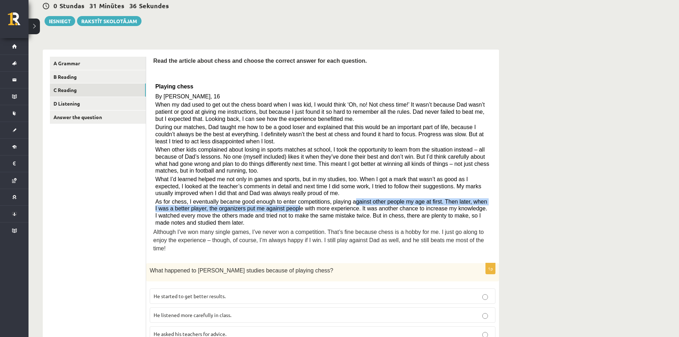
click at [267, 206] on span "As for chess, I eventually became good enough to enter competitions, playing ag…" at bounding box center [322, 212] width 332 height 27
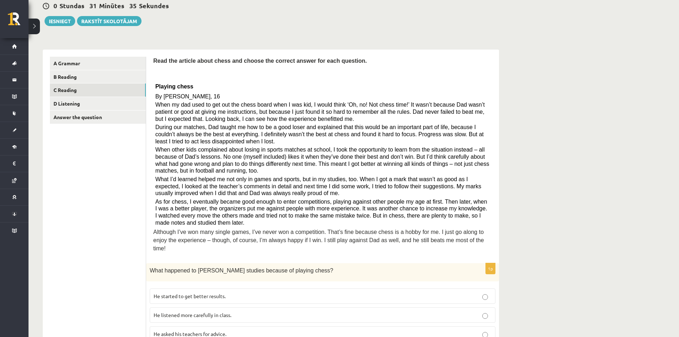
click at [256, 177] on div "Read the article about chess and choose the correct answer for each question. P…" at bounding box center [322, 156] width 339 height 199
click at [234, 164] on span "When other kids complained about losing in sports matches at school, I took the…" at bounding box center [323, 160] width 334 height 27
click at [202, 131] on div "Read the article about chess and choose the correct answer for each question. P…" at bounding box center [322, 156] width 339 height 199
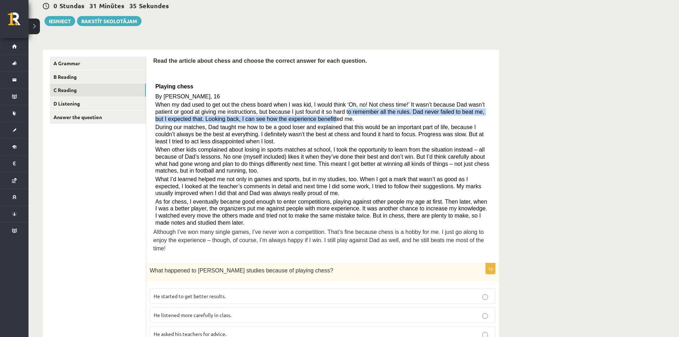
click at [221, 126] on div "Read the article about chess and choose the correct answer for each question. P…" at bounding box center [322, 156] width 339 height 199
click at [198, 139] on div "Read the article about chess and choose the correct answer for each question. P…" at bounding box center [322, 156] width 339 height 199
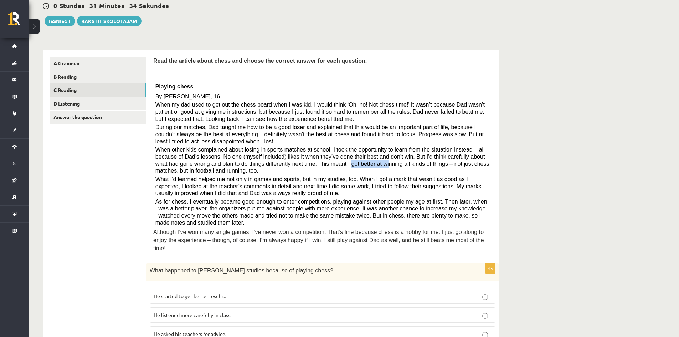
click at [246, 172] on p "When other kids complained about losing in sports matches at school, I took the…" at bounding box center [323, 160] width 335 height 28
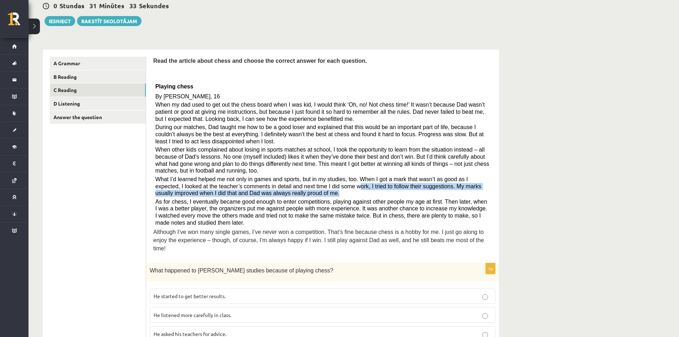
click at [245, 201] on div "Read the article about chess and choose the correct answer for each question. P…" at bounding box center [322, 156] width 339 height 199
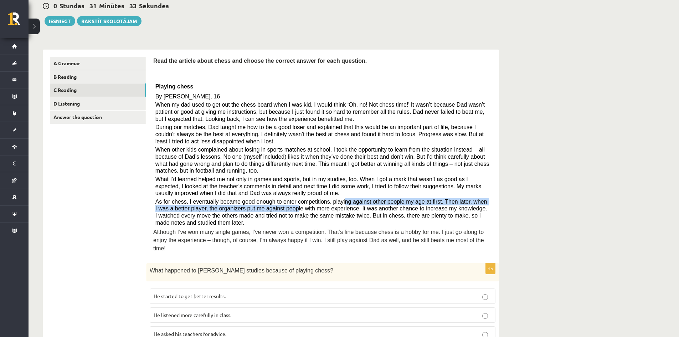
click at [236, 213] on span "As for chess, I eventually became good enough to enter competitions, playing ag…" at bounding box center [322, 212] width 332 height 27
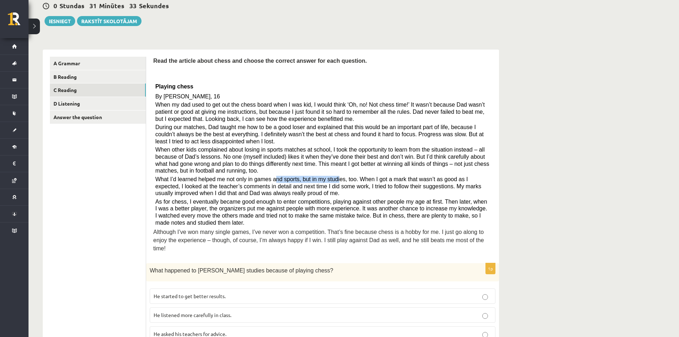
click at [249, 175] on div "Read the article about chess and choose the correct answer for each question. P…" at bounding box center [322, 156] width 339 height 199
click at [234, 154] on span "When other kids complained about losing in sports matches at school, I took the…" at bounding box center [323, 160] width 334 height 27
click at [241, 134] on span "During our matches, Dad taught me how to be a good loser and explained that thi…" at bounding box center [320, 134] width 328 height 20
click at [204, 126] on div "Read the article about chess and choose the correct answer for each question. P…" at bounding box center [322, 156] width 339 height 199
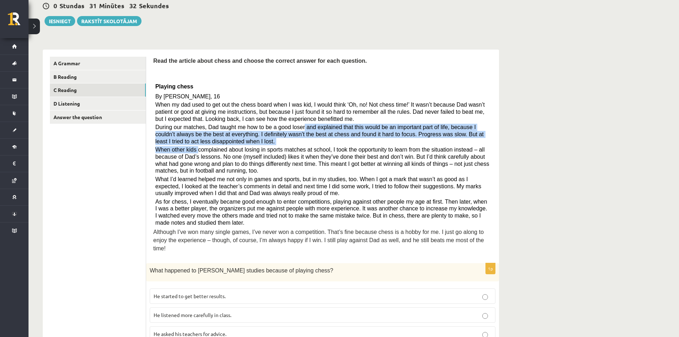
click at [195, 150] on div "Read the article about chess and choose the correct answer for each question. P…" at bounding box center [322, 156] width 339 height 199
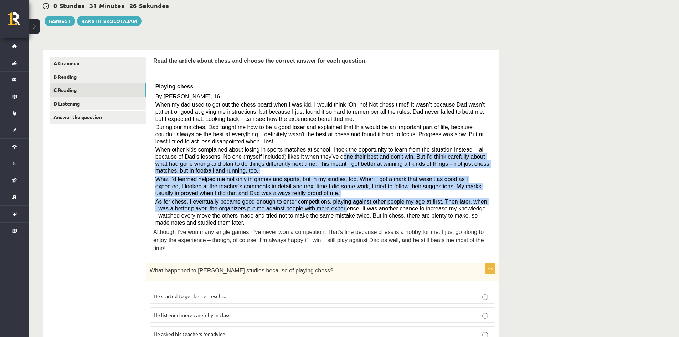
click at [348, 214] on div "Read the article about chess and choose the correct answer for each question. P…" at bounding box center [322, 156] width 339 height 199
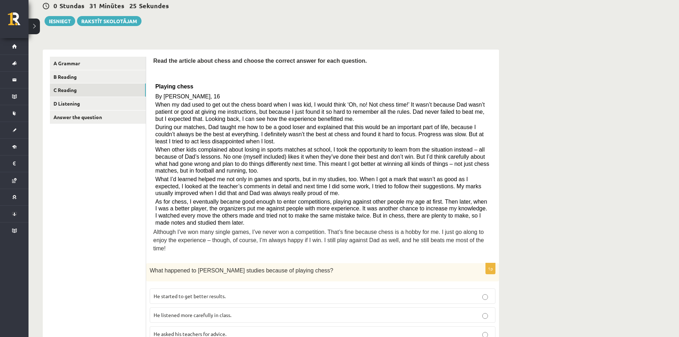
click at [297, 263] on div "What happened to Sam’s studies because of playing chess?" at bounding box center [322, 272] width 353 height 18
click at [307, 267] on p "What happened to Sam’s studies because of playing chess?" at bounding box center [305, 270] width 310 height 7
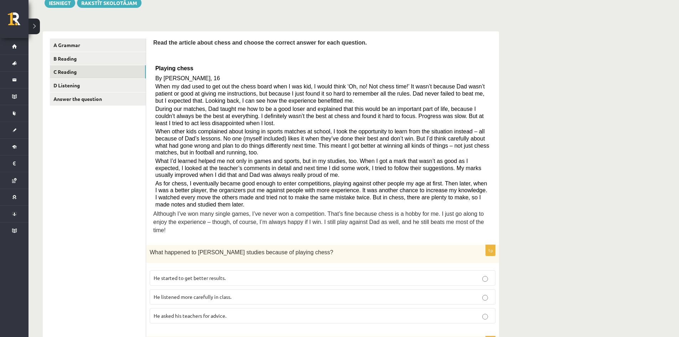
scroll to position [107, 0]
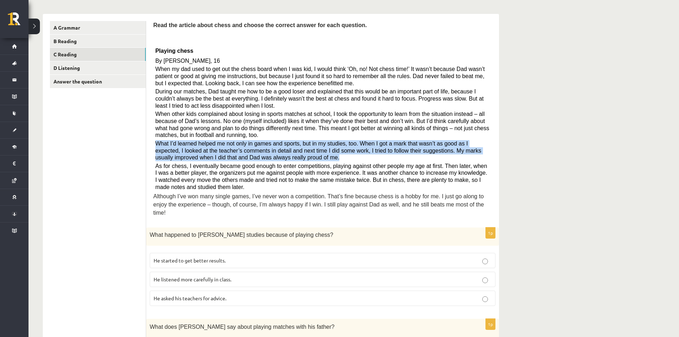
click at [261, 159] on p "What I’d learned helped me not only in games and sports, but in my studies, too…" at bounding box center [323, 150] width 335 height 21
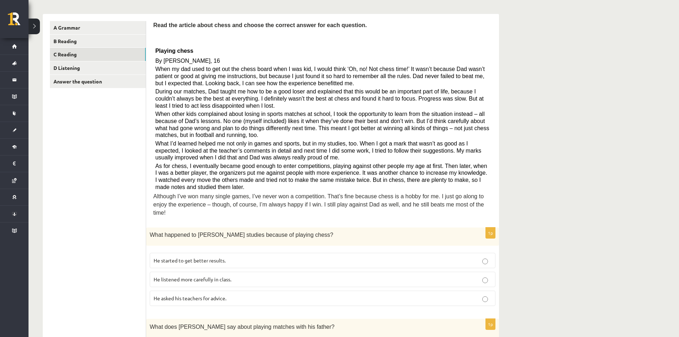
click at [207, 257] on span "He started to get better results." at bounding box center [190, 260] width 72 height 6
click at [205, 276] on span "He listened more carefully in class." at bounding box center [193, 279] width 78 height 6
click at [208, 295] on span "He asked his teachers for advice." at bounding box center [190, 298] width 73 height 6
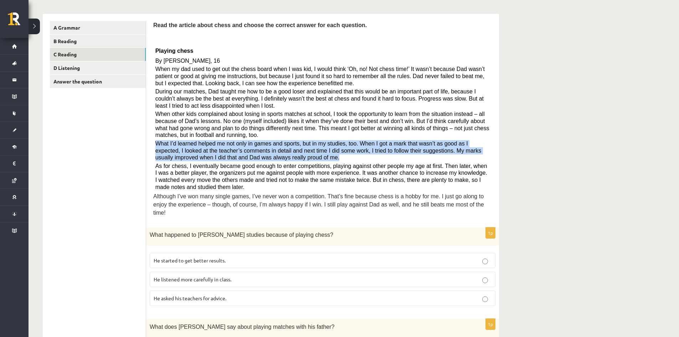
click at [276, 156] on p "What I’d learned helped me not only in games and sports, but in my studies, too…" at bounding box center [323, 150] width 335 height 21
click at [157, 143] on span "What I’d learned helped me not only in games and sports, but in my studies, too…" at bounding box center [319, 151] width 326 height 20
drag, startPoint x: 154, startPoint y: 143, endPoint x: 260, endPoint y: 159, distance: 107.1
click at [260, 159] on div "Read the article about chess and choose the correct answer for each question. P…" at bounding box center [322, 120] width 339 height 199
click at [267, 157] on p "What I’d learned helped me not only in games and sports, but in my studies, too…" at bounding box center [323, 150] width 335 height 21
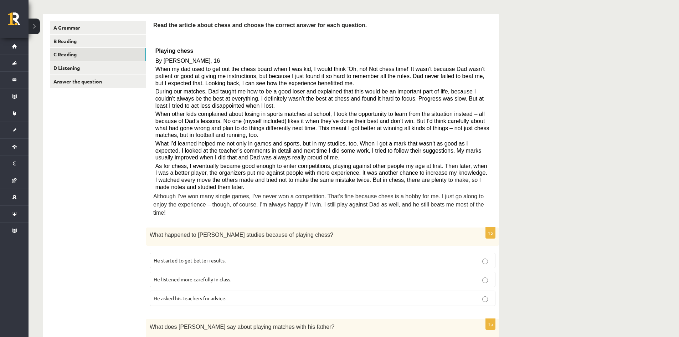
click at [214, 257] on span "He started to get better results." at bounding box center [190, 260] width 72 height 6
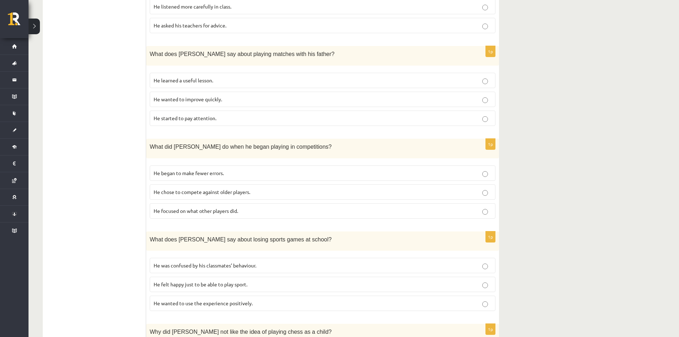
scroll to position [237, 0]
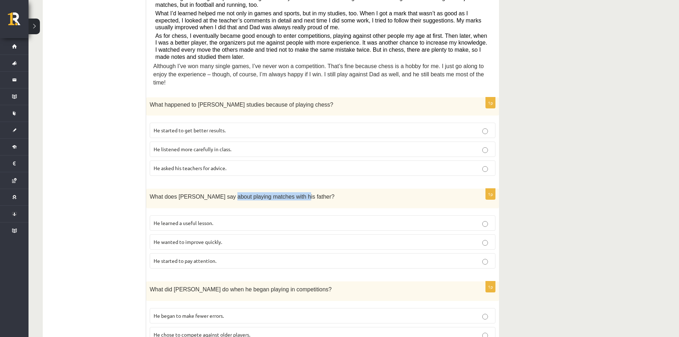
drag, startPoint x: 221, startPoint y: 188, endPoint x: 296, endPoint y: 190, distance: 75.3
click at [296, 192] on p "What does Sam say about playing matches with his father?" at bounding box center [305, 196] width 310 height 8
click at [299, 192] on p "What does Sam say about playing matches with his father?" at bounding box center [305, 196] width 310 height 8
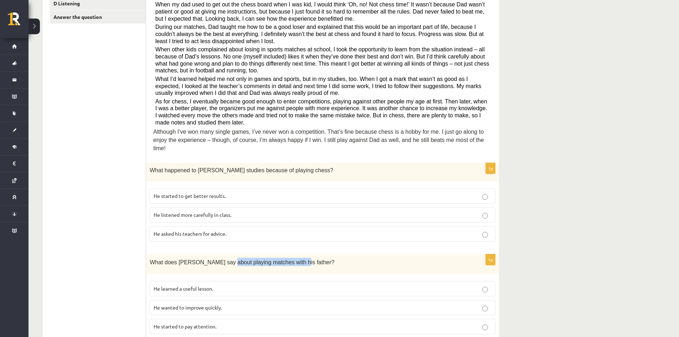
scroll to position [166, 0]
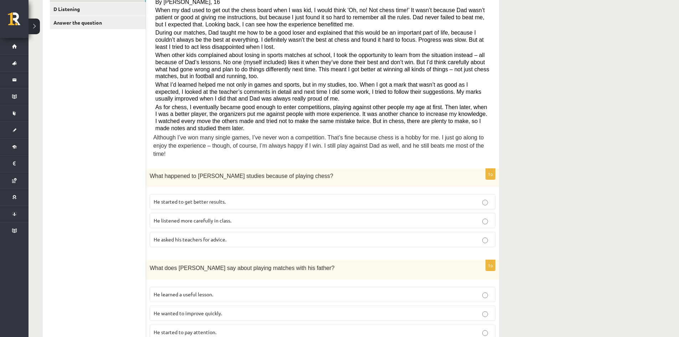
click at [88, 222] on ul "A Grammar B Reading C Reading D Listening Answer the question" at bounding box center [98, 339] width 96 height 754
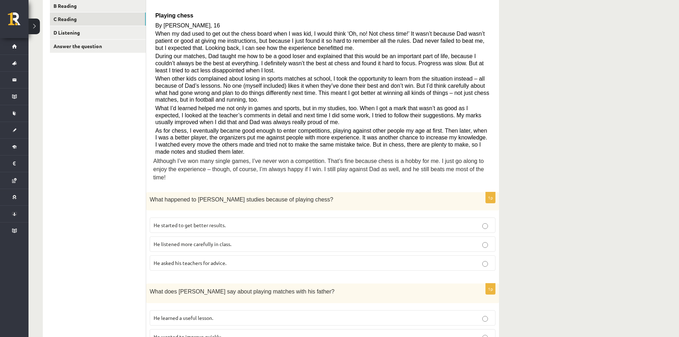
scroll to position [130, 0]
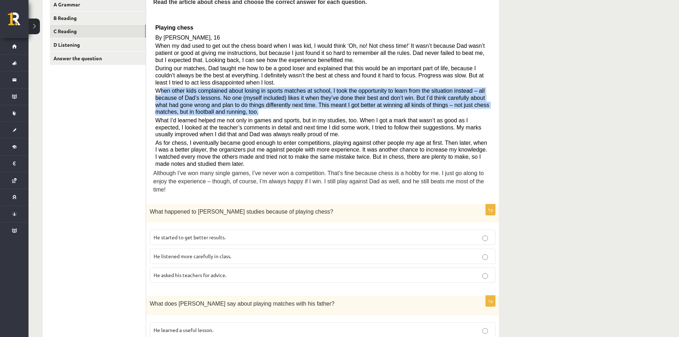
drag, startPoint x: 160, startPoint y: 88, endPoint x: 480, endPoint y: 111, distance: 321.1
click at [483, 111] on p "When other kids complained about losing in sports matches at school, I took the…" at bounding box center [323, 101] width 335 height 28
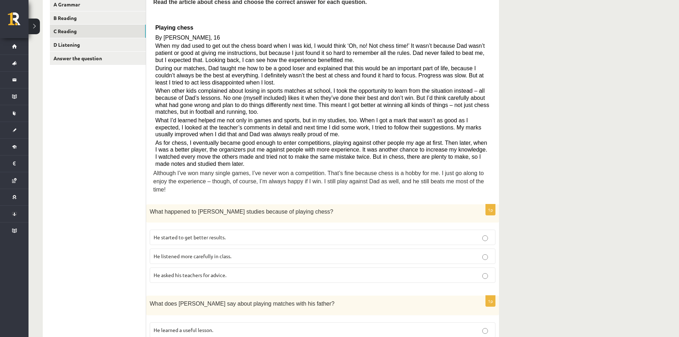
click at [202, 141] on span "As for chess, I eventually became good enough to enter competitions, playing ag…" at bounding box center [322, 153] width 332 height 27
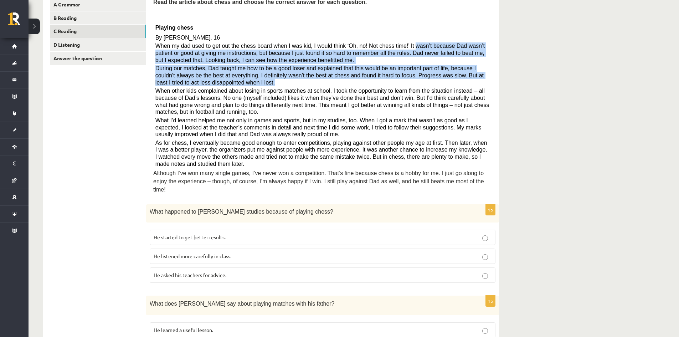
drag, startPoint x: 397, startPoint y: 43, endPoint x: 227, endPoint y: 81, distance: 174.3
click at [227, 81] on div "Read the article about chess and choose the correct answer for each question. P…" at bounding box center [322, 97] width 339 height 199
click at [232, 79] on p "During our matches, Dad taught me how to be a good loser and explained that thi…" at bounding box center [323, 75] width 335 height 21
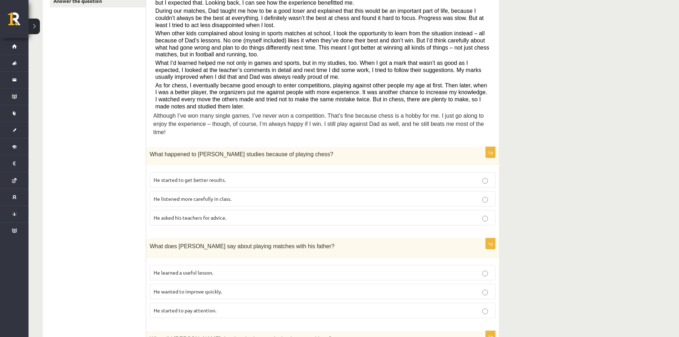
scroll to position [202, 0]
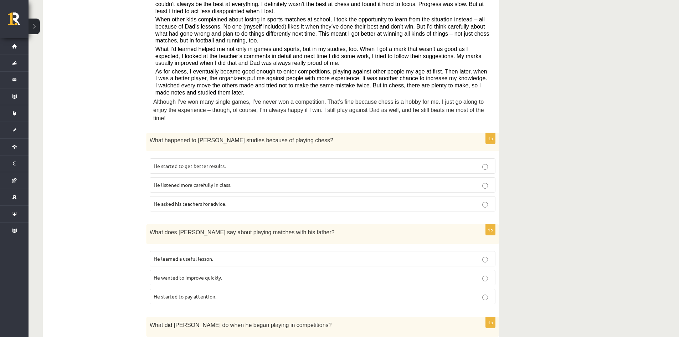
click at [196, 255] on p "He learned a useful lesson." at bounding box center [323, 258] width 338 height 7
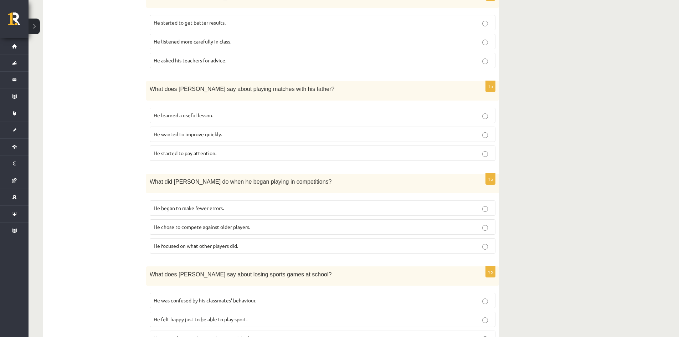
scroll to position [380, 0]
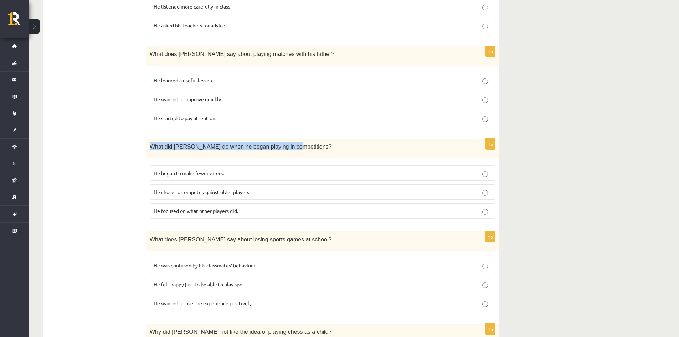
drag, startPoint x: 150, startPoint y: 140, endPoint x: 281, endPoint y: 140, distance: 130.9
click at [280, 144] on span "What did Sam do when he began playing in competitions?" at bounding box center [241, 147] width 182 height 6
click at [296, 142] on p "What did Sam do when he began playing in competitions?" at bounding box center [305, 146] width 310 height 8
click at [306, 139] on div "What did Sam do when he began playing in competitions?" at bounding box center [322, 149] width 353 height 20
click at [307, 142] on p "What did Sam do when he began playing in competitions?" at bounding box center [305, 146] width 310 height 8
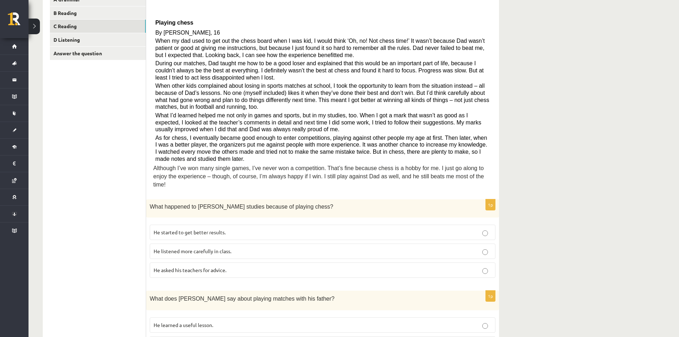
scroll to position [59, 0]
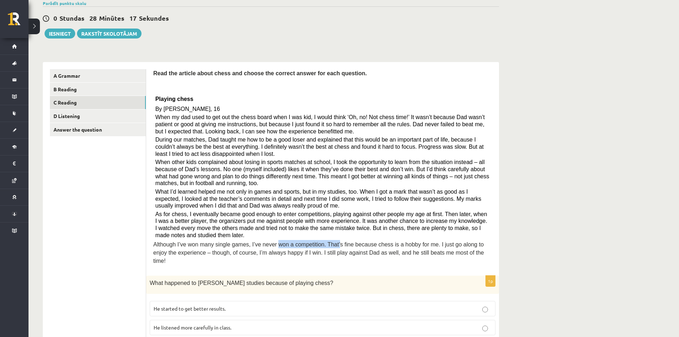
drag, startPoint x: 266, startPoint y: 243, endPoint x: 324, endPoint y: 244, distance: 57.8
click at [324, 244] on span "Although I’ve won many single games, I’ve never won a competition. That’s fine …" at bounding box center [318, 252] width 331 height 22
click at [343, 247] on span "Although I’ve won many single games, I’ve never won a competition. That’s fine …" at bounding box center [318, 252] width 331 height 22
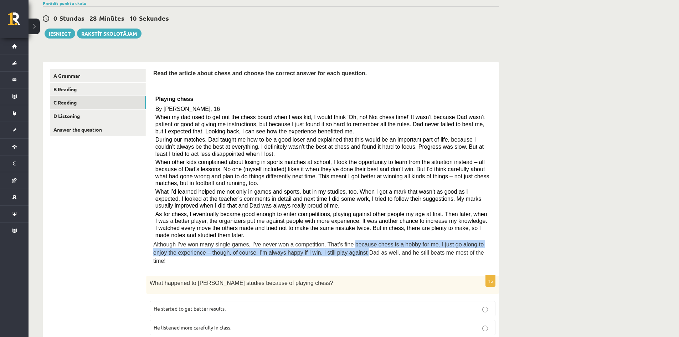
drag, startPoint x: 341, startPoint y: 243, endPoint x: 329, endPoint y: 251, distance: 14.1
click at [329, 251] on span "Although I’ve won many single games, I’ve never won a competition. That’s fine …" at bounding box center [318, 252] width 331 height 22
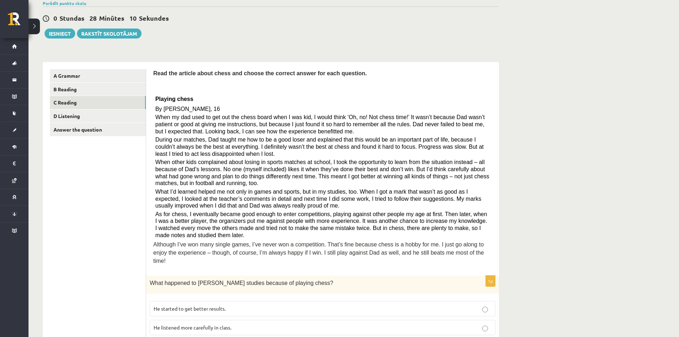
click at [212, 240] on p "Although I’ve won many single games, I’ve never won a competition. That’s fine …" at bounding box center [322, 252] width 339 height 24
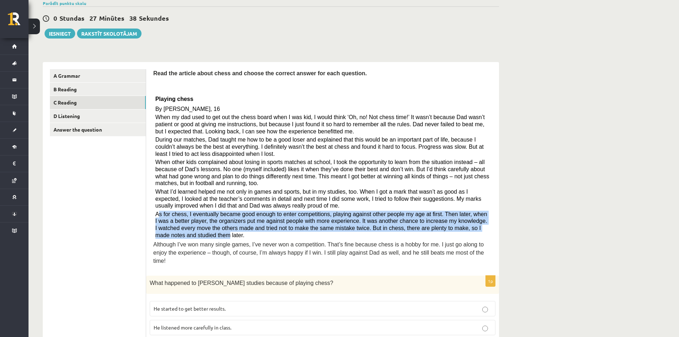
drag, startPoint x: 159, startPoint y: 214, endPoint x: 490, endPoint y: 229, distance: 331.0
click at [489, 229] on p "As for chess, I eventually became good enough to enter competitions, playing ag…" at bounding box center [323, 225] width 335 height 28
drag, startPoint x: 482, startPoint y: 229, endPoint x: 477, endPoint y: 230, distance: 4.8
click at [481, 230] on span "As for chess, I eventually became good enough to enter competitions, playing ag…" at bounding box center [322, 224] width 332 height 27
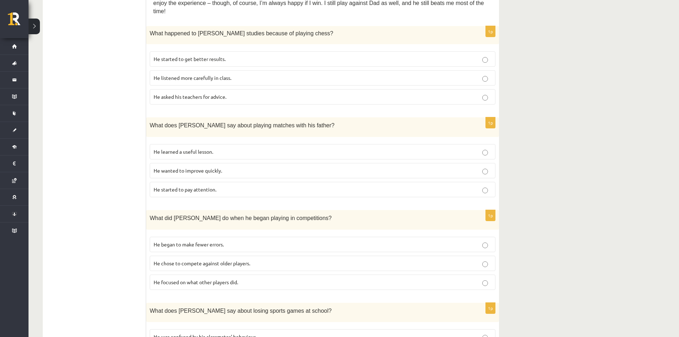
scroll to position [344, 0]
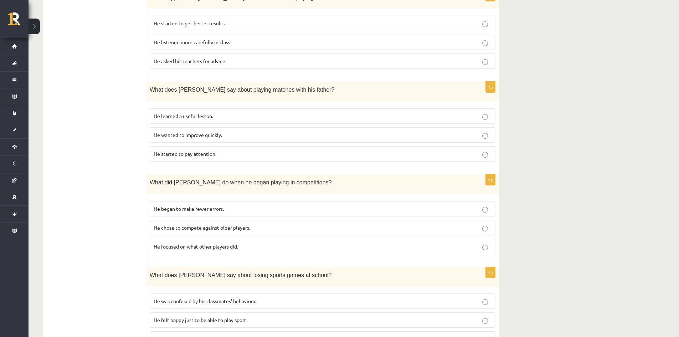
click at [238, 243] on span "He focused on what other players did." at bounding box center [196, 246] width 85 height 6
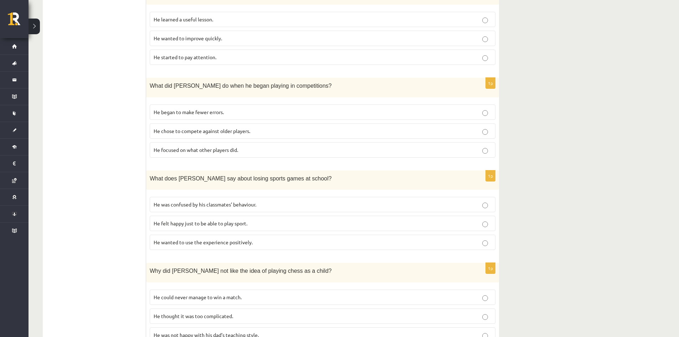
scroll to position [499, 0]
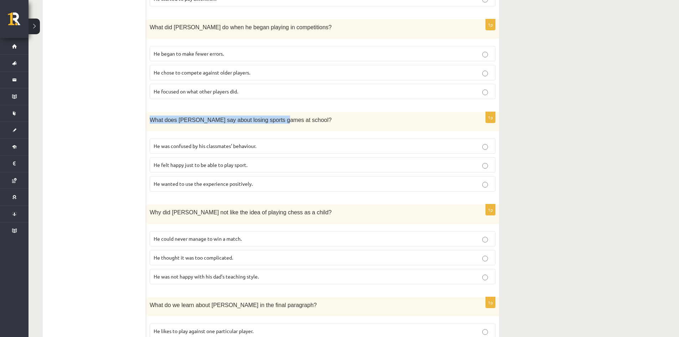
drag, startPoint x: 152, startPoint y: 112, endPoint x: 269, endPoint y: 116, distance: 117.4
click at [269, 116] on div "What does Sam say about losing sports games at school?" at bounding box center [322, 122] width 353 height 20
click at [274, 116] on div "What does Sam say about losing sports games at school?" at bounding box center [322, 122] width 353 height 20
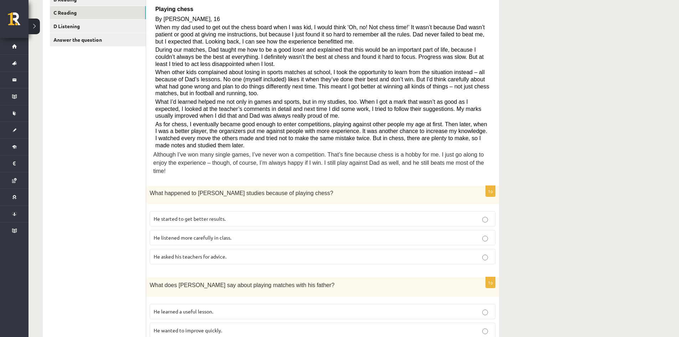
scroll to position [71, 0]
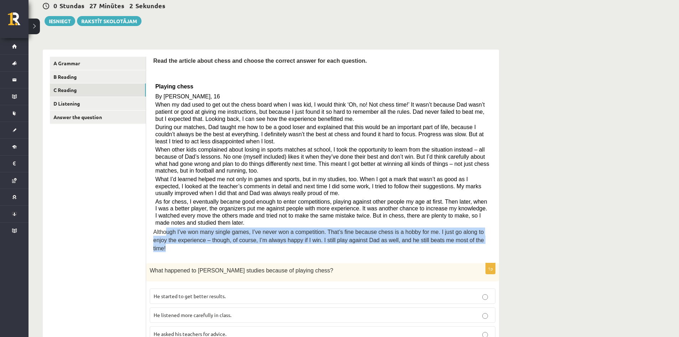
drag, startPoint x: 164, startPoint y: 231, endPoint x: 464, endPoint y: 239, distance: 299.4
click at [460, 240] on p "Although I’ve won many single games, I’ve never won a competition. That’s fine …" at bounding box center [322, 240] width 339 height 24
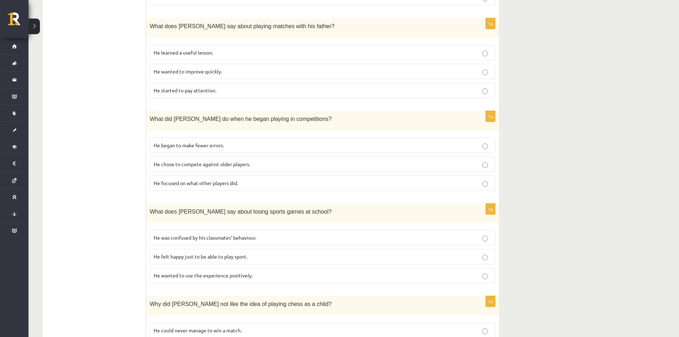
scroll to position [464, 0]
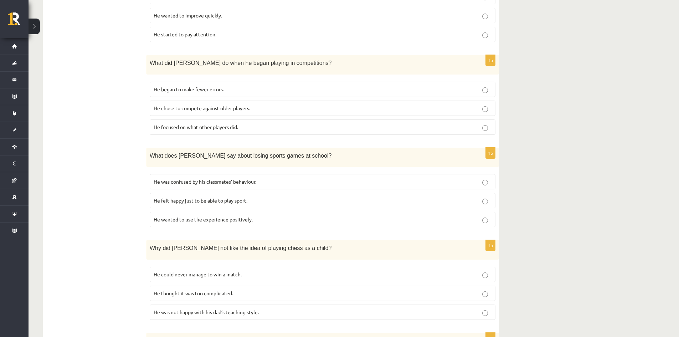
click at [202, 197] on span "He felt happy just to be able to play sport." at bounding box center [201, 200] width 94 height 6
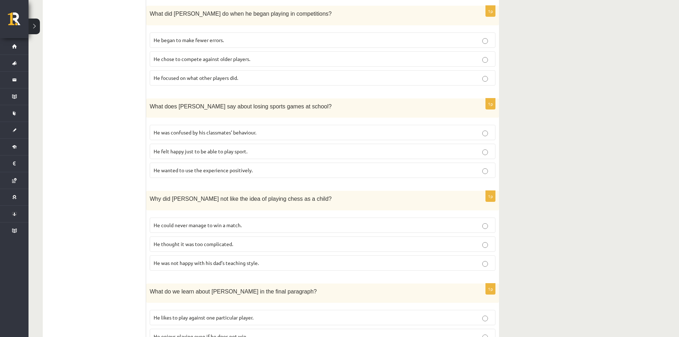
scroll to position [558, 0]
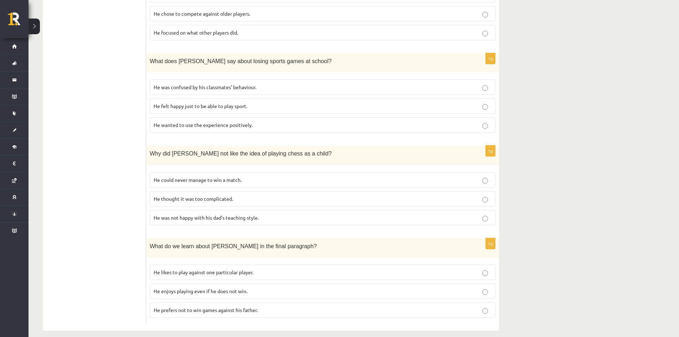
click at [240, 288] on span "He enjoys playing even if he does not win." at bounding box center [201, 291] width 94 height 6
drag, startPoint x: 152, startPoint y: 148, endPoint x: 292, endPoint y: 151, distance: 139.8
click at [289, 151] on div "Why did Sam not like the idea of playing chess as a child?" at bounding box center [322, 156] width 353 height 20
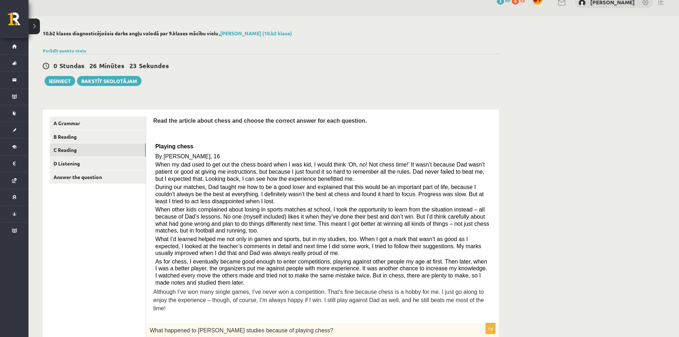
scroll to position [0, 0]
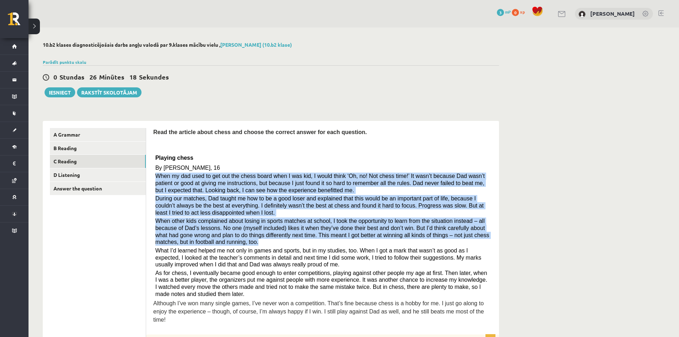
drag, startPoint x: 156, startPoint y: 179, endPoint x: 310, endPoint y: 239, distance: 165.2
click at [306, 240] on div "Read the article about chess and choose the correct answer for each question. P…" at bounding box center [322, 227] width 339 height 199
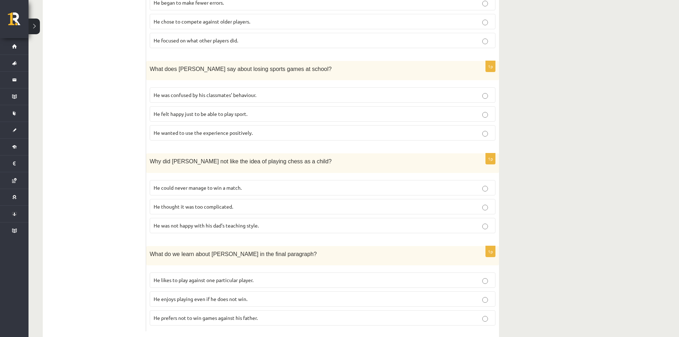
scroll to position [558, 0]
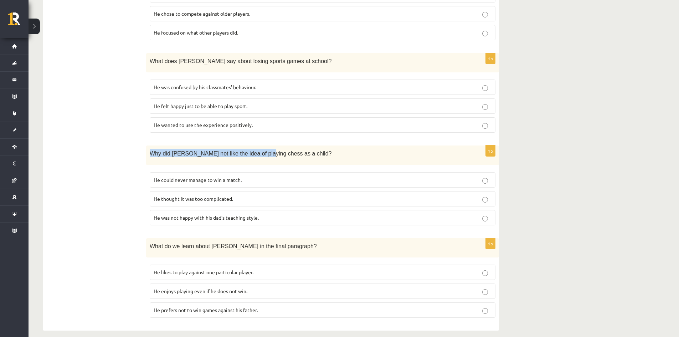
drag, startPoint x: 148, startPoint y: 148, endPoint x: 256, endPoint y: 148, distance: 107.7
click at [256, 148] on div "Why did Sam not like the idea of playing chess as a child?" at bounding box center [322, 156] width 353 height 20
click at [212, 154] on div "Why did Sam not like the idea of playing chess as a child?" at bounding box center [322, 156] width 353 height 20
drag, startPoint x: 154, startPoint y: 172, endPoint x: 250, endPoint y: 168, distance: 96.4
click at [250, 176] on p "He could never manage to win a match." at bounding box center [323, 179] width 338 height 7
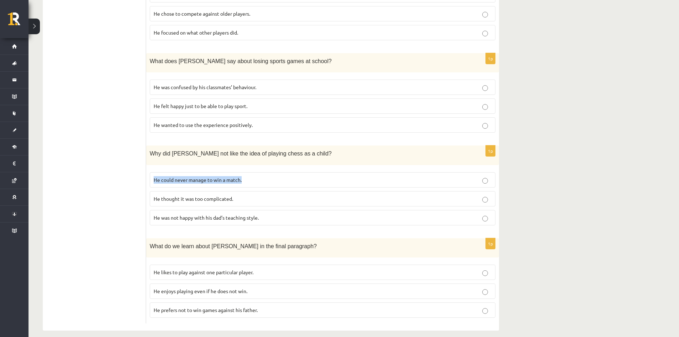
click at [250, 160] on div "1p Why did Sam not like the idea of playing chess as a child? He could never ma…" at bounding box center [322, 189] width 353 height 86
click at [249, 176] on p "He could never manage to win a match." at bounding box center [323, 179] width 338 height 7
click at [259, 179] on label "He could never manage to win a match." at bounding box center [323, 179] width 346 height 15
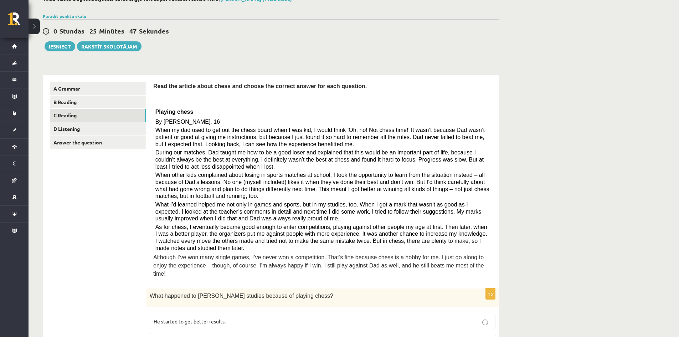
scroll to position [59, 0]
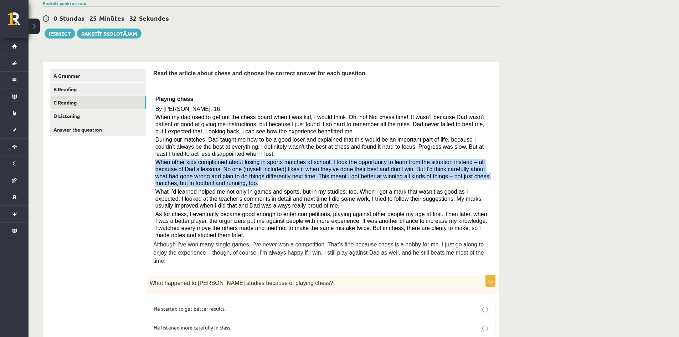
drag, startPoint x: 155, startPoint y: 162, endPoint x: 462, endPoint y: 181, distance: 307.3
click at [462, 181] on div "Read the article about chess and choose the correct answer for each question. P…" at bounding box center [322, 168] width 339 height 199
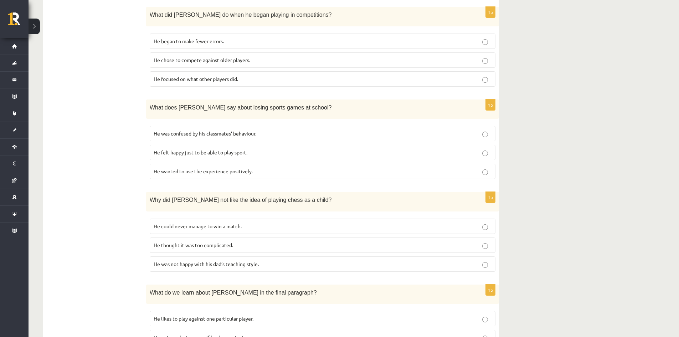
scroll to position [558, 0]
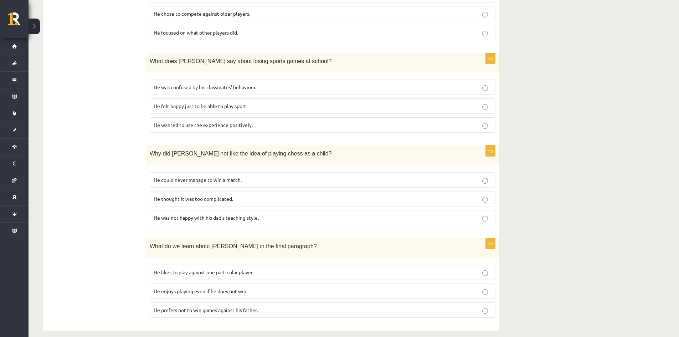
click at [223, 195] on span "He thought it was too complicated." at bounding box center [194, 198] width 80 height 6
click at [227, 176] on p "He could never manage to win a match." at bounding box center [323, 179] width 338 height 7
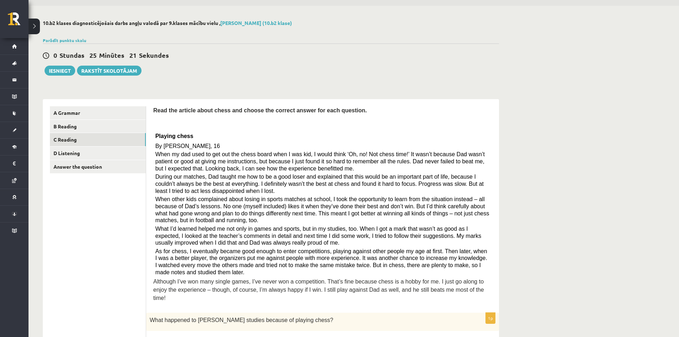
scroll to position [0, 0]
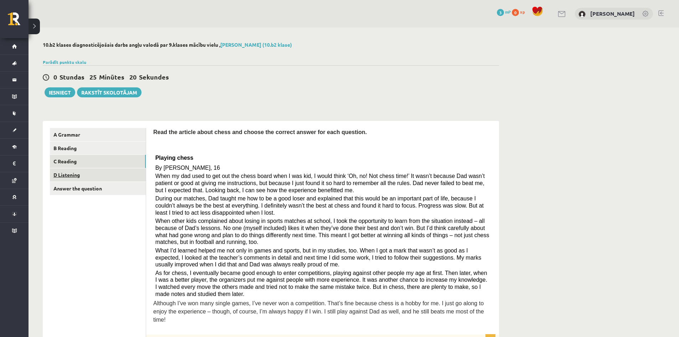
click at [87, 174] on link "D Listening" at bounding box center [98, 174] width 96 height 13
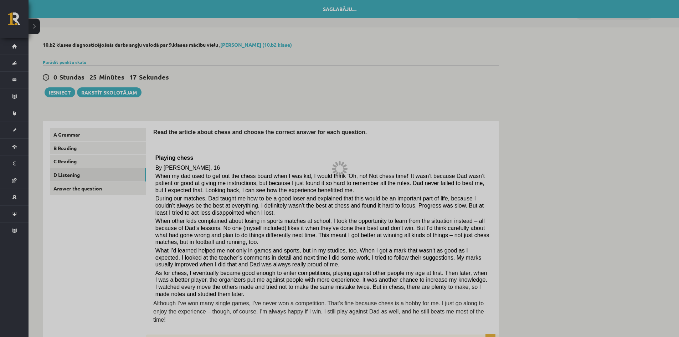
drag, startPoint x: 80, startPoint y: 43, endPoint x: 119, endPoint y: 41, distance: 38.9
click at [118, 41] on div at bounding box center [339, 168] width 679 height 337
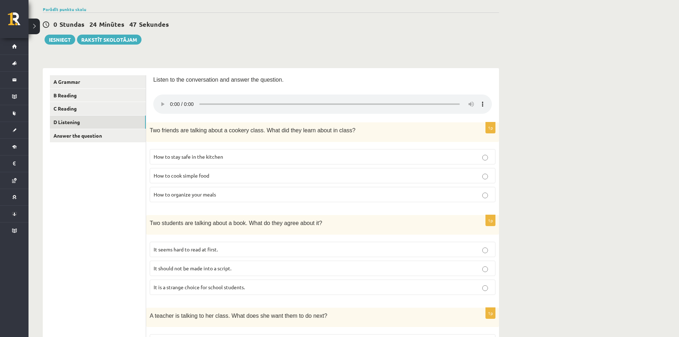
scroll to position [71, 0]
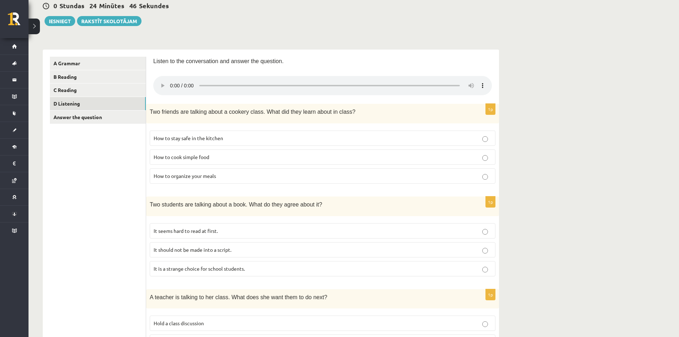
click at [203, 119] on div "Two friends are talking about a cookery class. What did they learn about in cla…" at bounding box center [322, 114] width 353 height 20
click at [238, 156] on p "How to cook simple food" at bounding box center [323, 156] width 338 height 7
click at [281, 141] on p "How to stay safe in the kitchen" at bounding box center [323, 137] width 338 height 7
click at [295, 155] on p "How to cook simple food" at bounding box center [323, 156] width 338 height 7
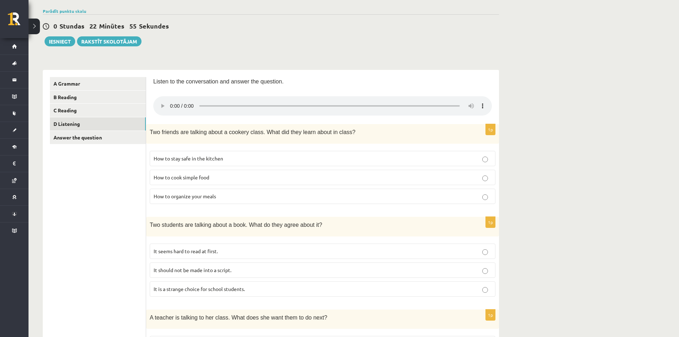
scroll to position [52, 0]
click at [189, 195] on span "How to organize your meals" at bounding box center [185, 195] width 62 height 6
drag, startPoint x: 192, startPoint y: 223, endPoint x: 260, endPoint y: 230, distance: 68.5
click at [258, 230] on div "Two students are talking about a book. What do they agree about it?" at bounding box center [322, 226] width 353 height 20
click at [265, 231] on div "Two students are talking about a book. What do they agree about it?" at bounding box center [322, 226] width 353 height 20
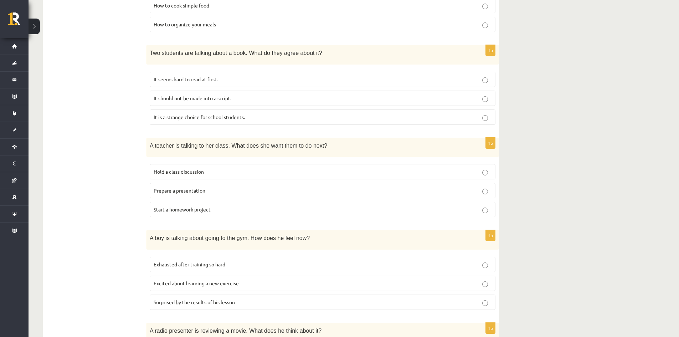
scroll to position [230, 0]
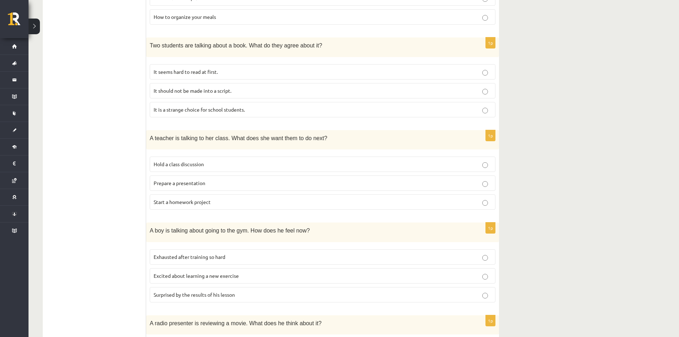
click at [207, 278] on span "Excited about learning a new exercise" at bounding box center [196, 275] width 85 height 6
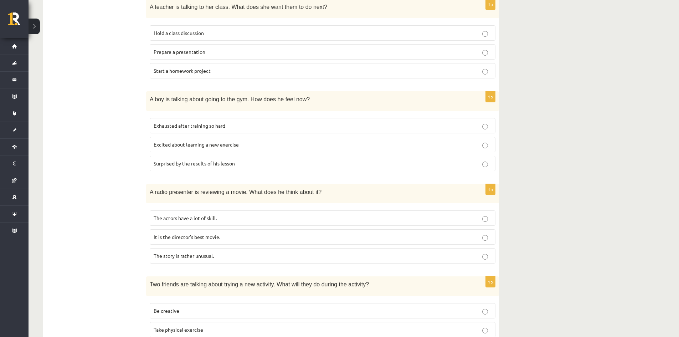
scroll to position [373, 0]
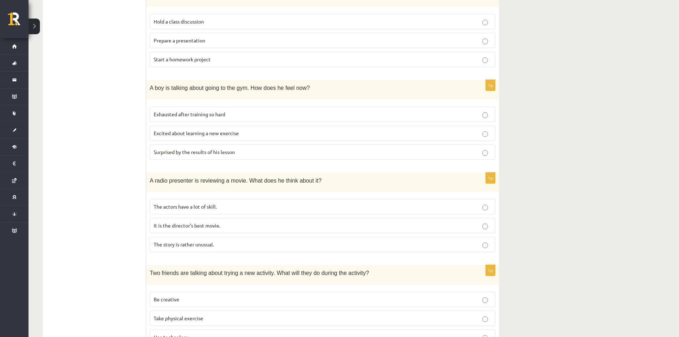
click at [217, 209] on span "The actors have a lot of skill." at bounding box center [185, 206] width 63 height 6
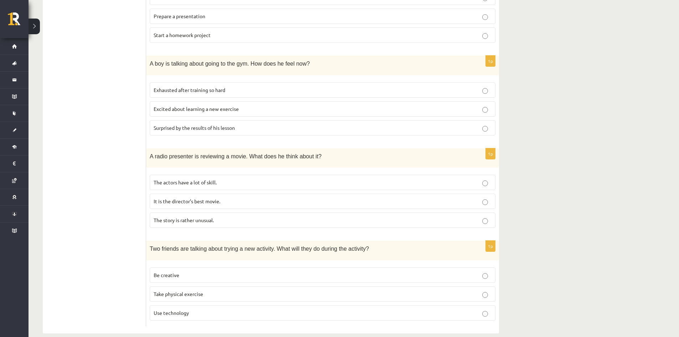
scroll to position [409, 0]
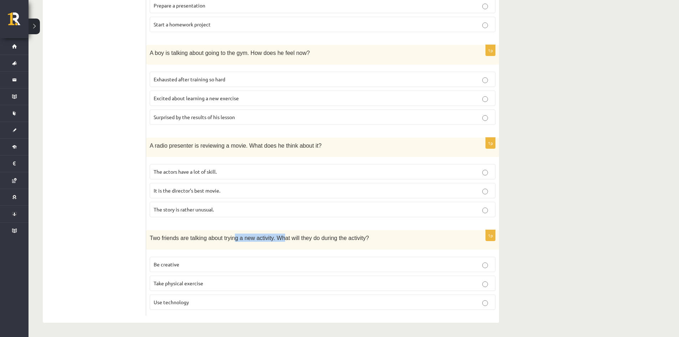
drag, startPoint x: 231, startPoint y: 240, endPoint x: 282, endPoint y: 243, distance: 51.1
click at [279, 243] on div "Two friends are talking about trying a new activity. What will they do during t…" at bounding box center [322, 240] width 353 height 20
click at [306, 245] on div "Two friends are talking about trying a new activity. What will they do during t…" at bounding box center [322, 240] width 353 height 20
click at [186, 265] on p "Be creative" at bounding box center [323, 264] width 338 height 7
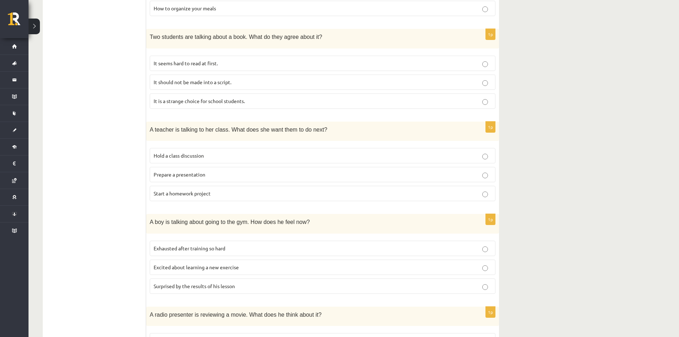
scroll to position [230, 0]
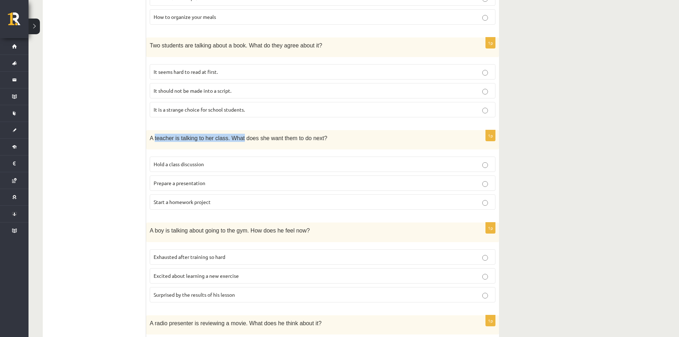
drag, startPoint x: 155, startPoint y: 141, endPoint x: 236, endPoint y: 146, distance: 81.1
click at [236, 146] on div "A teacher is talking to her class. What does she want them to do next?" at bounding box center [322, 140] width 353 height 20
click at [244, 144] on div "A teacher is talking to her class. What does she want them to do next?" at bounding box center [322, 140] width 353 height 20
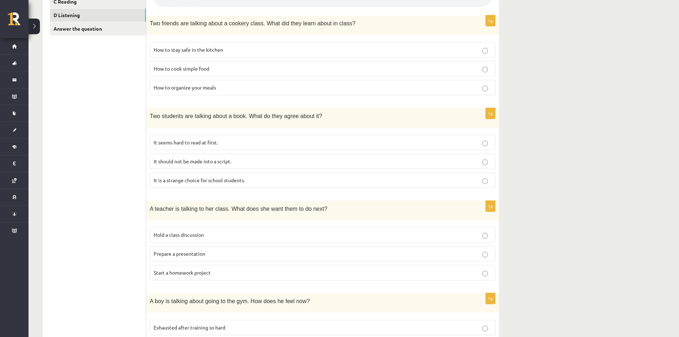
scroll to position [88, 0]
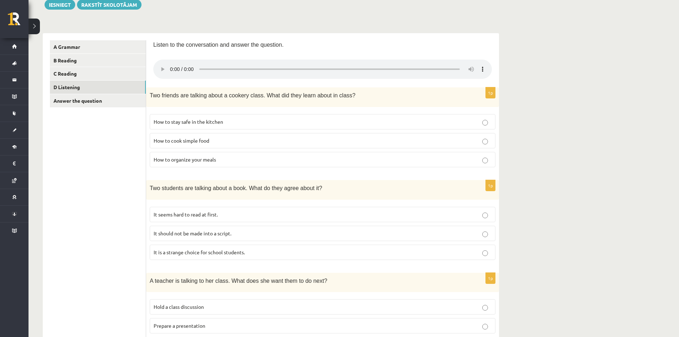
click at [234, 218] on p "It seems hard to read at first." at bounding box center [323, 214] width 338 height 7
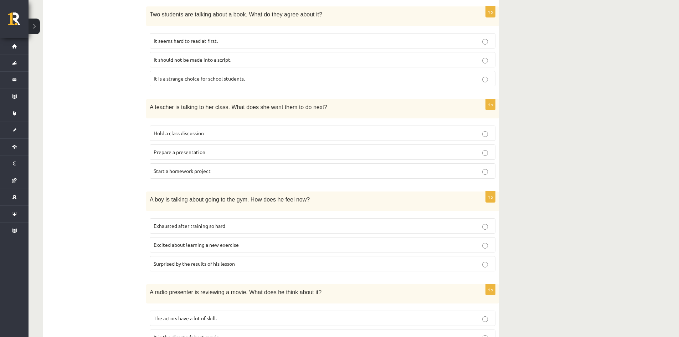
scroll to position [250, 0]
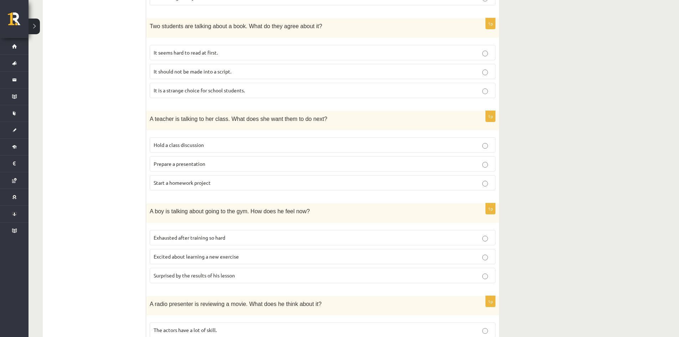
drag, startPoint x: 169, startPoint y: 150, endPoint x: 153, endPoint y: 145, distance: 16.9
click at [153, 145] on label "Hold a class discussion" at bounding box center [323, 144] width 346 height 15
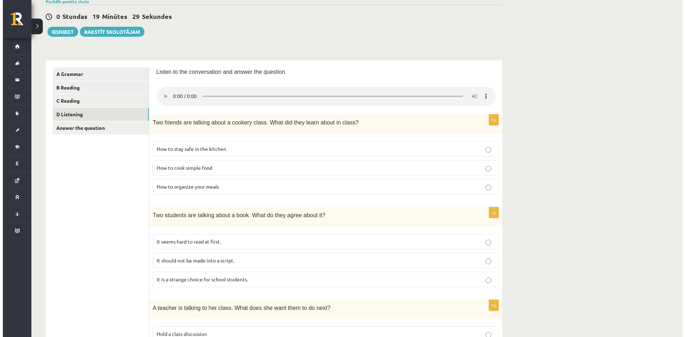
scroll to position [0, 0]
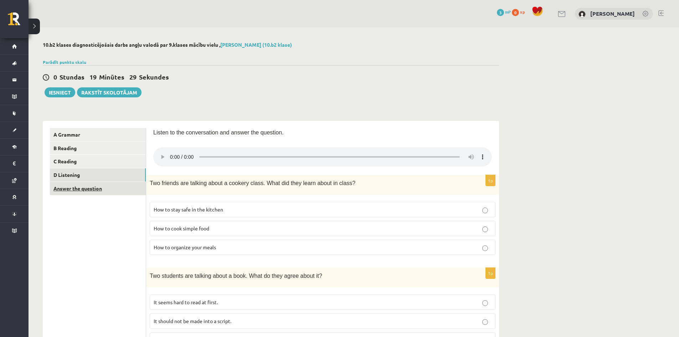
click at [70, 186] on link "Answer the question" at bounding box center [98, 188] width 96 height 13
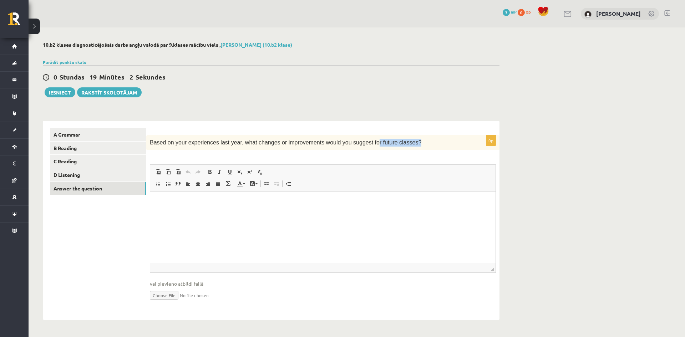
drag, startPoint x: 371, startPoint y: 141, endPoint x: 405, endPoint y: 139, distance: 34.7
click at [405, 139] on p "Based on your experiences last year, what changes or improvements would you sug…" at bounding box center [305, 143] width 310 height 8
click at [410, 143] on p "Based on your experiences last year, what changes or improvements would you sug…" at bounding box center [305, 143] width 310 height 8
drag, startPoint x: 179, startPoint y: 204, endPoint x: 178, endPoint y: 193, distance: 11.4
click at [179, 204] on p "Rich Text Editor, wiswyg-editor-user-answer-47363871409080" at bounding box center [322, 202] width 331 height 7
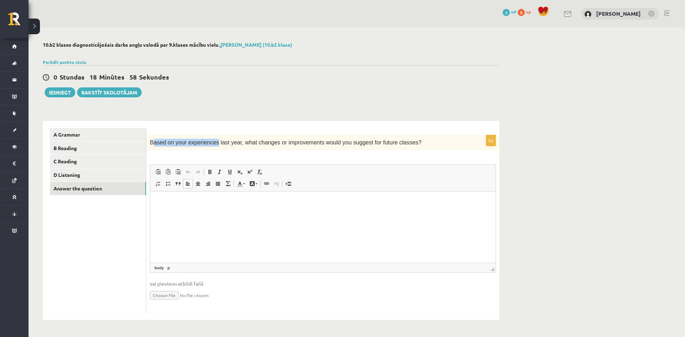
drag, startPoint x: 153, startPoint y: 143, endPoint x: 207, endPoint y: 145, distance: 54.6
click at [211, 144] on span "Based on your experiences last year, what changes or improvements would you sug…" at bounding box center [285, 142] width 271 height 6
drag, startPoint x: 251, startPoint y: 144, endPoint x: 257, endPoint y: 144, distance: 5.7
click at [256, 144] on span "Based on your experiences last year, what changes or improvements would you sug…" at bounding box center [285, 142] width 271 height 6
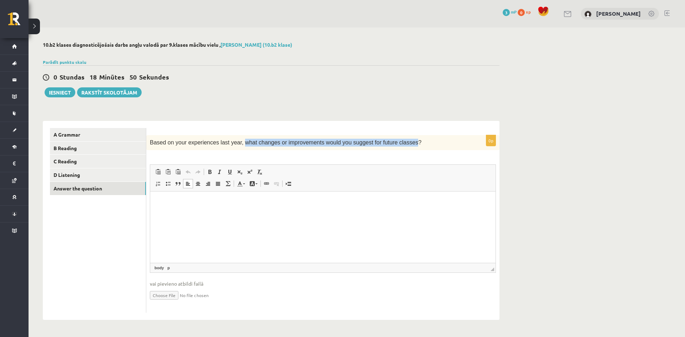
drag, startPoint x: 269, startPoint y: 145, endPoint x: 392, endPoint y: 144, distance: 122.7
click at [392, 144] on span "Based on your experiences last year, what changes or improvements would you sug…" at bounding box center [285, 142] width 271 height 6
click at [189, 202] on p "Rich Text Editor, wiswyg-editor-user-answer-47363871409080" at bounding box center [322, 202] width 331 height 7
click at [175, 204] on p "**********" at bounding box center [322, 202] width 331 height 7
click at [215, 201] on p "**********" at bounding box center [322, 202] width 331 height 7
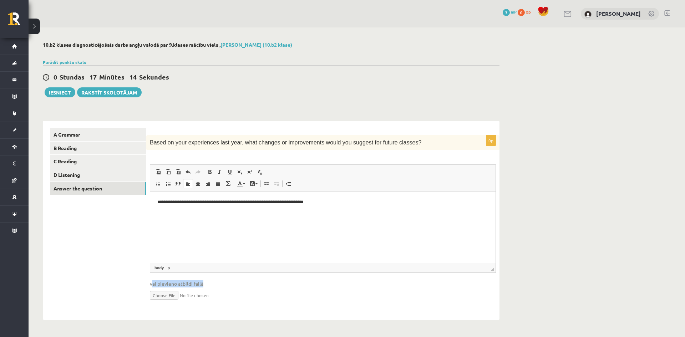
drag, startPoint x: 152, startPoint y: 284, endPoint x: 205, endPoint y: 284, distance: 52.8
click at [205, 284] on span "vai pievieno atbildi failā" at bounding box center [323, 283] width 346 height 7
click at [214, 282] on span "vai pievieno atbildi failā" at bounding box center [323, 283] width 346 height 7
click at [509, 190] on div "10.b2 klases diagnosticējošais darbs angļu valodā par 9.klases mācību vielu , M…" at bounding box center [271, 180] width 485 height 307
click at [274, 213] on html "**********" at bounding box center [322, 203] width 345 height 22
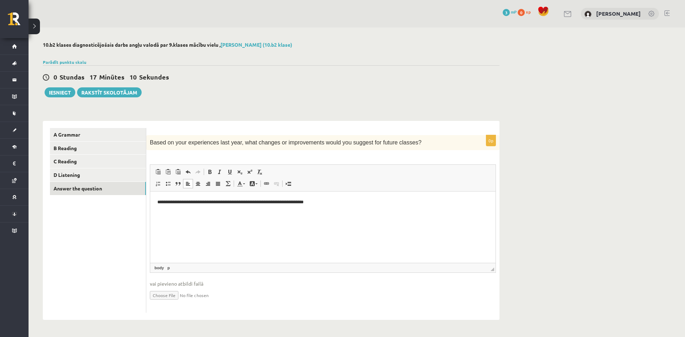
click at [323, 200] on p "**********" at bounding box center [322, 202] width 331 height 7
click at [333, 196] on html "**********" at bounding box center [322, 203] width 345 height 22
click at [55, 92] on button "Iesniegt" at bounding box center [60, 92] width 31 height 10
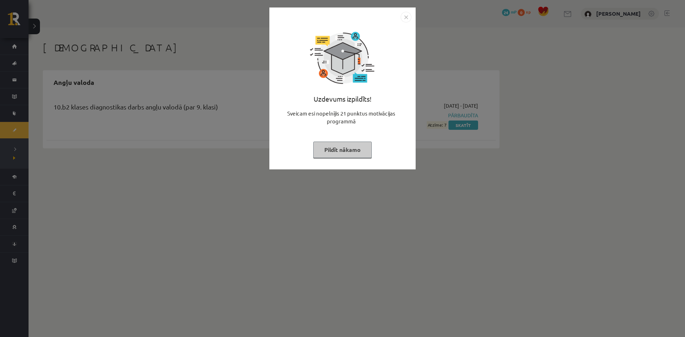
drag, startPoint x: 374, startPoint y: 24, endPoint x: 378, endPoint y: 38, distance: 14.7
click at [378, 38] on div "Uzdevums izpildīts! Sveicam esi nopelnījis 21 punktus motivācijas programmā Pil…" at bounding box center [343, 93] width 138 height 143
drag, startPoint x: 376, startPoint y: 21, endPoint x: 388, endPoint y: 26, distance: 13.3
click at [387, 25] on div "Uzdevums izpildīts! Sveicam esi nopelnījis 21 punktus motivācijas programmā Pil…" at bounding box center [342, 88] width 146 height 162
click at [453, 136] on div "Uzdevums izpildīts! Sveicam esi nopelnījis 21 punktus motivācijas programmā Pil…" at bounding box center [342, 168] width 685 height 337
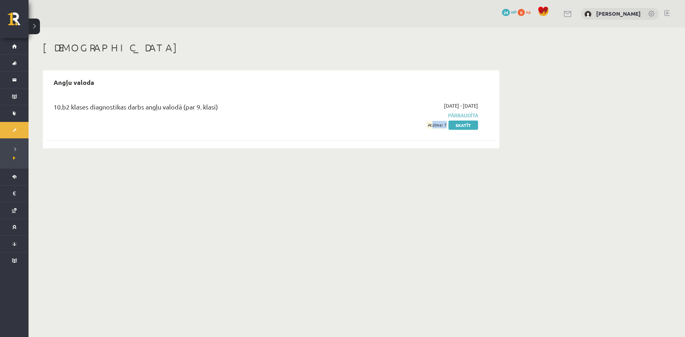
drag, startPoint x: 432, startPoint y: 124, endPoint x: 447, endPoint y: 128, distance: 15.1
click at [446, 127] on span "Atzīme: 7" at bounding box center [437, 124] width 21 height 7
click at [451, 139] on div "10.b2 klases diagnostikas darbs angļu valodā (par 9. klasi) 2025-09-01 - 2025-0…" at bounding box center [270, 120] width 449 height 50
click at [462, 120] on div "2025-09-01 - 2025-09-15 Pārbaudīta Atzīme: 7 Skatīt" at bounding box center [410, 115] width 145 height 27
click at [464, 121] on link "Skatīt" at bounding box center [463, 125] width 30 height 9
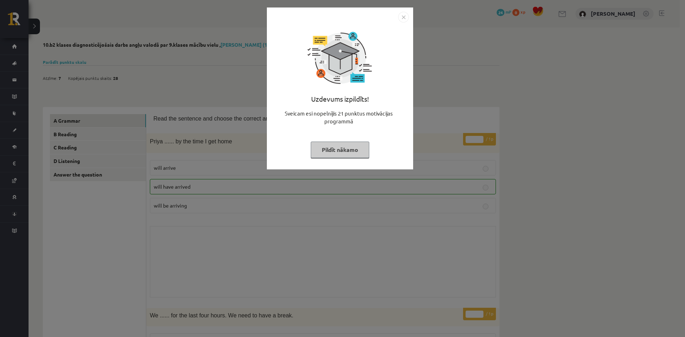
click at [404, 19] on img "Close" at bounding box center [403, 17] width 11 height 11
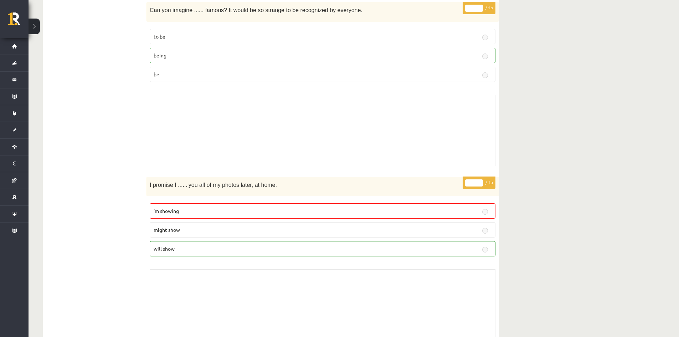
scroll to position [1355, 0]
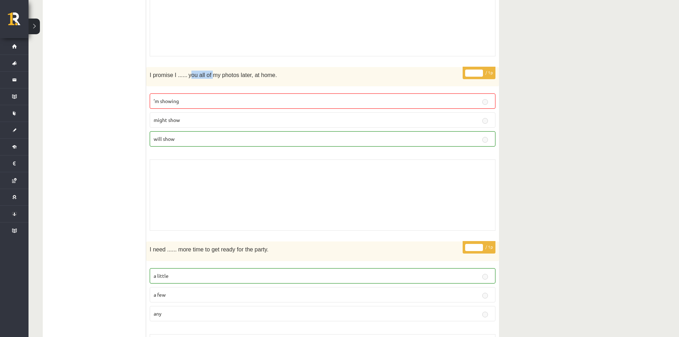
drag, startPoint x: 217, startPoint y: 80, endPoint x: 230, endPoint y: 82, distance: 13.4
click at [225, 80] on div "I promise I ...... you all of my photos later, at home." at bounding box center [322, 77] width 353 height 20
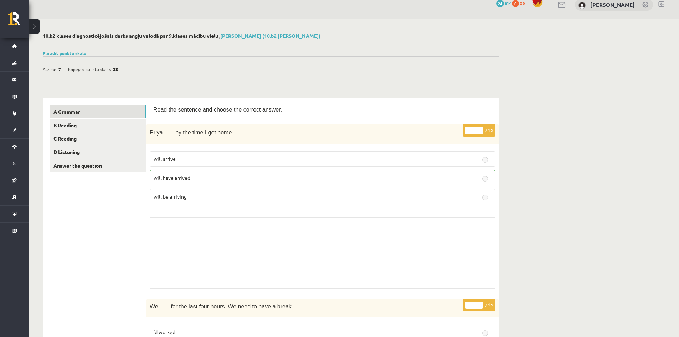
scroll to position [0, 0]
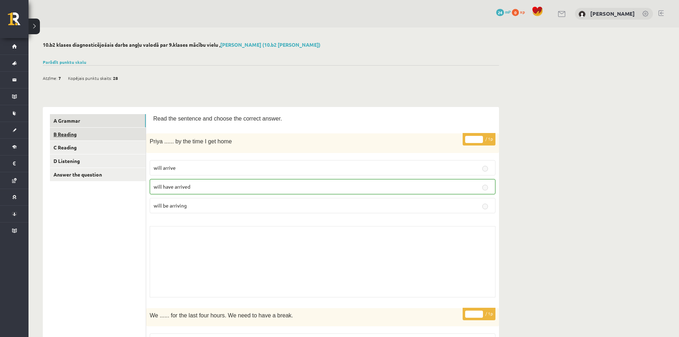
click at [75, 133] on link "B Reading" at bounding box center [98, 134] width 96 height 13
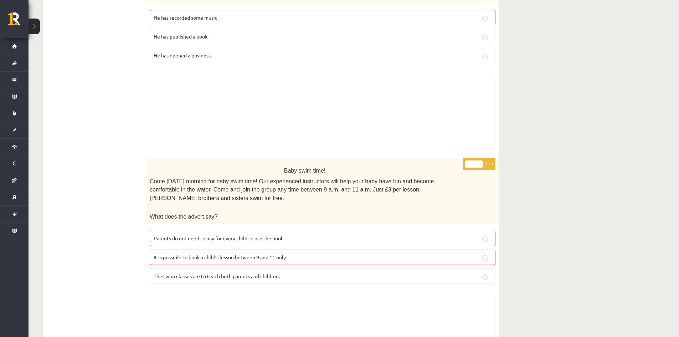
scroll to position [1141, 0]
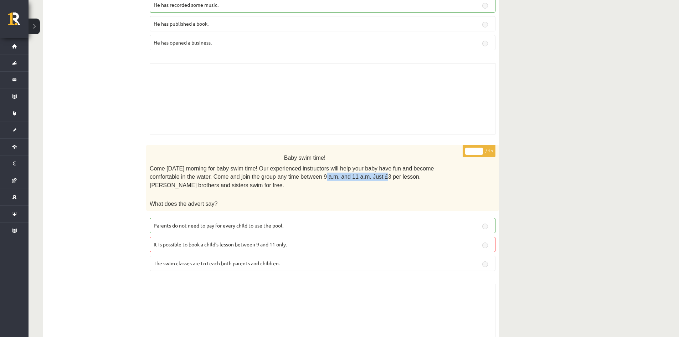
drag, startPoint x: 312, startPoint y: 143, endPoint x: 340, endPoint y: 149, distance: 28.0
click at [329, 165] on span "Come on Sunday morning for baby swim time! Our experienced instructors will hel…" at bounding box center [292, 176] width 284 height 23
click at [344, 155] on div "Baby swim time! Come on Sunday morning for baby swim time! Our experienced inst…" at bounding box center [322, 178] width 353 height 66
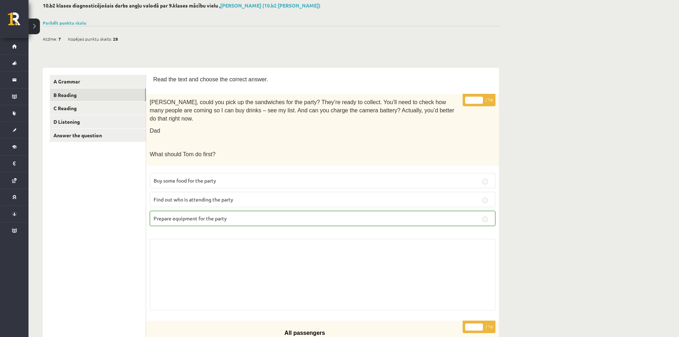
scroll to position [0, 0]
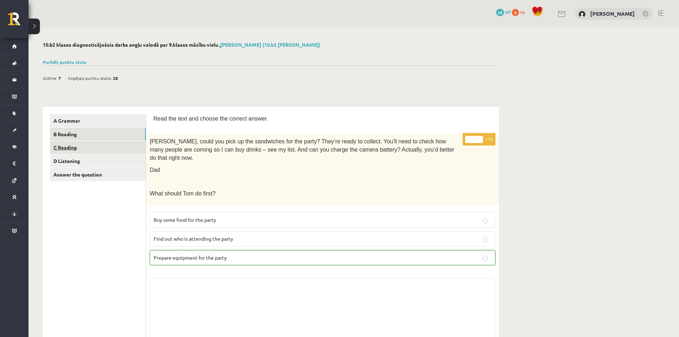
click at [62, 153] on link "C Reading" at bounding box center [98, 147] width 96 height 13
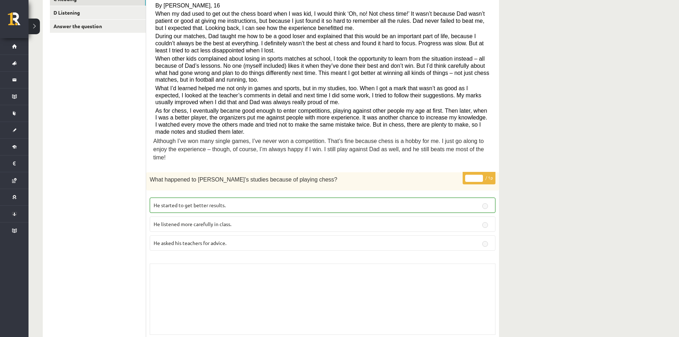
scroll to position [73, 0]
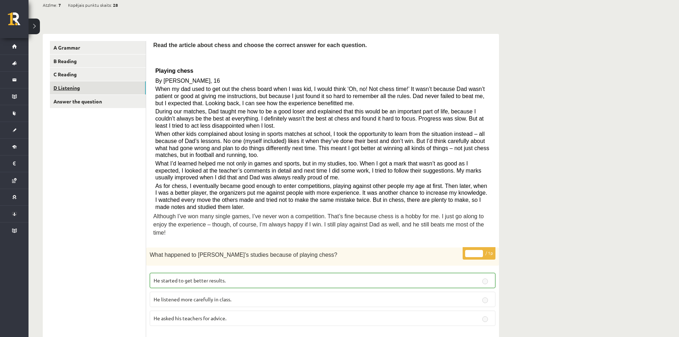
click at [71, 86] on link "D Listening" at bounding box center [98, 87] width 96 height 13
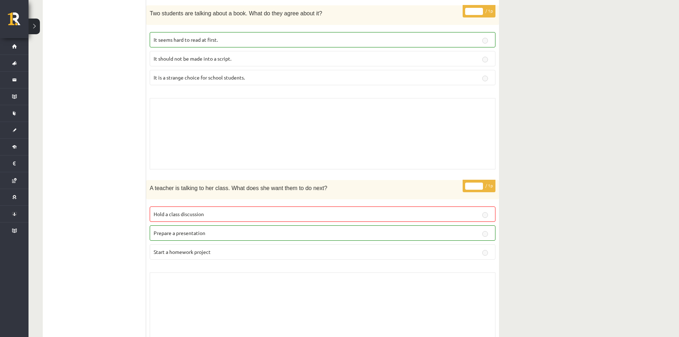
scroll to position [394, 0]
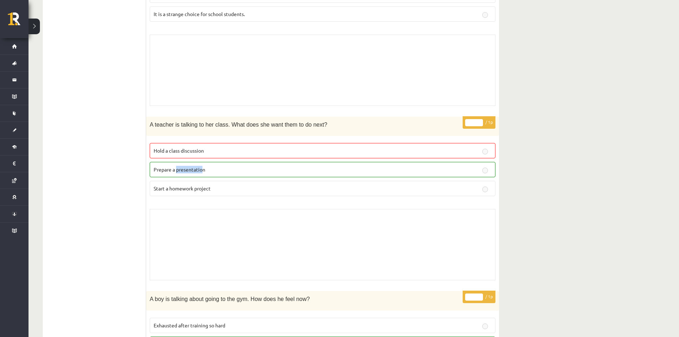
drag, startPoint x: 196, startPoint y: 171, endPoint x: 203, endPoint y: 172, distance: 7.1
click at [203, 172] on span "Prepare a presentation" at bounding box center [180, 169] width 52 height 6
click at [121, 200] on ul "A Grammar B Reading C Reading D Listening Answer the question" at bounding box center [98, 264] width 96 height 1088
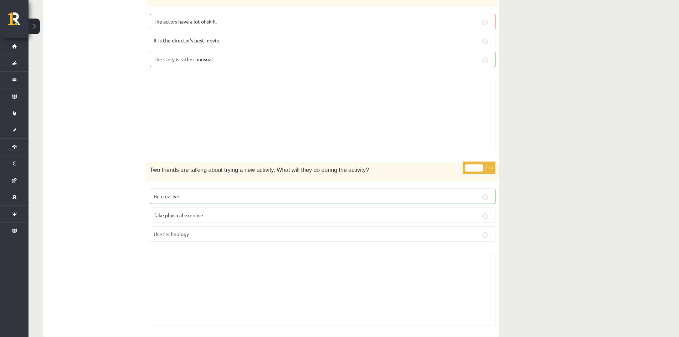
scroll to position [780, 0]
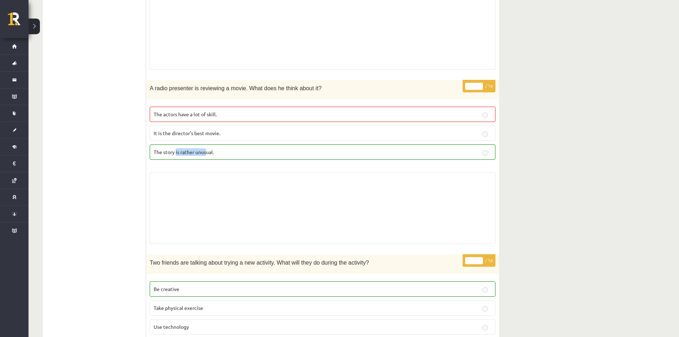
drag, startPoint x: 176, startPoint y: 158, endPoint x: 207, endPoint y: 159, distance: 30.3
click at [207, 159] on label "The story is rather unusual." at bounding box center [323, 151] width 346 height 15
click at [228, 155] on p "The story is rather unusual." at bounding box center [323, 151] width 338 height 7
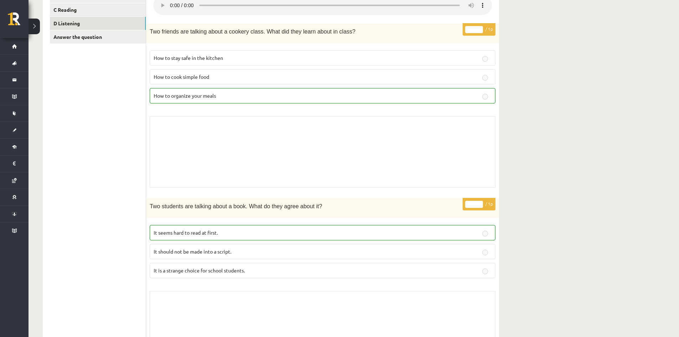
scroll to position [0, 0]
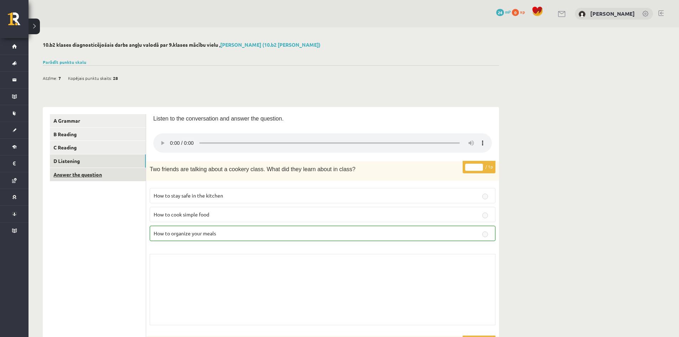
click at [96, 171] on link "Answer the question" at bounding box center [98, 174] width 96 height 13
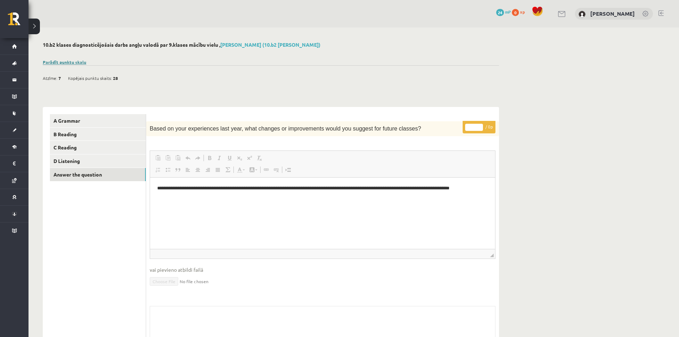
click at [63, 62] on link "Parādīt punktu skalu" at bounding box center [65, 62] width 44 height 6
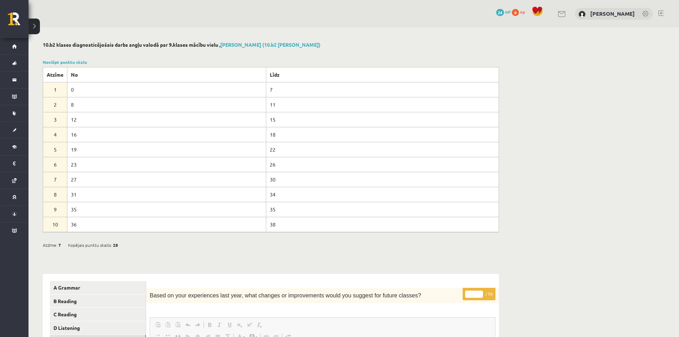
drag, startPoint x: 69, startPoint y: 178, endPoint x: 76, endPoint y: 179, distance: 6.6
click at [76, 179] on td "27" at bounding box center [166, 179] width 199 height 15
drag, startPoint x: 278, startPoint y: 179, endPoint x: 304, endPoint y: 184, distance: 26.2
click at [287, 180] on td "30" at bounding box center [382, 179] width 233 height 15
click at [613, 189] on div "10.b2 klases diagnosticējošais darbs angļu valodā par 9.klases mācību vielu , M…" at bounding box center [354, 298] width 651 height 542
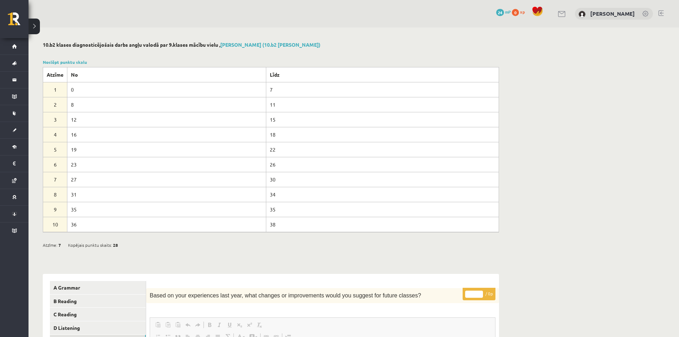
click at [36, 31] on button at bounding box center [34, 27] width 11 height 16
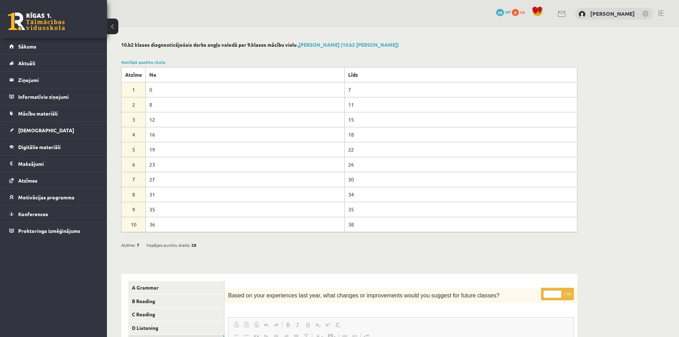
click at [114, 29] on button at bounding box center [112, 27] width 11 height 16
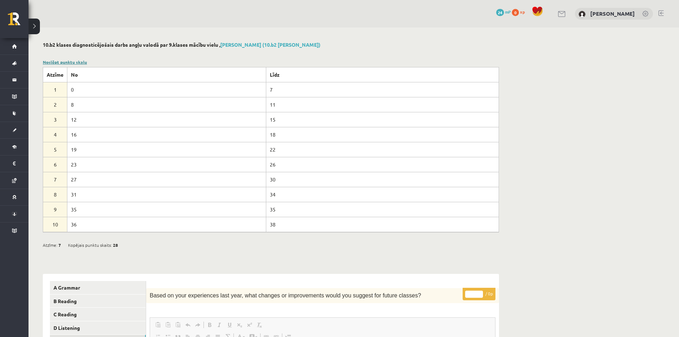
click at [83, 61] on link "Noslēpt punktu skalu" at bounding box center [65, 62] width 44 height 6
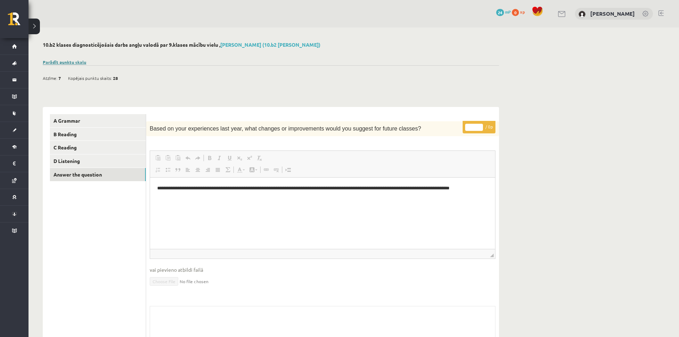
click at [80, 60] on link "Parādīt punktu skalu" at bounding box center [65, 62] width 44 height 6
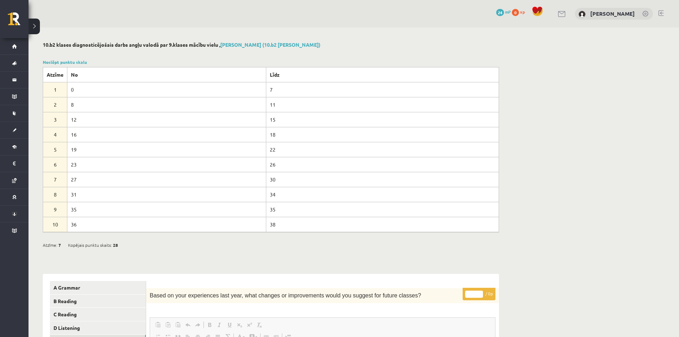
drag, startPoint x: 97, startPoint y: 175, endPoint x: 96, endPoint y: 171, distance: 4.0
click at [101, 174] on td "27" at bounding box center [166, 179] width 199 height 15
click at [122, 54] on div at bounding box center [271, 53] width 457 height 7
click at [74, 63] on link "Noslēpt punktu skalu" at bounding box center [65, 62] width 44 height 6
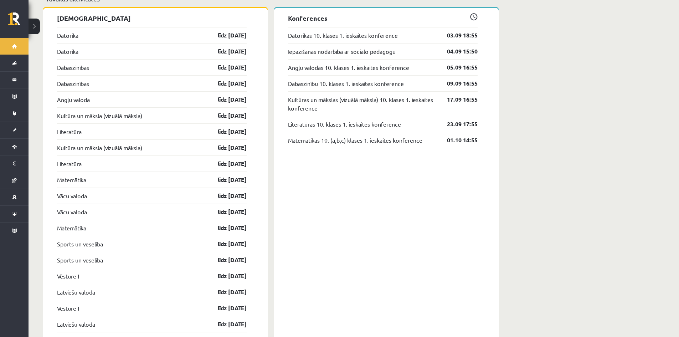
scroll to position [571, 0]
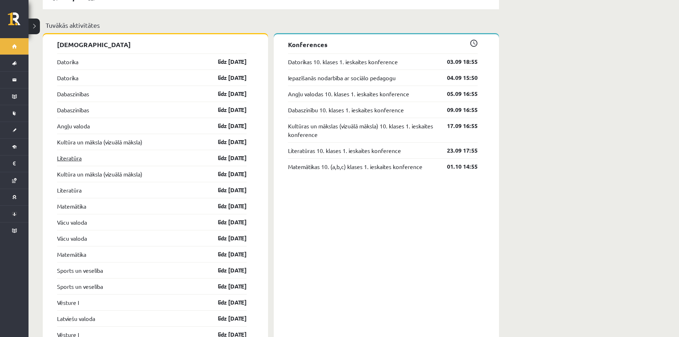
click at [70, 154] on link "Literatūra" at bounding box center [69, 158] width 25 height 9
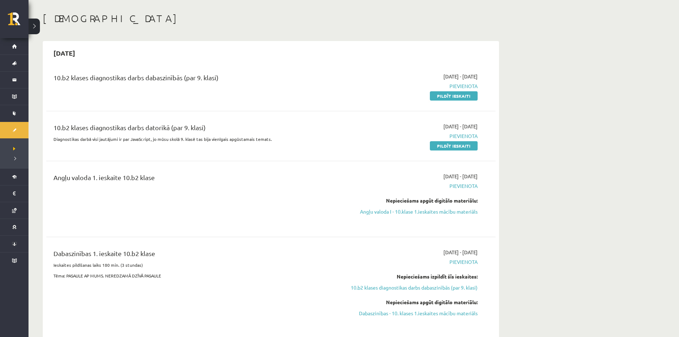
drag, startPoint x: 530, startPoint y: 228, endPoint x: 520, endPoint y: 234, distance: 11.1
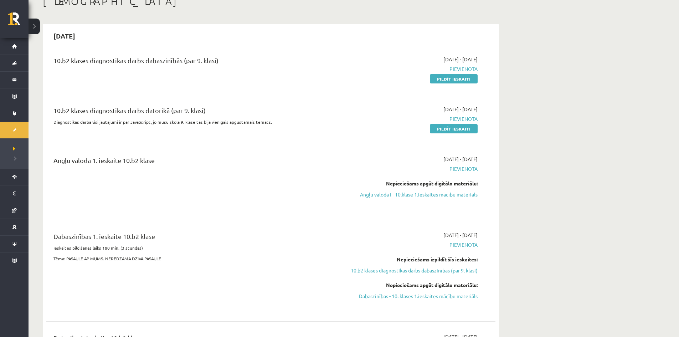
scroll to position [36, 0]
